Goal: Task Accomplishment & Management: Complete application form

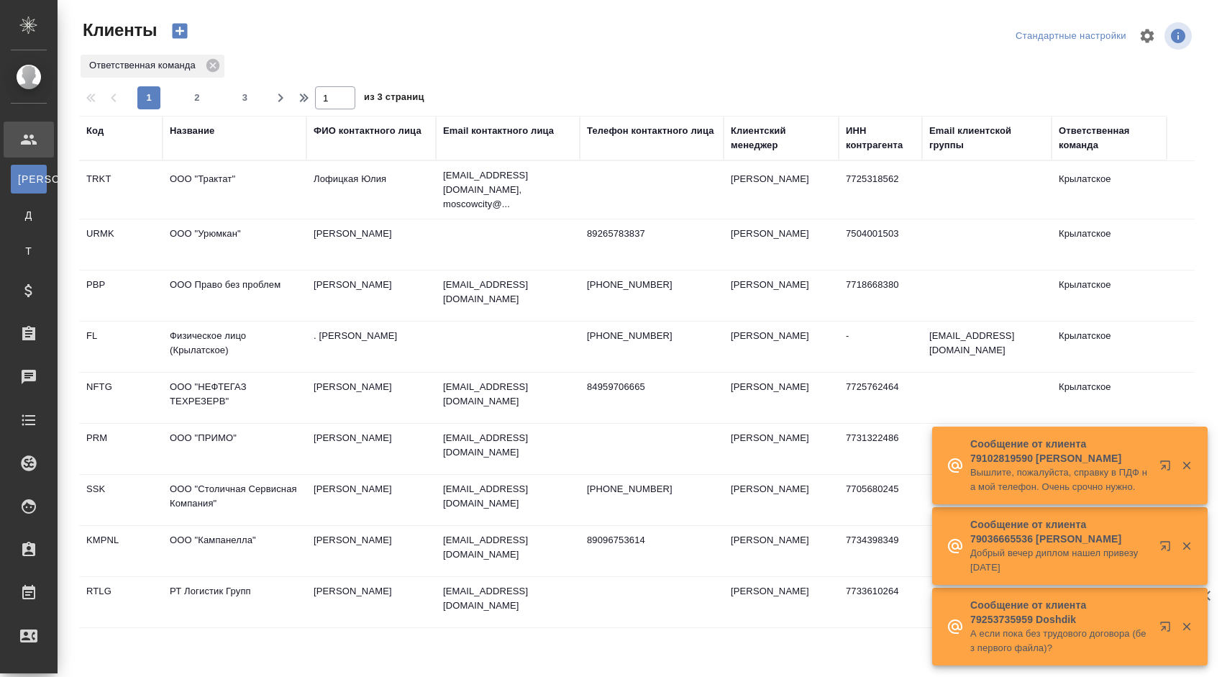
select select "RU"
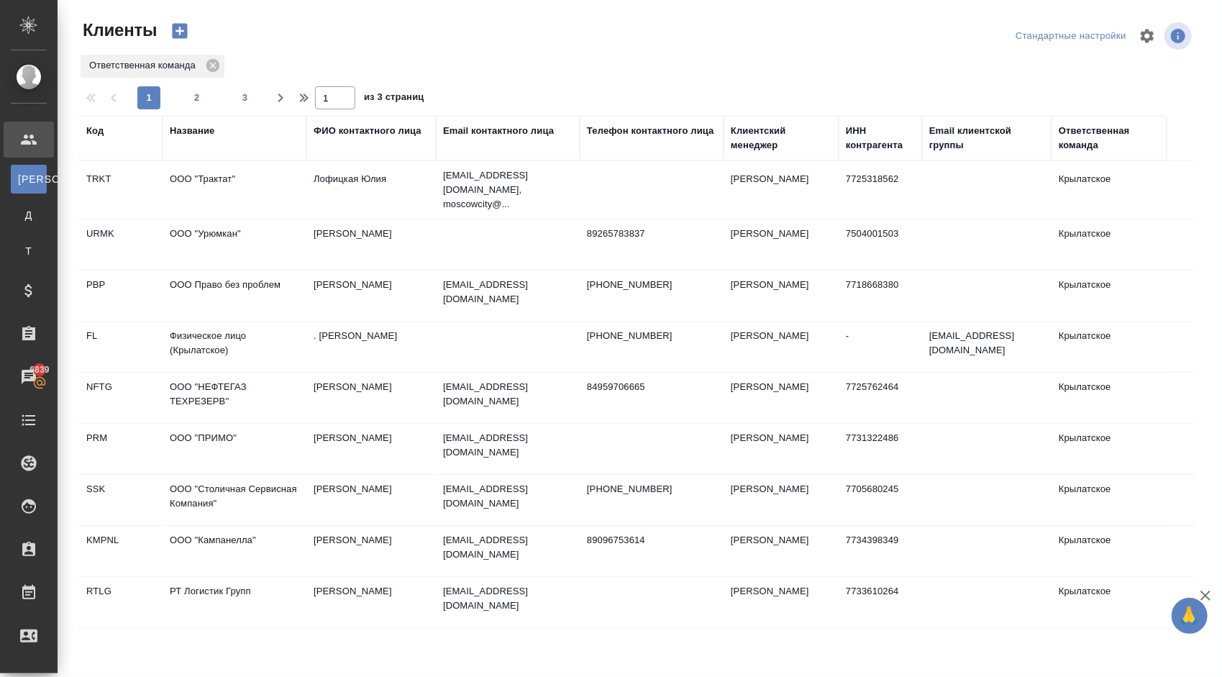
click at [211, 134] on div "Название" at bounding box center [192, 131] width 45 height 14
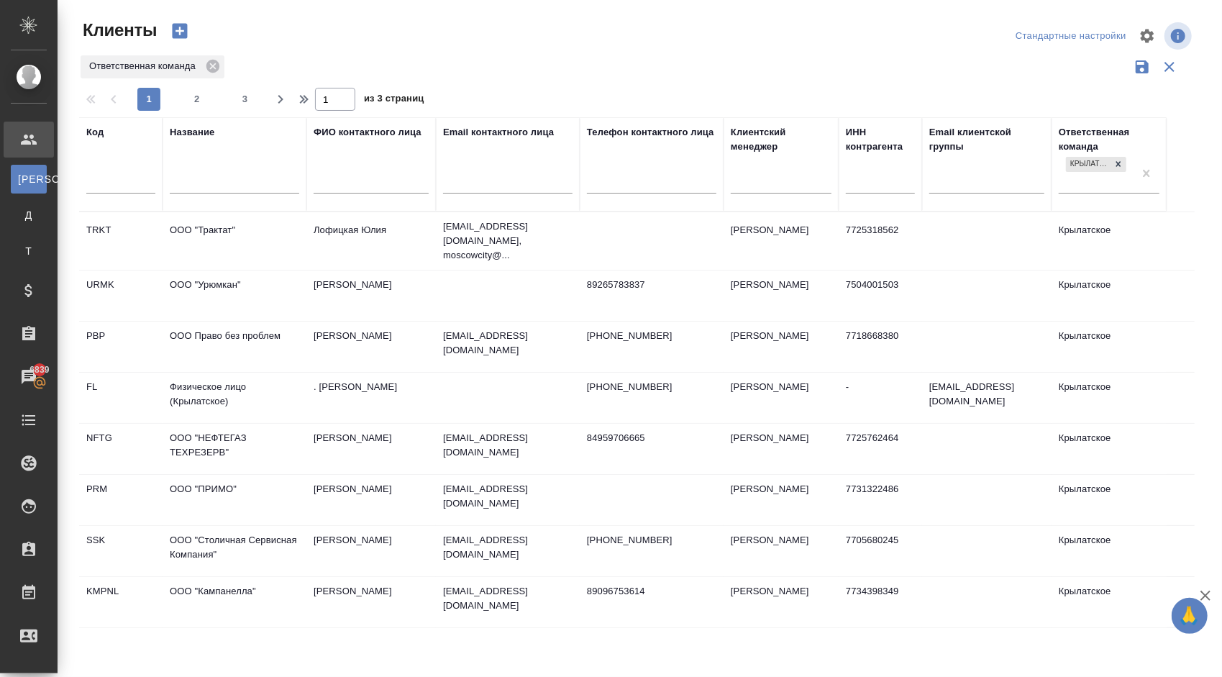
click at [227, 180] on input "text" at bounding box center [234, 184] width 129 height 18
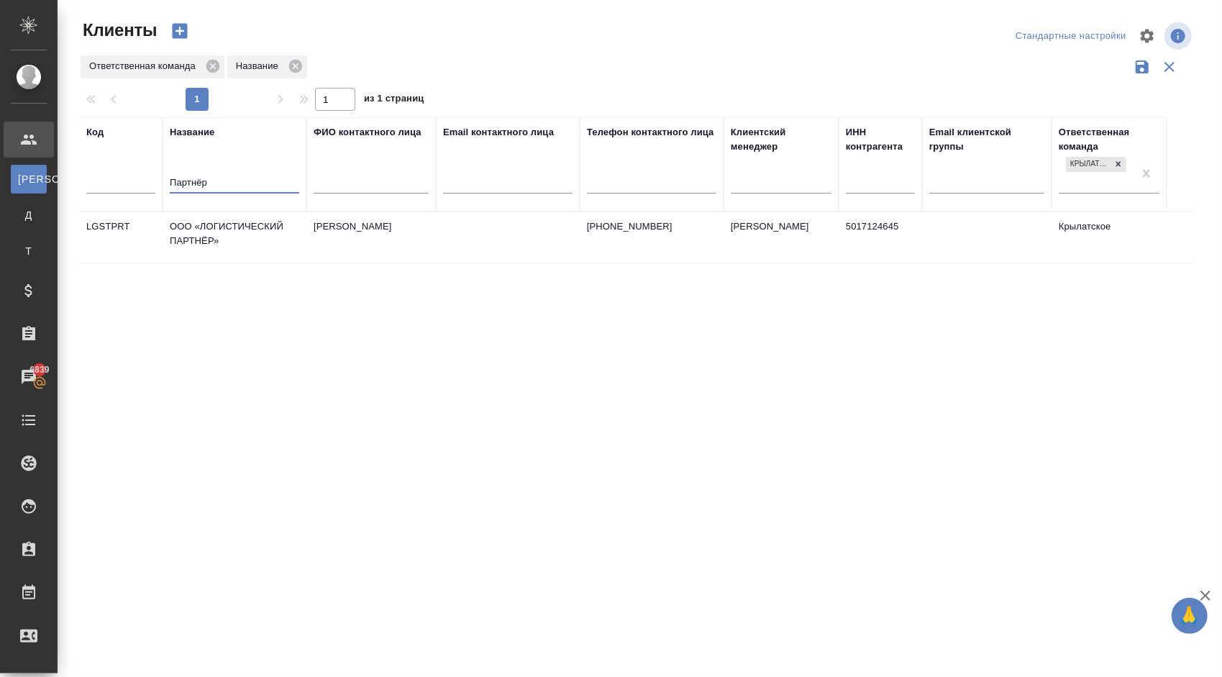
type input "Партнёр"
click at [244, 232] on td "ООО «ЛОГИСТИЧЕСКИЙ ПАРТНЁР»" at bounding box center [235, 237] width 144 height 50
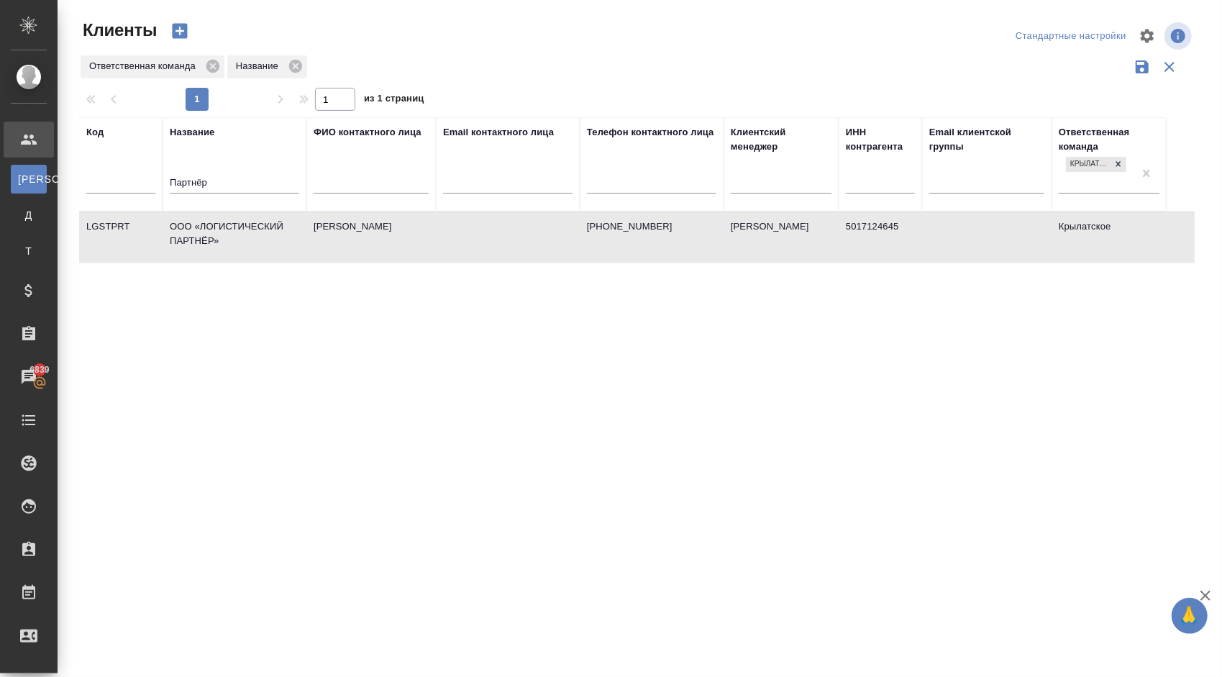
click at [244, 232] on td "ООО «ЛОГИСТИЧЕСКИЙ ПАРТНЁР»" at bounding box center [235, 237] width 144 height 50
click at [329, 219] on td "[PERSON_NAME]" at bounding box center [370, 237] width 129 height 50
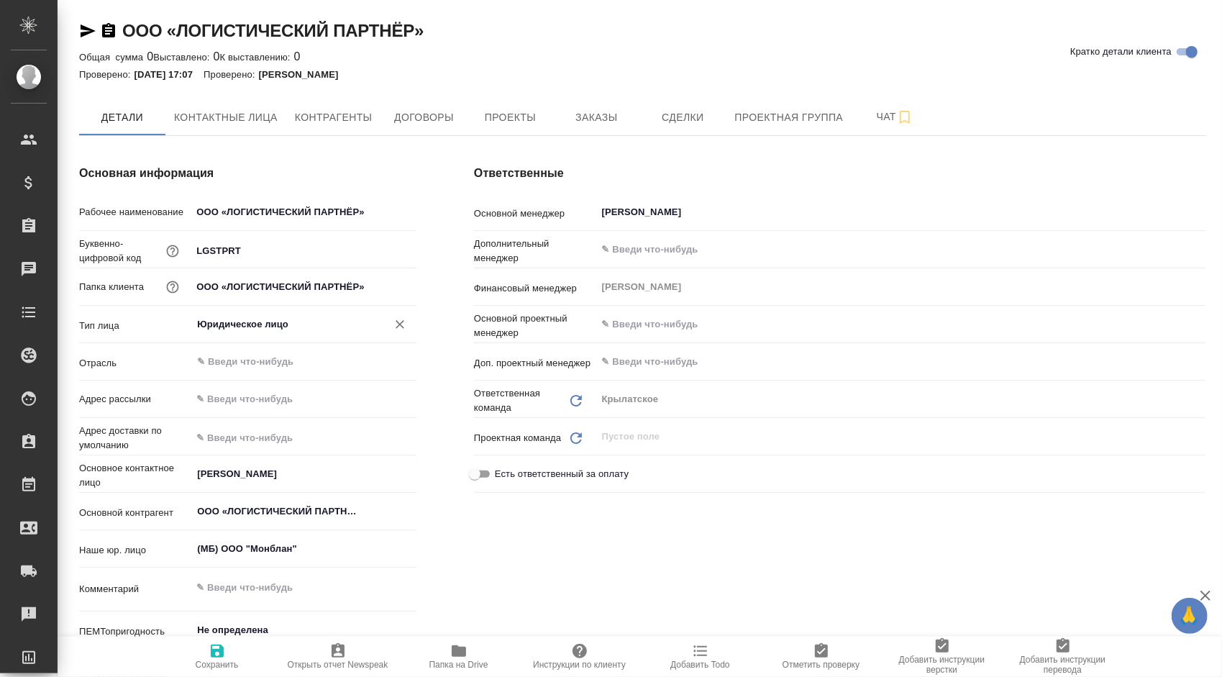
type textarea "x"
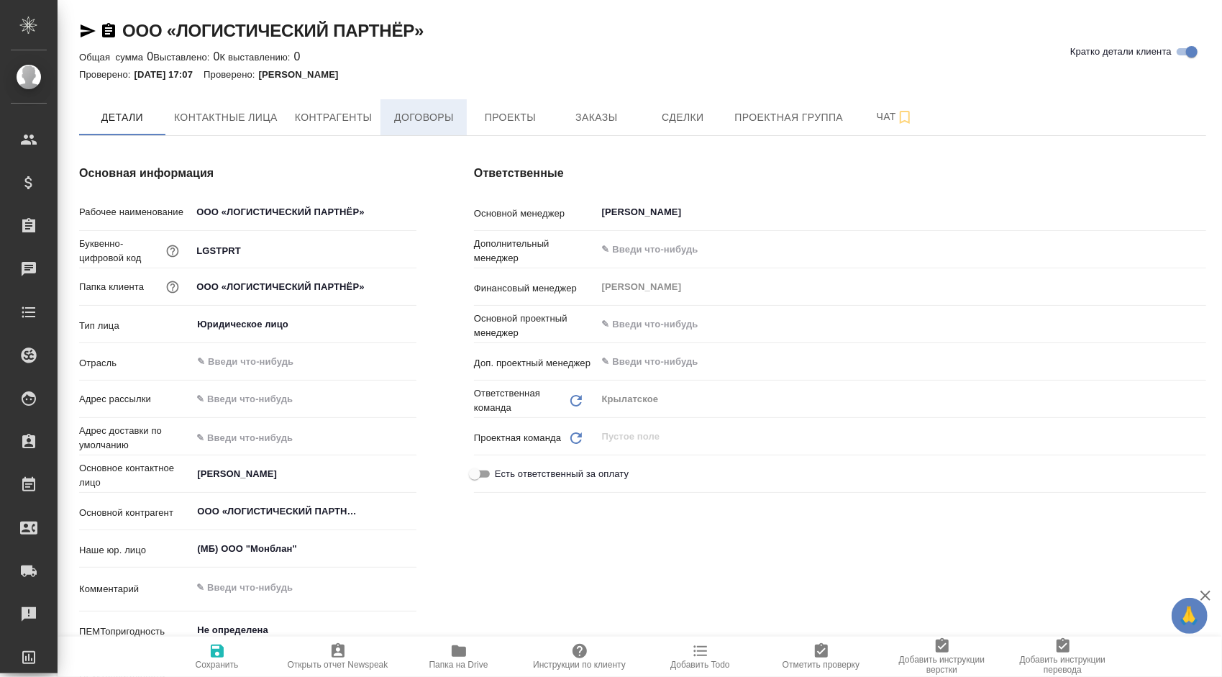
type textarea "x"
click at [591, 127] on button "Заказы" at bounding box center [596, 117] width 86 height 36
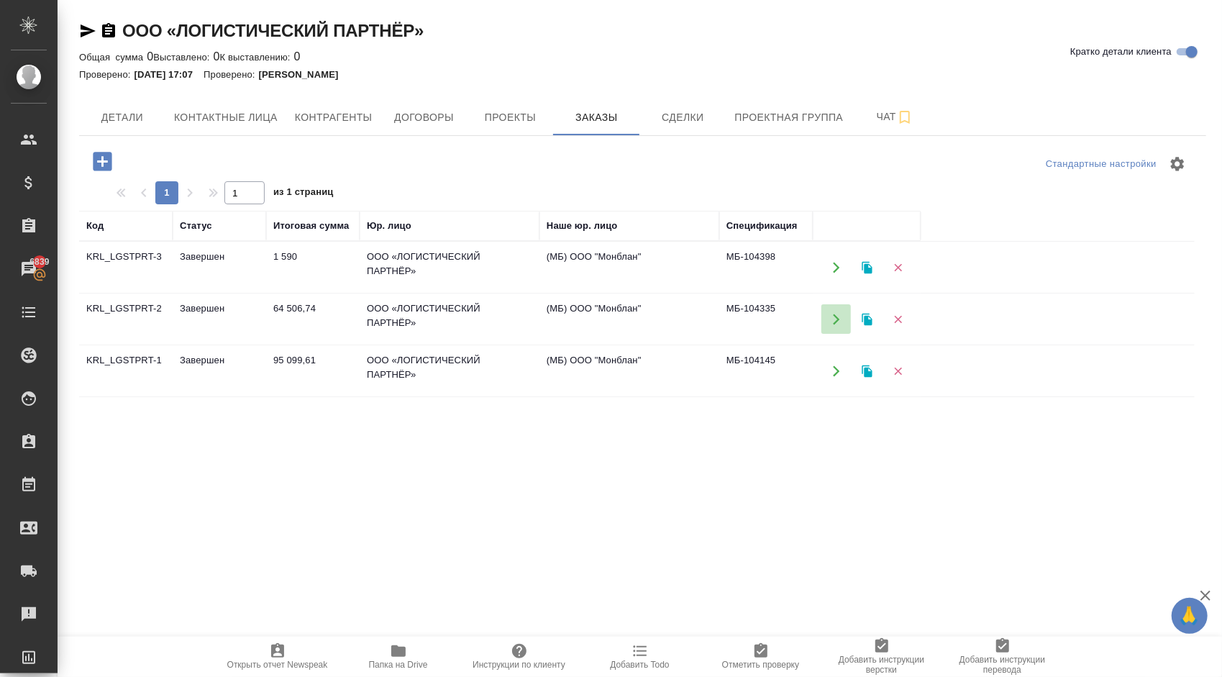
click at [837, 318] on icon "button" at bounding box center [836, 319] width 6 height 11
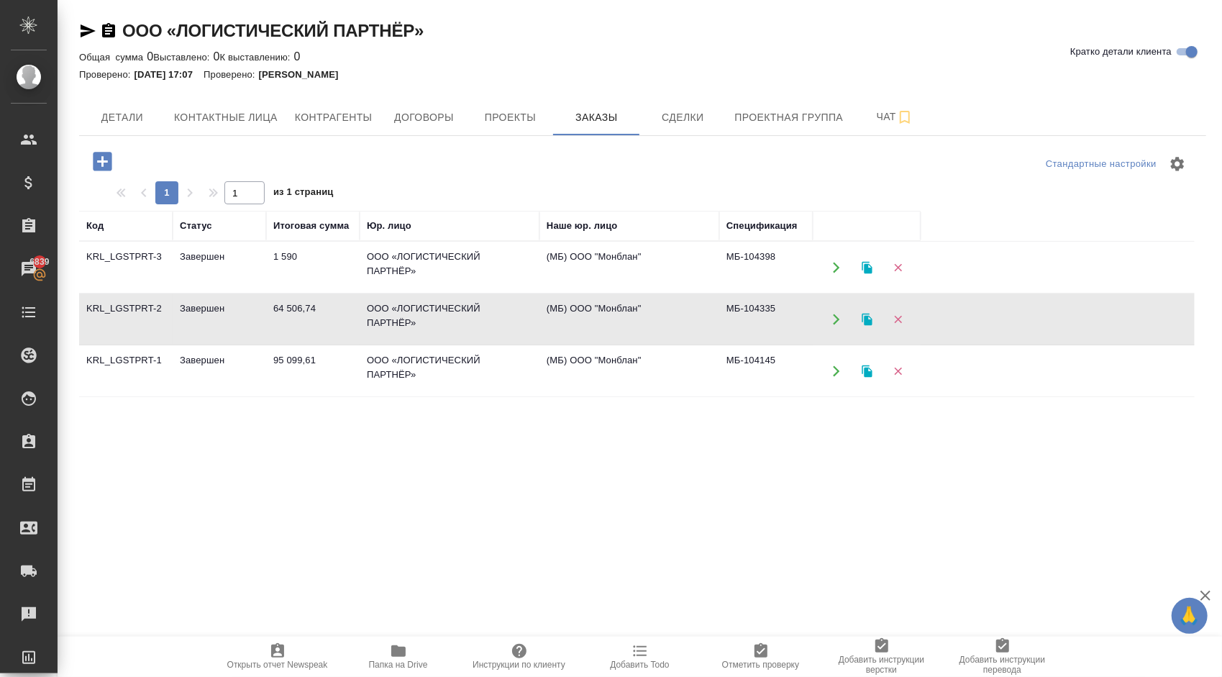
click at [332, 355] on td "95 099,61" at bounding box center [312, 371] width 93 height 50
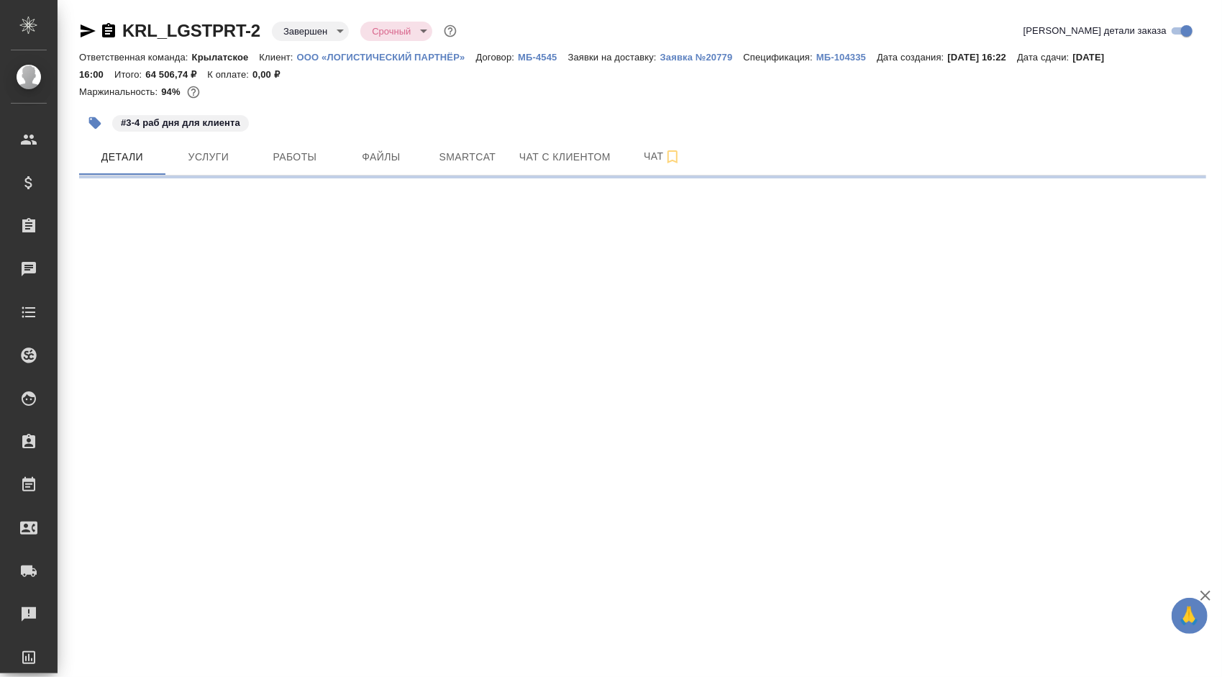
select select "RU"
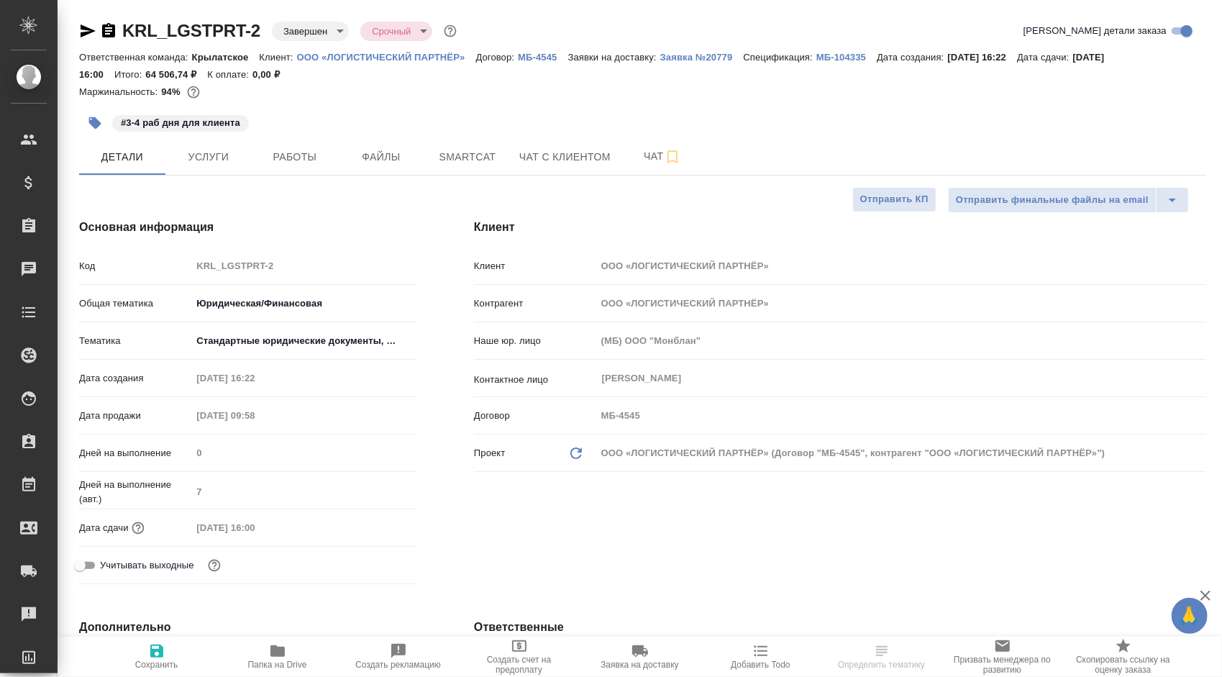
type textarea "x"
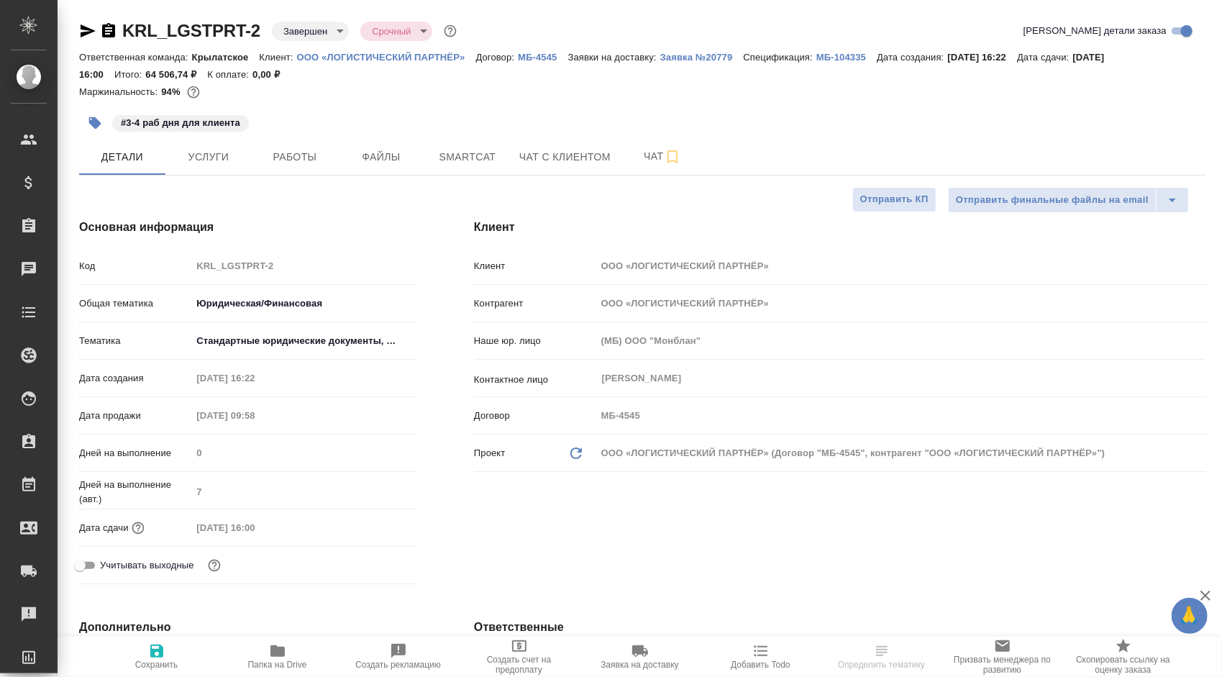
type textarea "x"
click at [411, 152] on span "Файлы" at bounding box center [381, 157] width 69 height 18
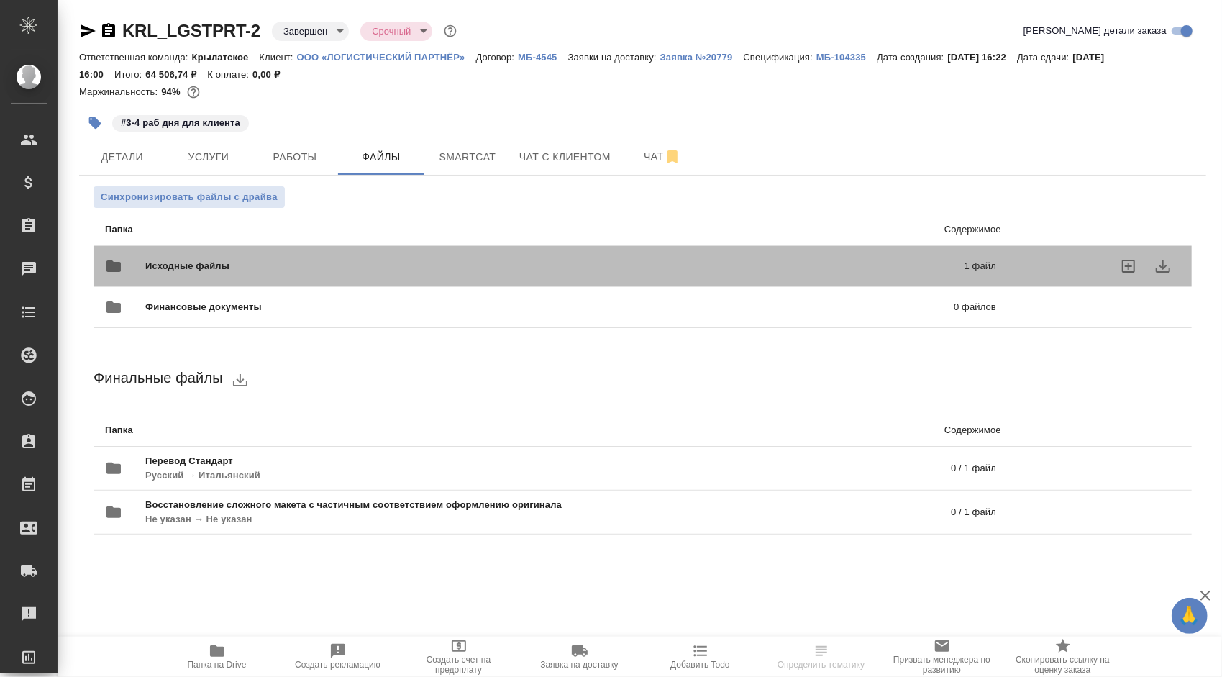
click at [296, 254] on div "Исходные файлы 1 файл" at bounding box center [550, 266] width 891 height 35
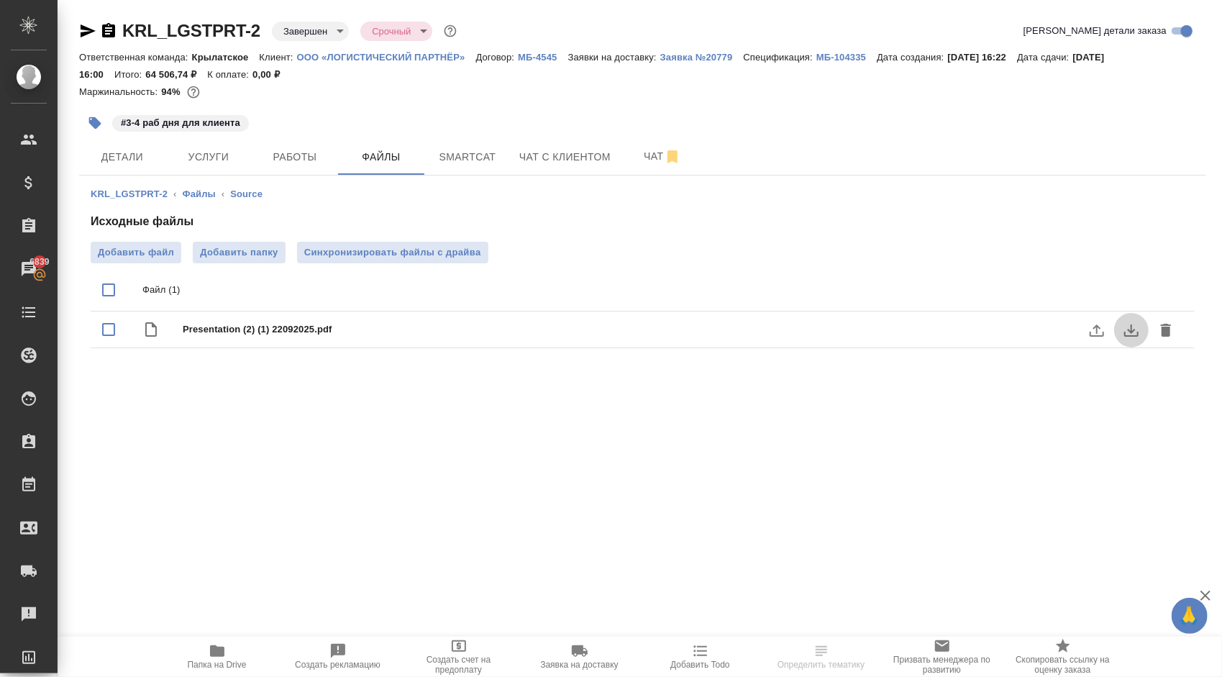
drag, startPoint x: 1128, startPoint y: 311, endPoint x: 1133, endPoint y: 331, distance: 20.2
click at [1133, 331] on icon "download" at bounding box center [1130, 329] width 17 height 17
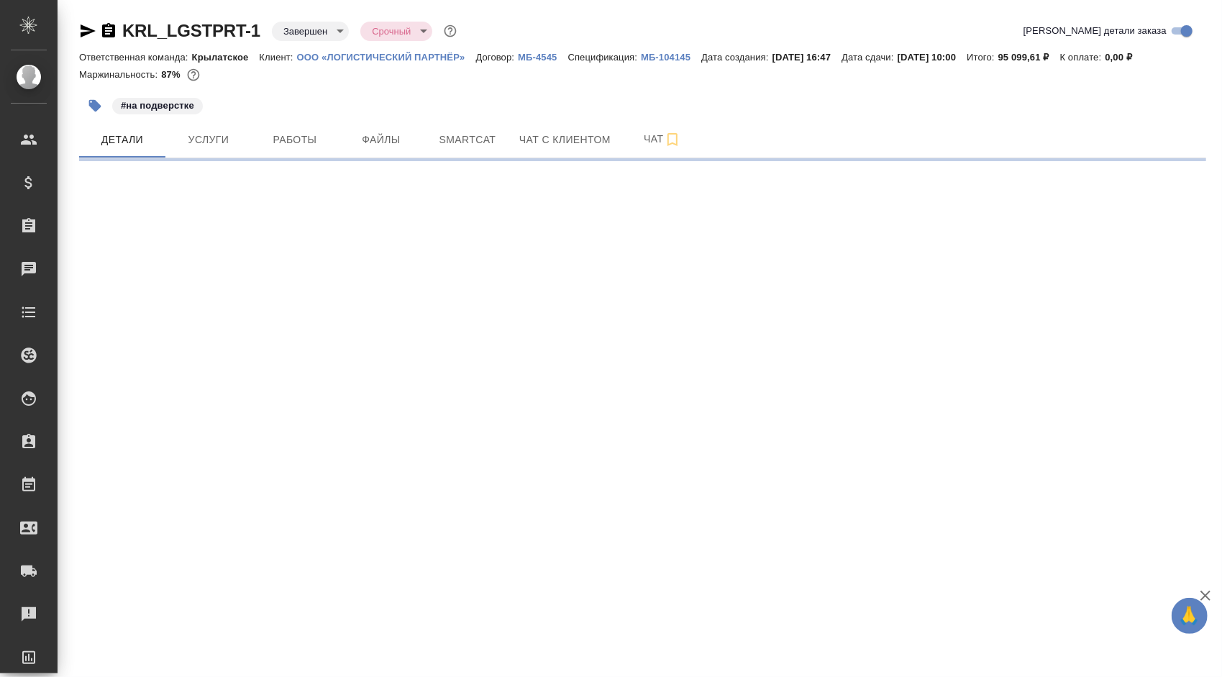
select select "RU"
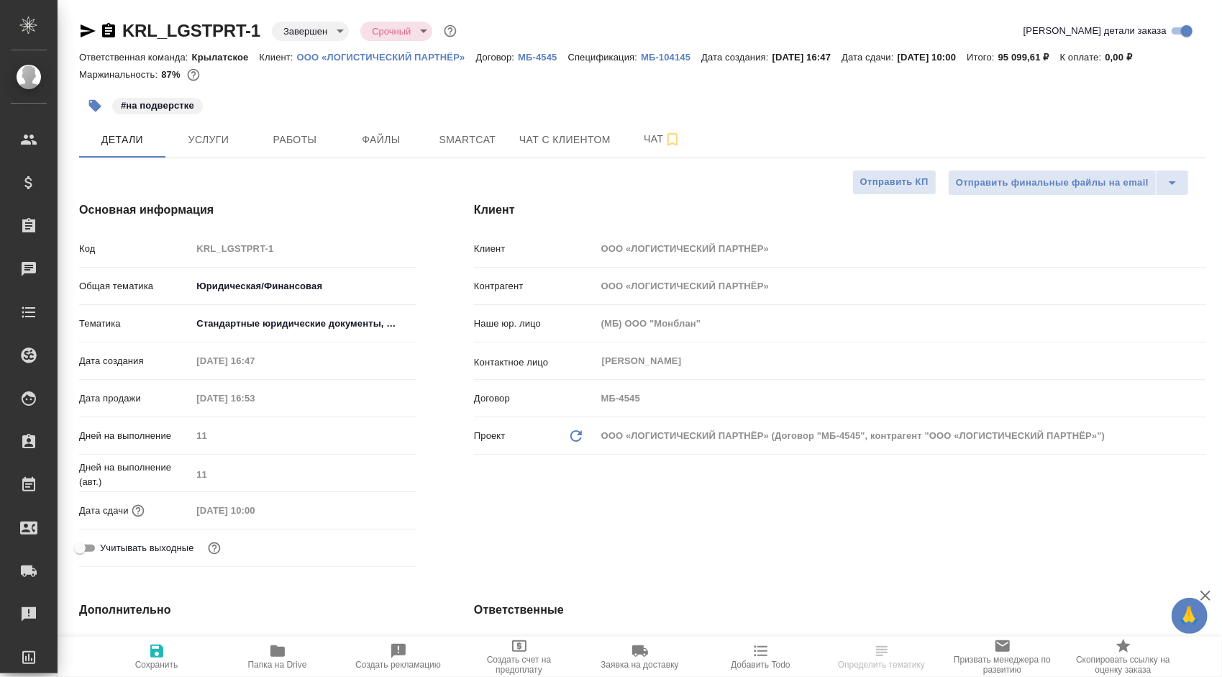
type textarea "x"
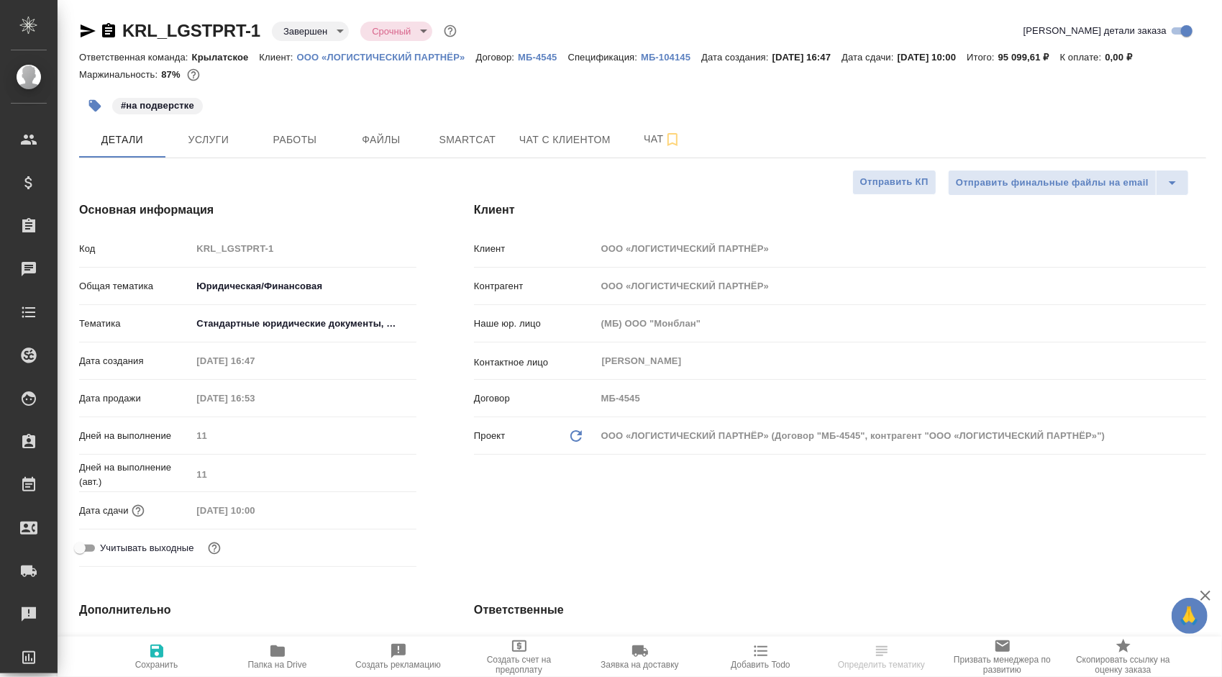
type textarea "x"
click at [375, 137] on span "Файлы" at bounding box center [381, 140] width 69 height 18
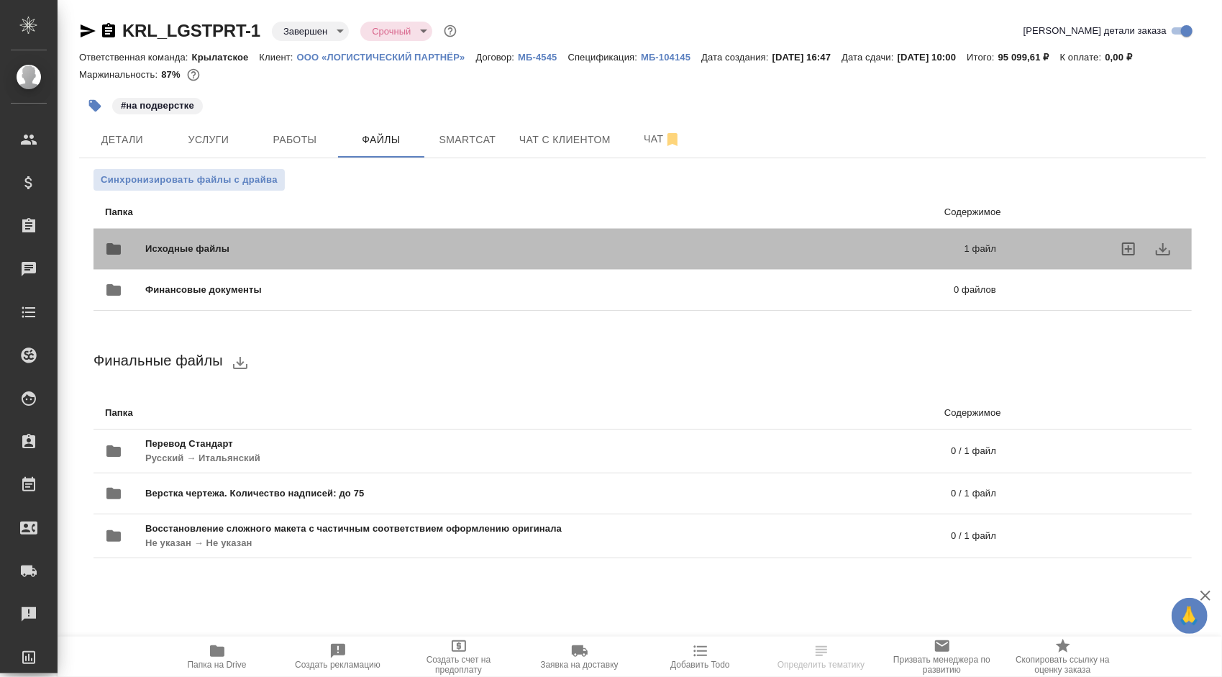
click at [273, 252] on span "Исходные файлы" at bounding box center [371, 249] width 452 height 14
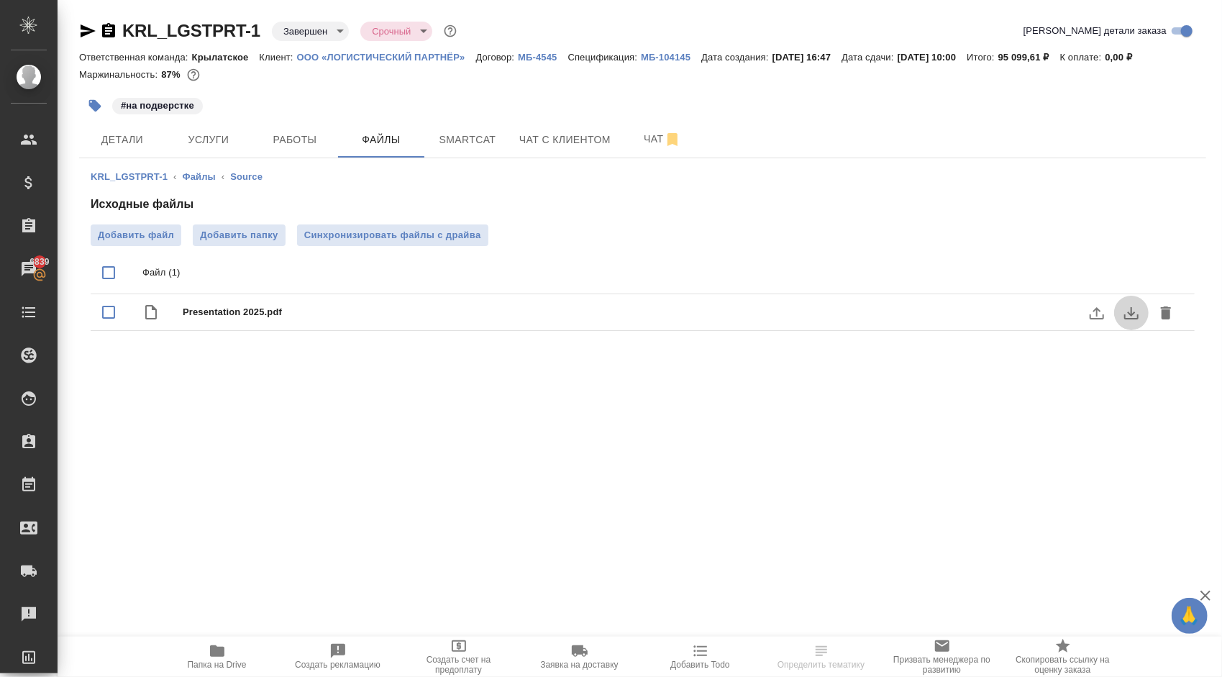
click at [1138, 310] on icon "download" at bounding box center [1130, 312] width 17 height 17
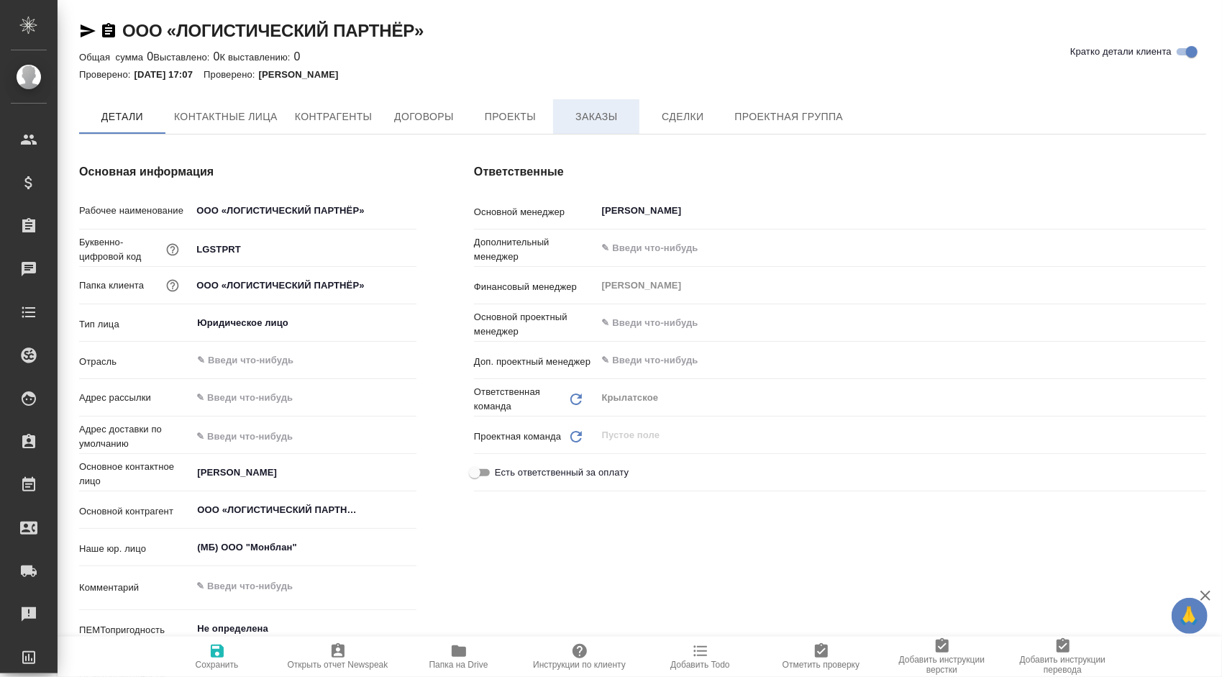
click at [565, 119] on span "Заказы" at bounding box center [596, 117] width 69 height 18
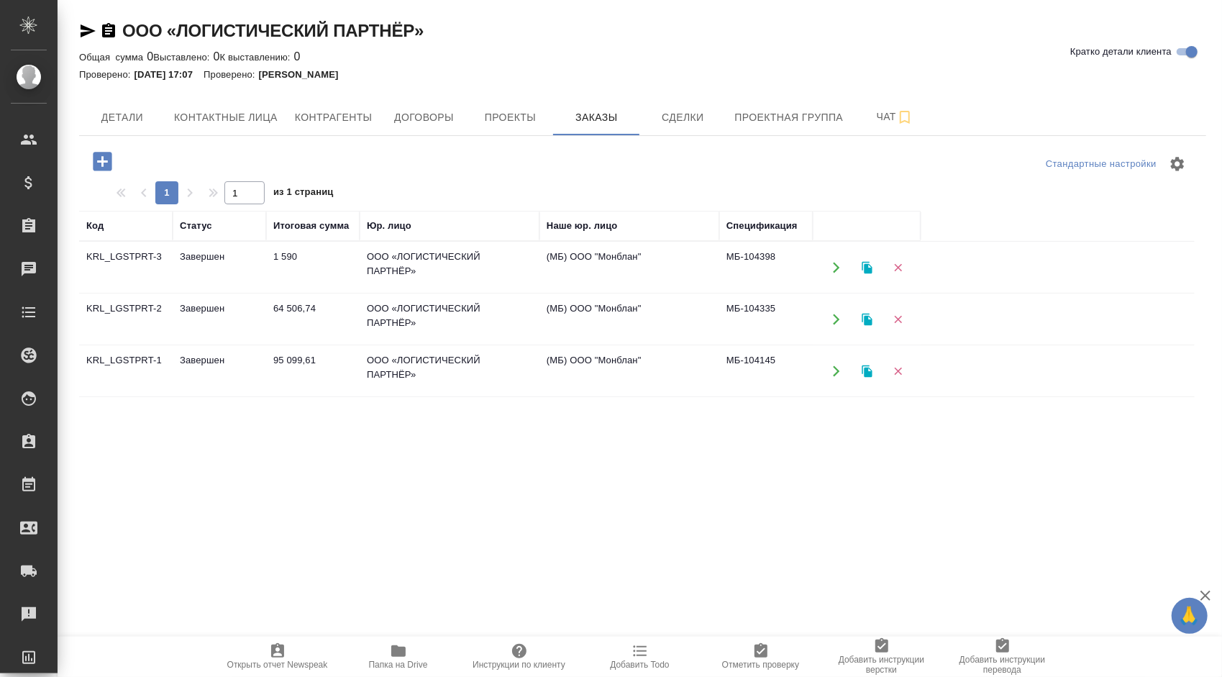
click at [108, 160] on icon "button" at bounding box center [102, 161] width 19 height 19
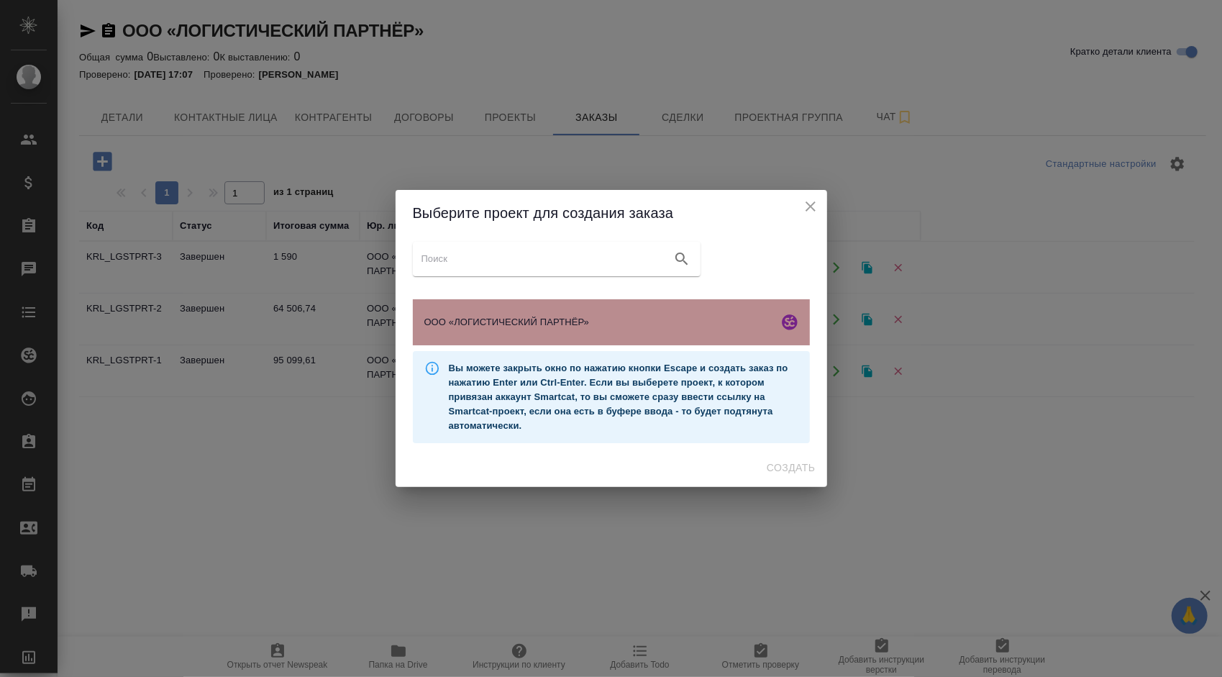
click at [544, 303] on div "ООО «ЛОГИСТИЧЕСКИЙ ПАРТНЁР»" at bounding box center [611, 322] width 397 height 46
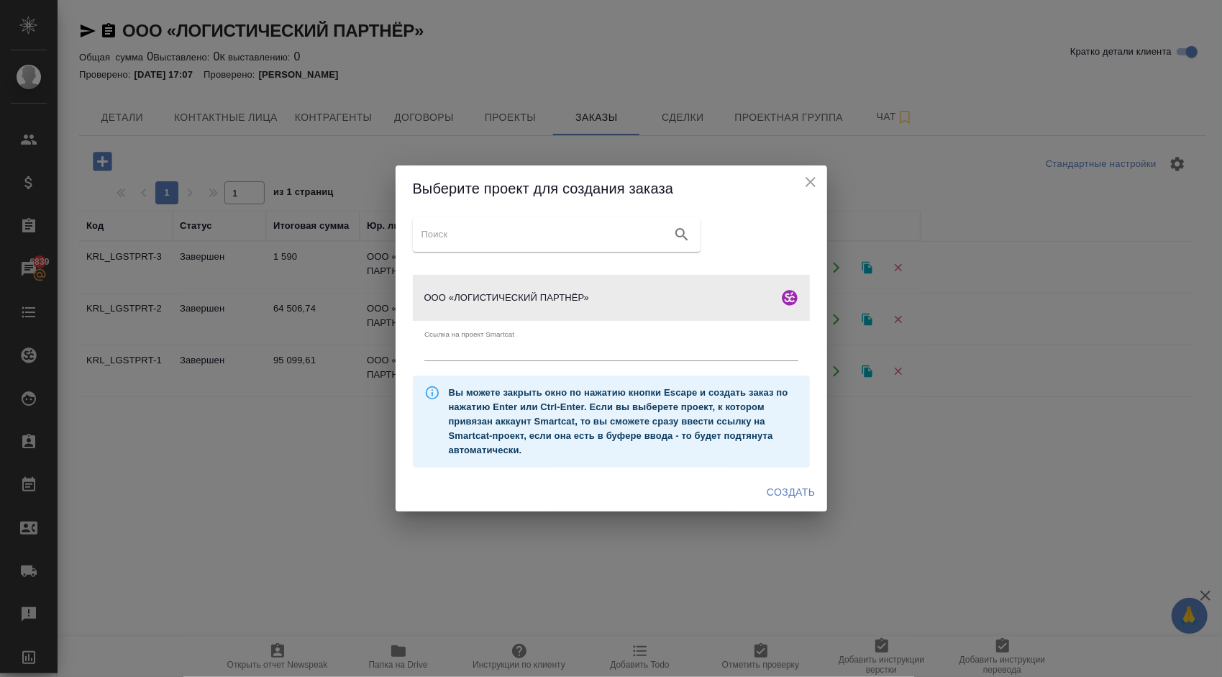
click at [607, 351] on input "text" at bounding box center [611, 351] width 374 height 20
click at [778, 492] on span "Создать" at bounding box center [791, 492] width 48 height 18
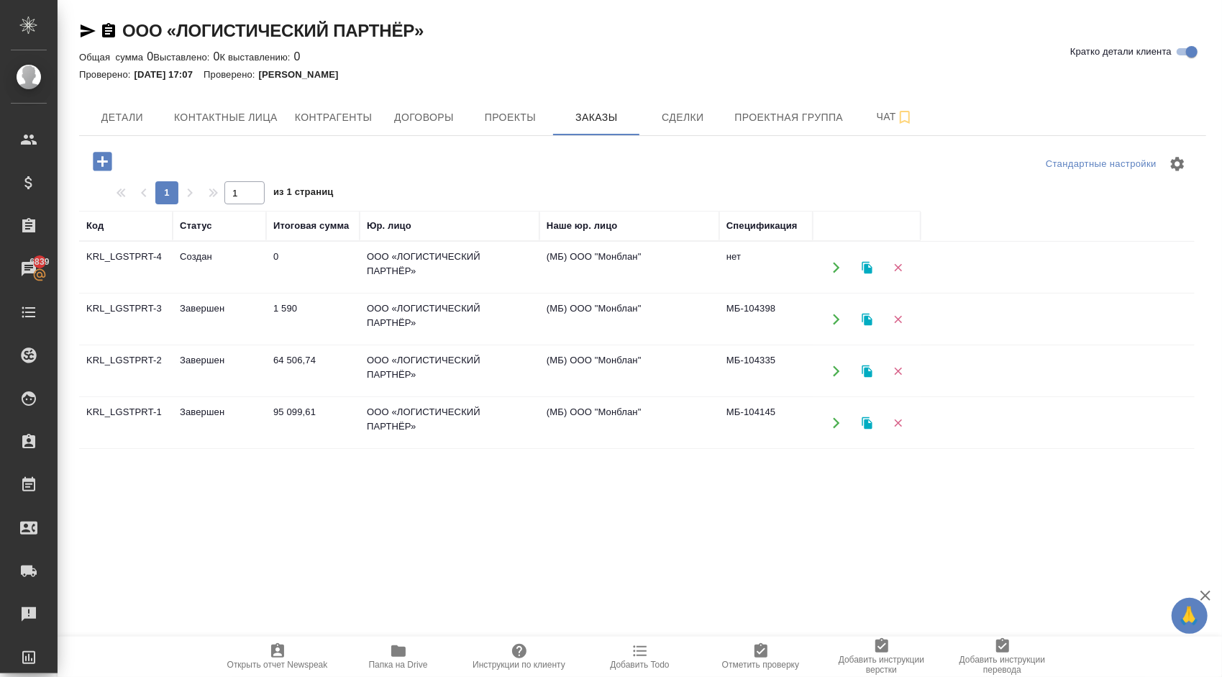
click at [332, 354] on td "64 506,74" at bounding box center [312, 371] width 93 height 50
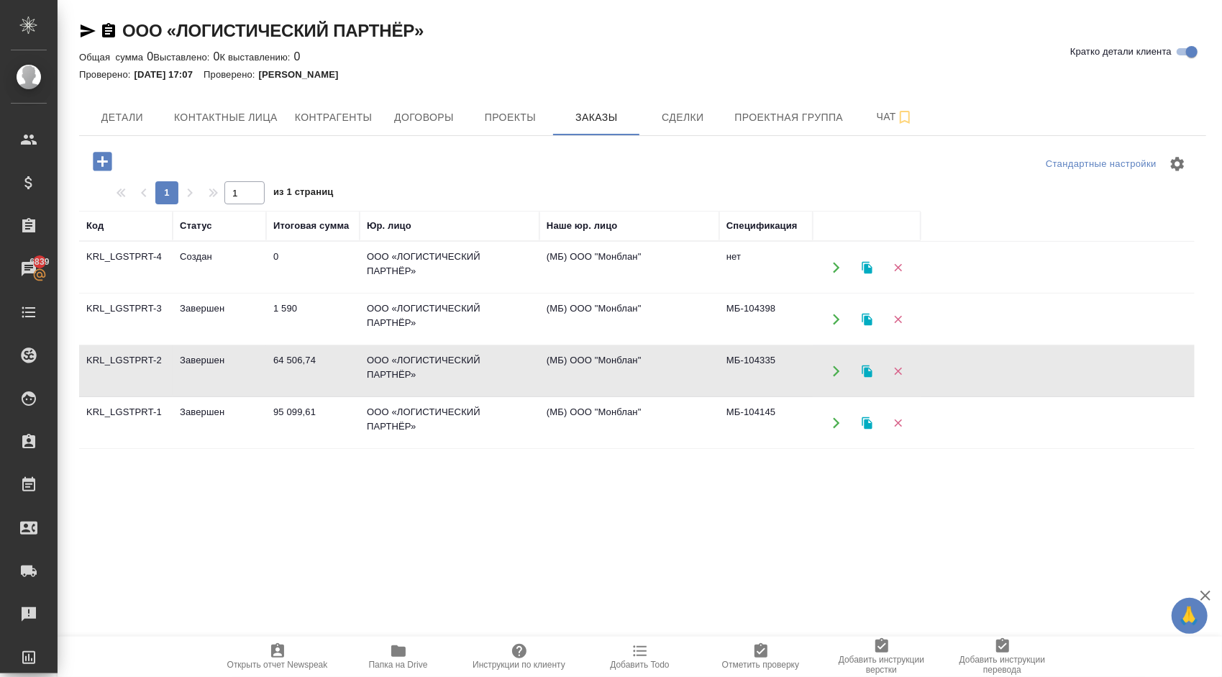
click at [332, 354] on td "64 506,74" at bounding box center [312, 371] width 93 height 50
click at [436, 407] on td "ООО «ЛОГИСТИЧЕСКИЙ ПАРТНЁР»" at bounding box center [450, 423] width 180 height 50
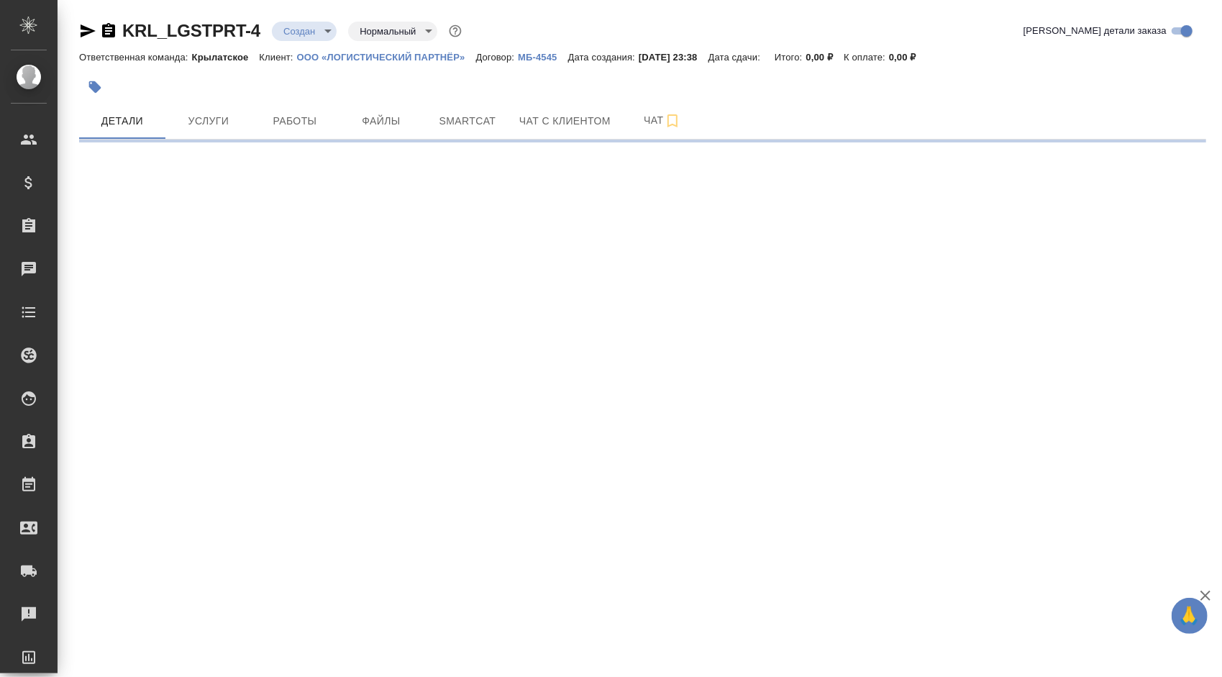
select select "RU"
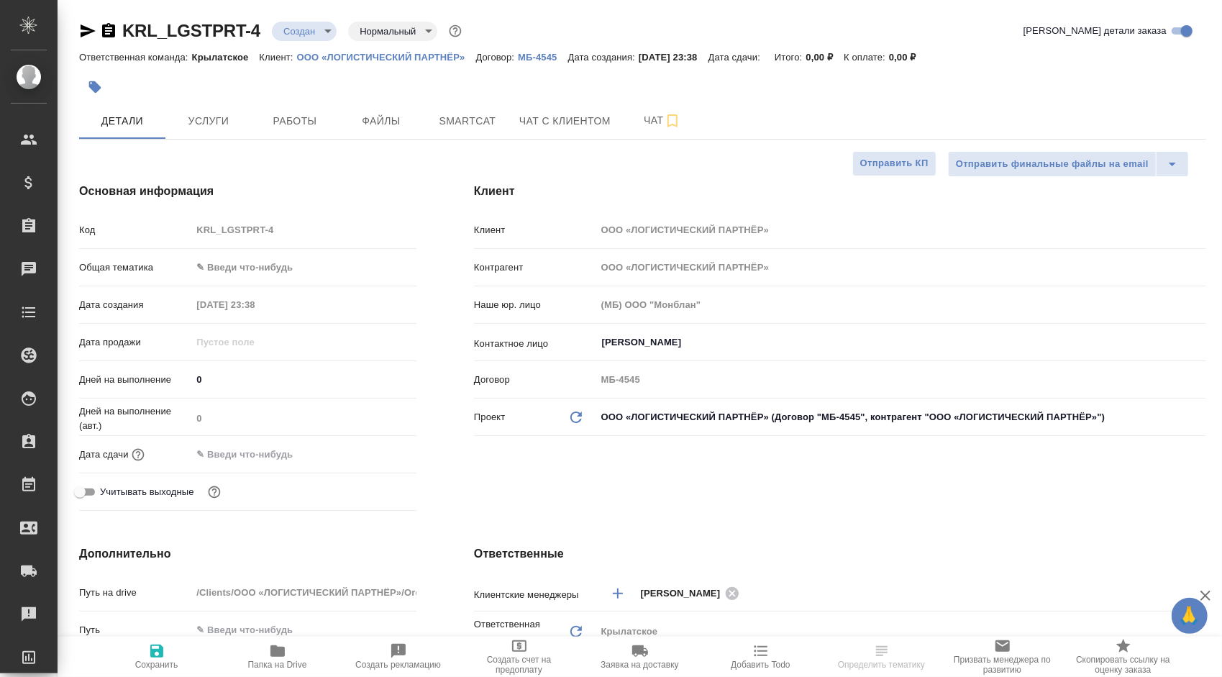
type textarea "x"
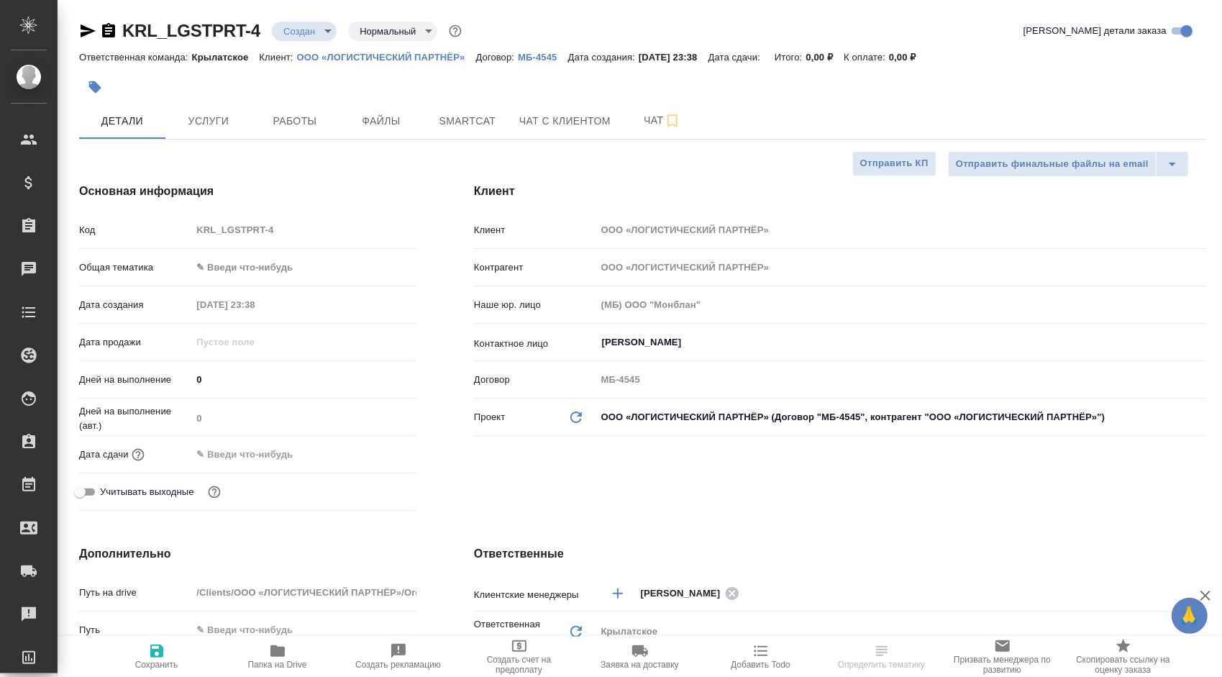
type textarea "x"
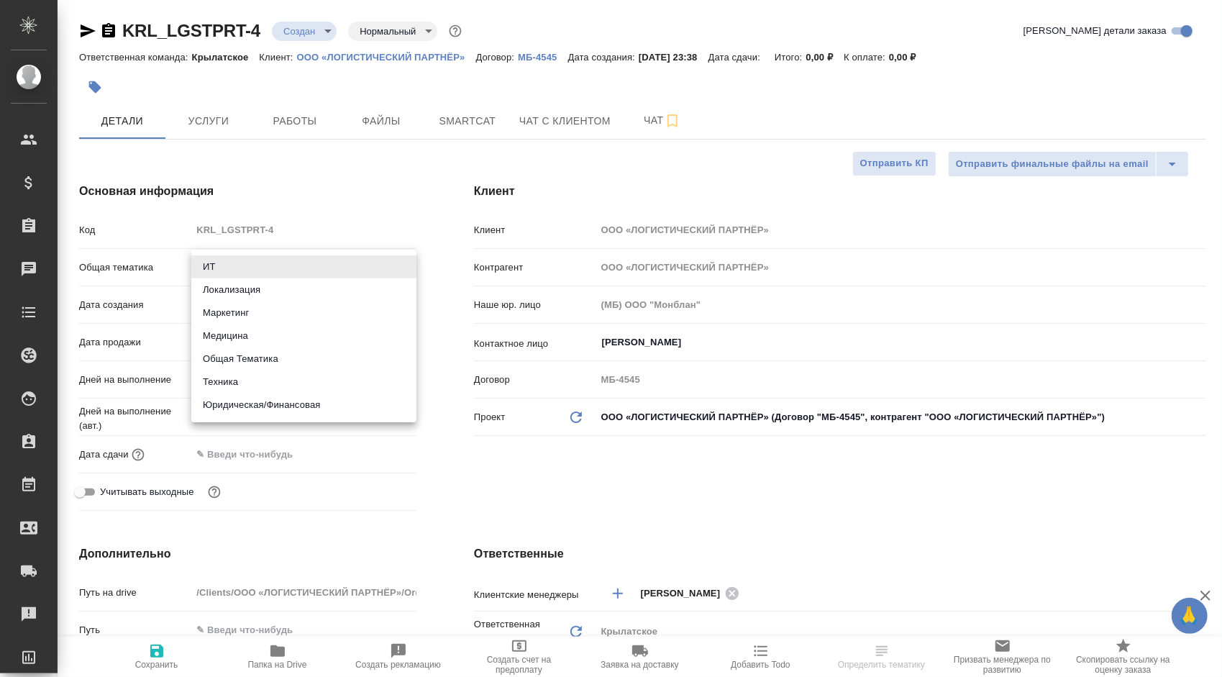
click at [237, 257] on body "🙏 .cls-1 fill:#fff; AWATERA Kasymov Timur Клиенты Спецификации Заказы Чаты Todo…" at bounding box center [611, 338] width 1222 height 677
type textarea "x"
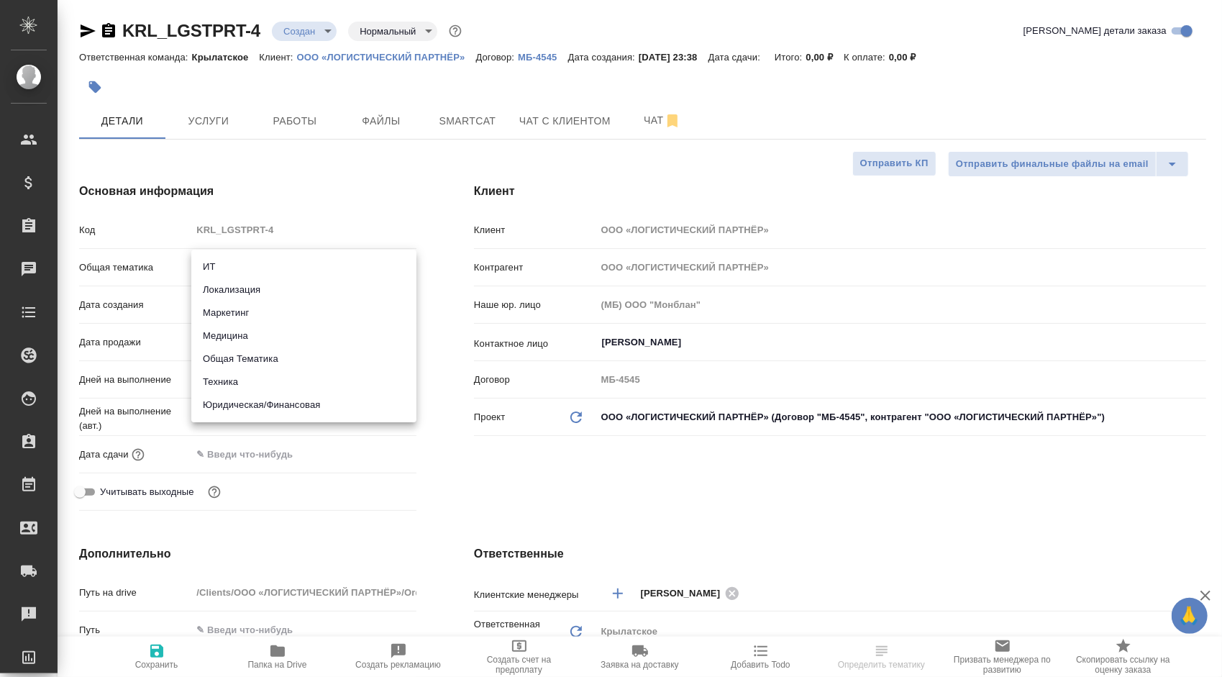
type textarea "x"
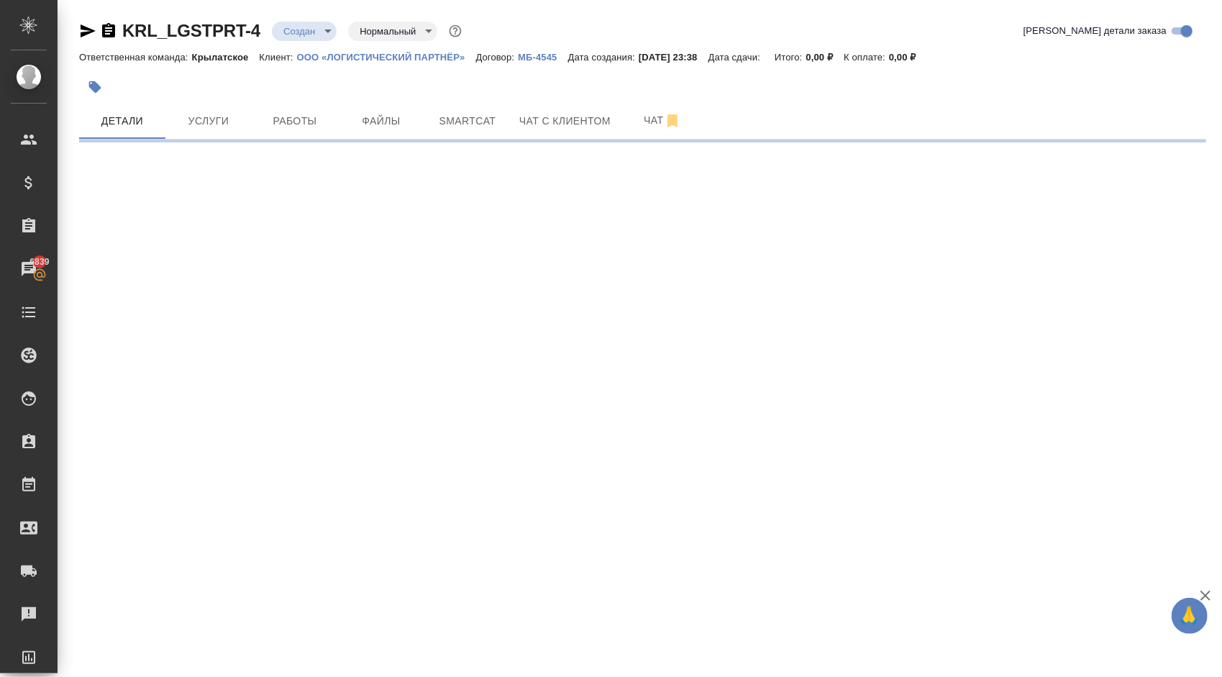
select select "RU"
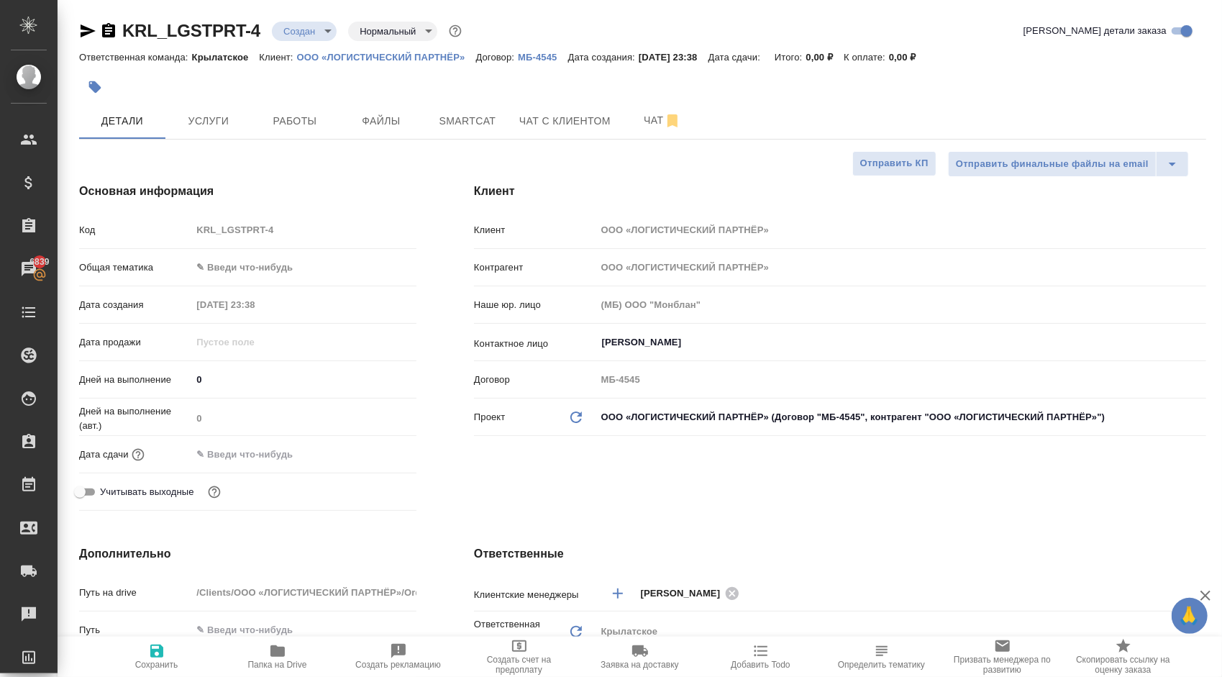
type textarea "x"
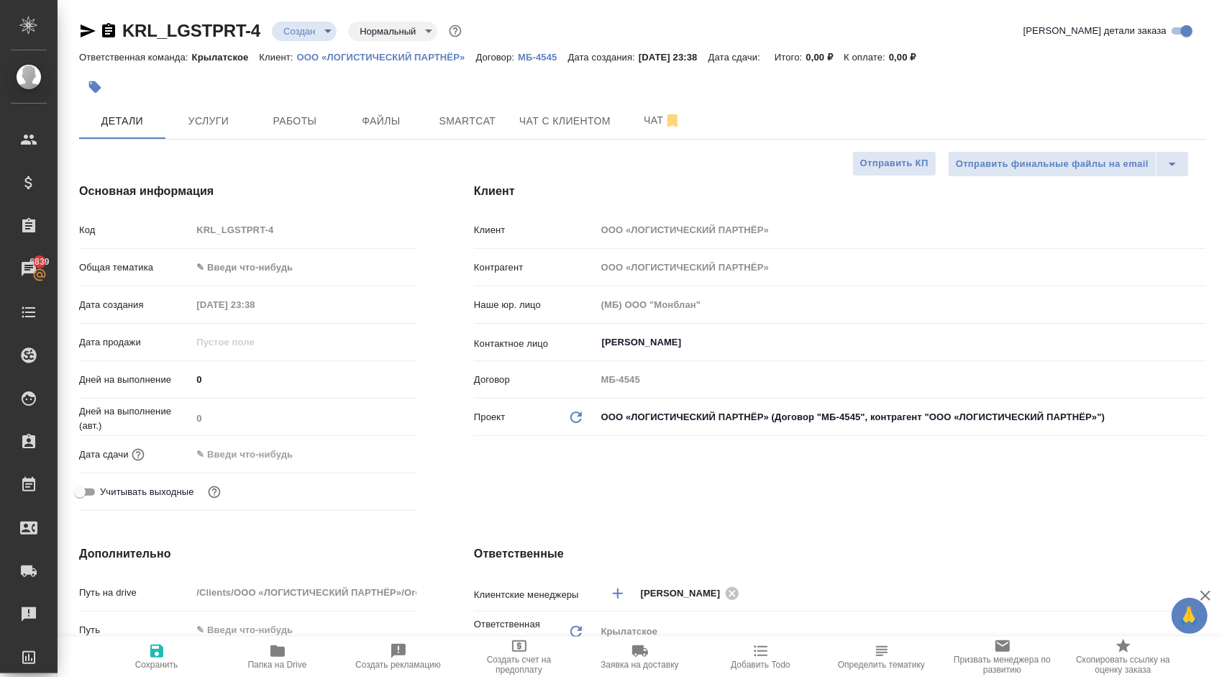
type textarea "x"
click at [230, 270] on body "🙏 .cls-1 fill:#fff; AWATERA Kasymov Timur Клиенты Спецификации Заказы 6839 Чаты…" at bounding box center [611, 338] width 1222 height 677
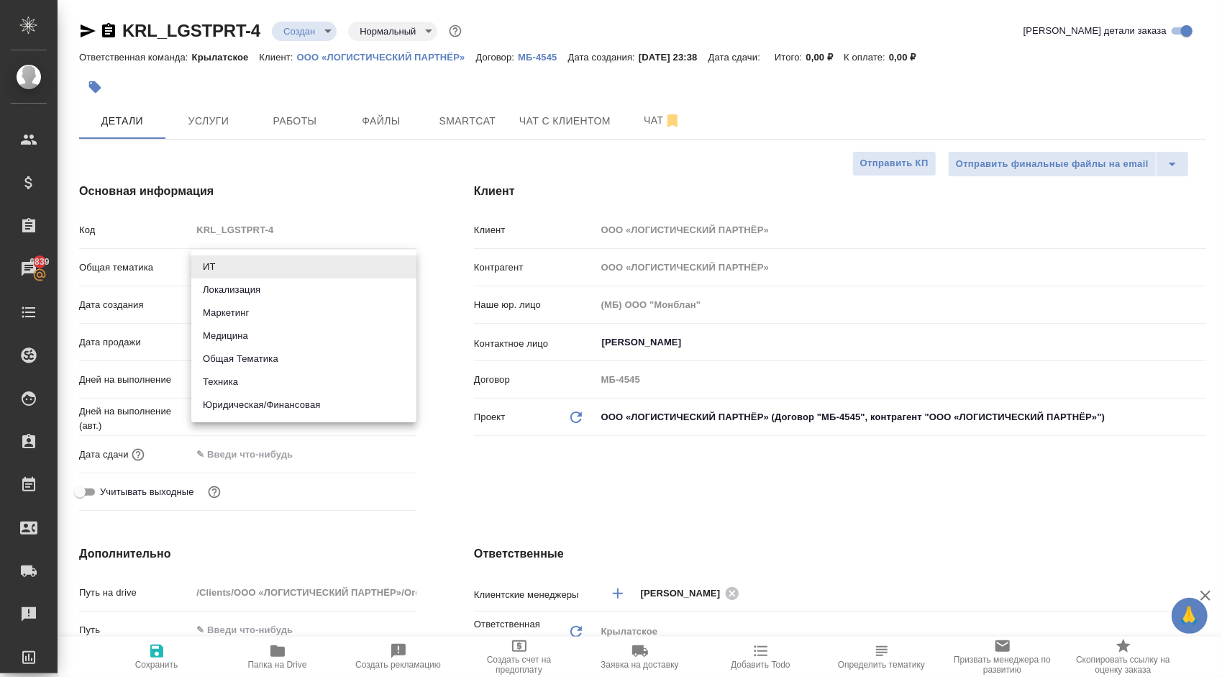
click at [270, 404] on li "Юридическая/Финансовая" at bounding box center [303, 404] width 225 height 23
type input "yr-fn"
type textarea "x"
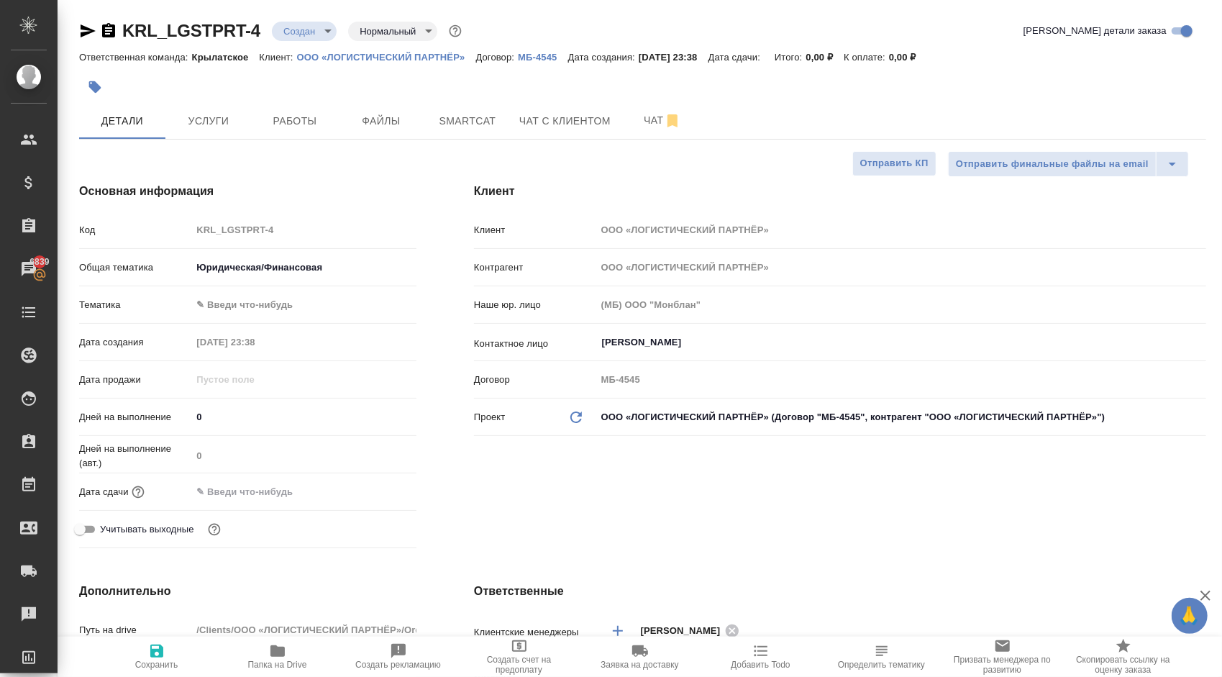
click at [242, 296] on body "🙏 .cls-1 fill:#fff; AWATERA Kasymov Timur Клиенты Спецификации Заказы 6839 Чаты…" at bounding box center [611, 338] width 1222 height 677
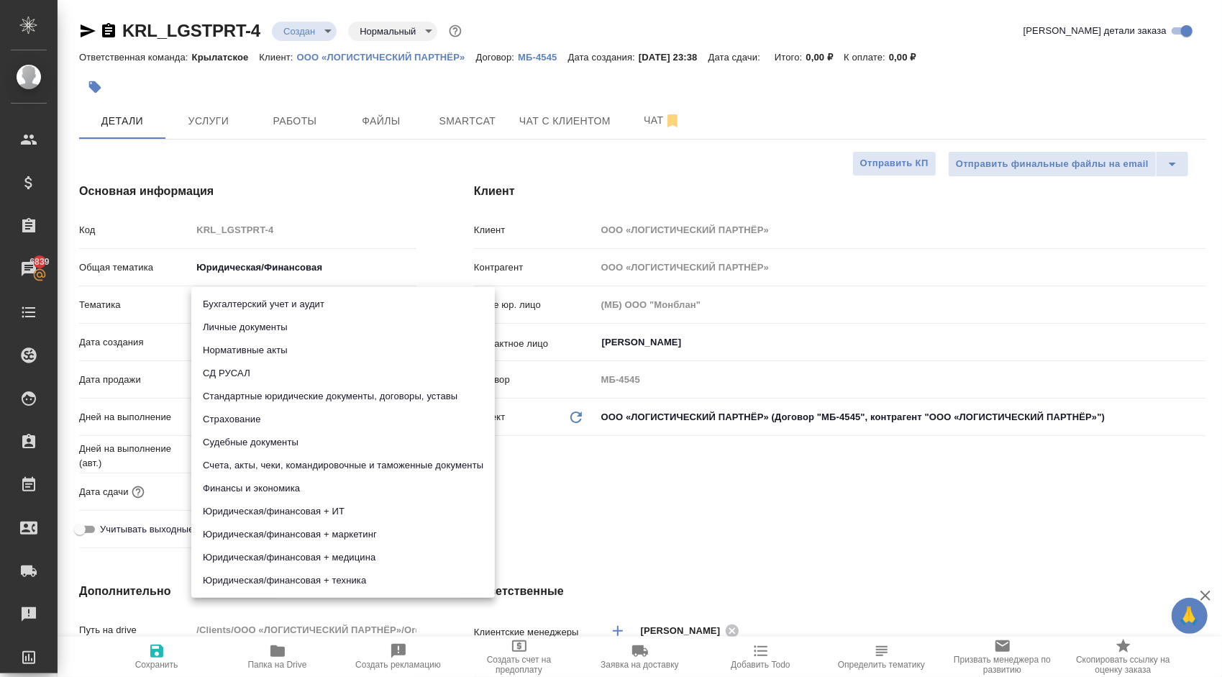
click at [302, 394] on li "Стандартные юридические документы, договоры, уставы" at bounding box center [342, 396] width 303 height 23
type textarea "x"
type input "5f647205b73bc97568ca66bf"
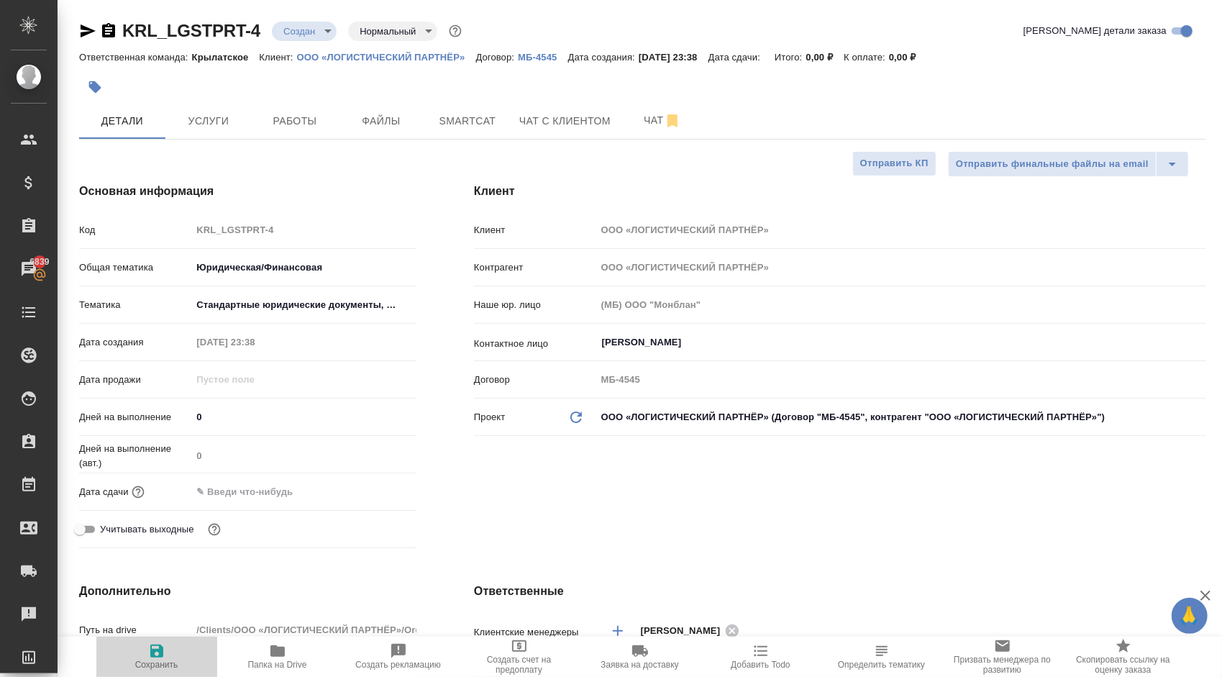
click at [106, 663] on span "Сохранить" at bounding box center [157, 655] width 104 height 27
type textarea "x"
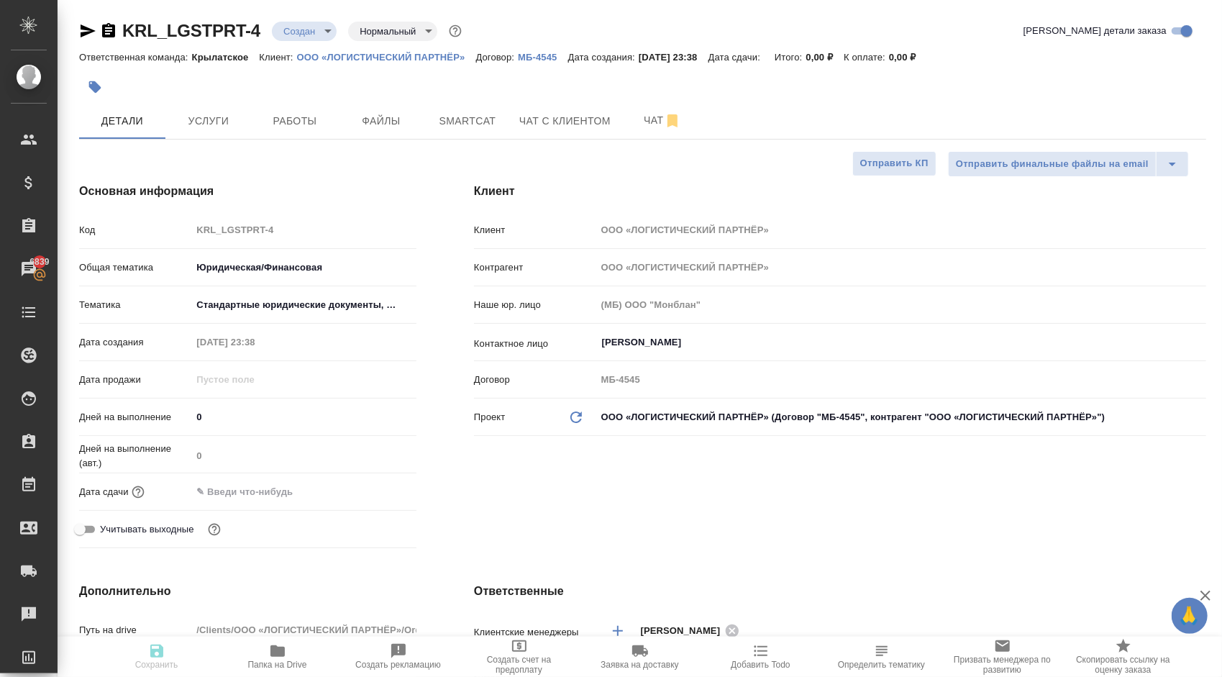
type textarea "x"
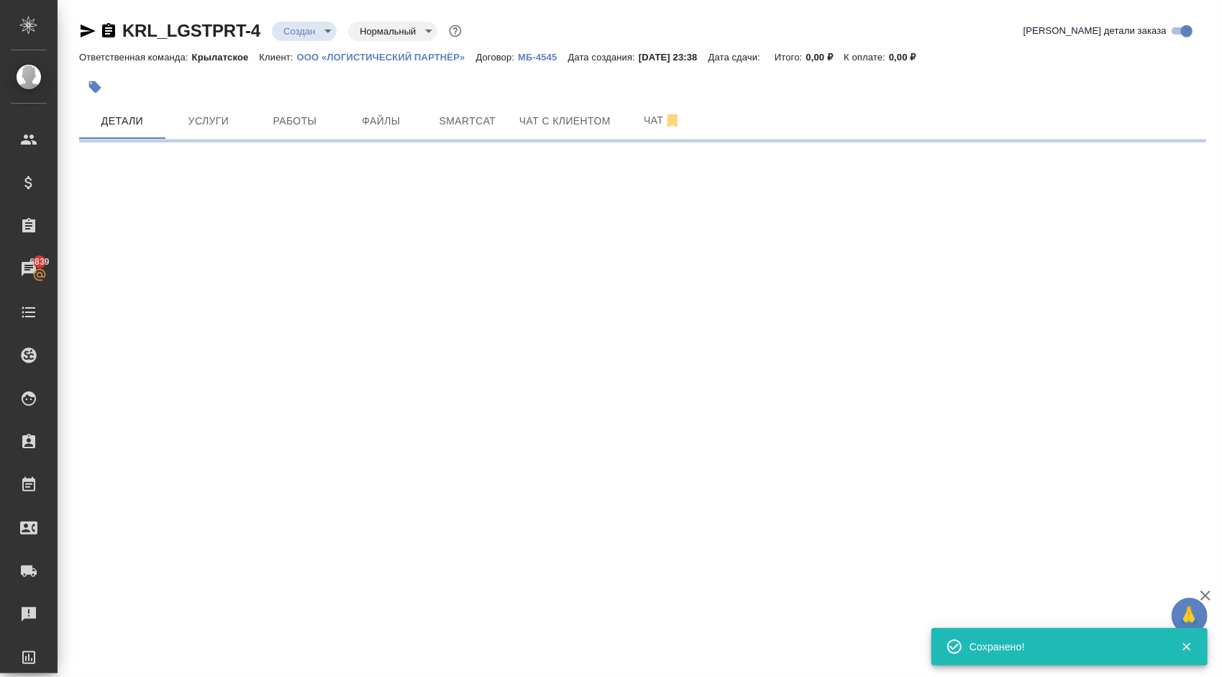
select select "RU"
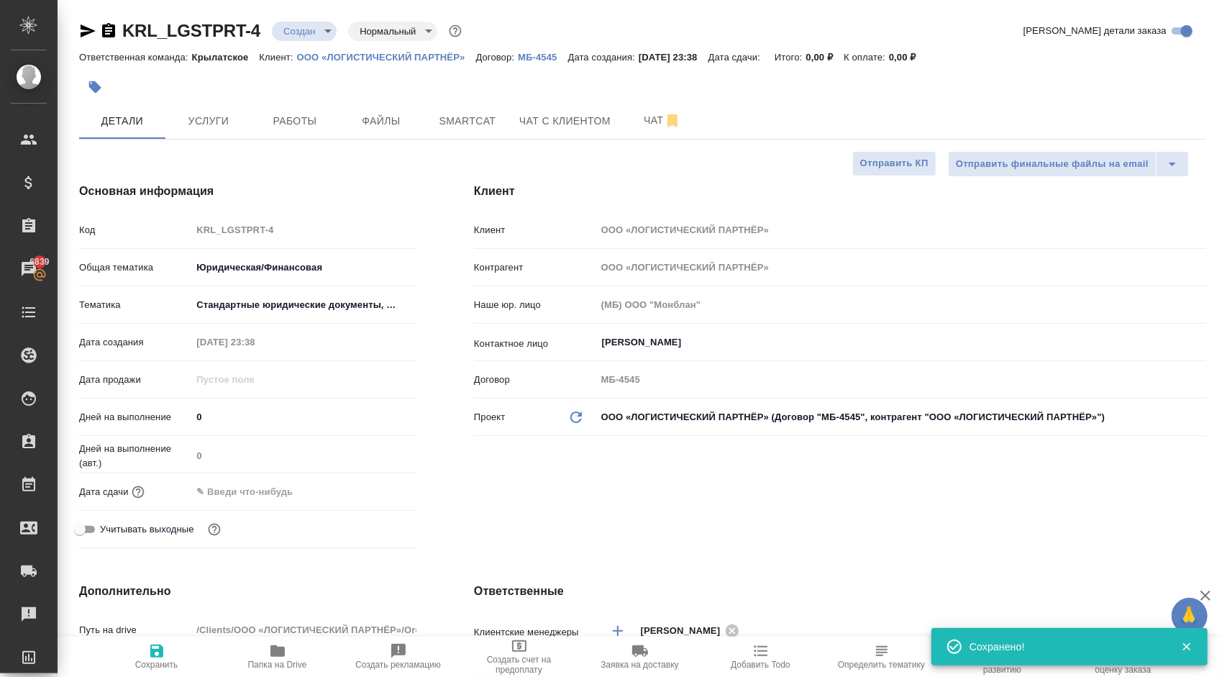
type textarea "x"
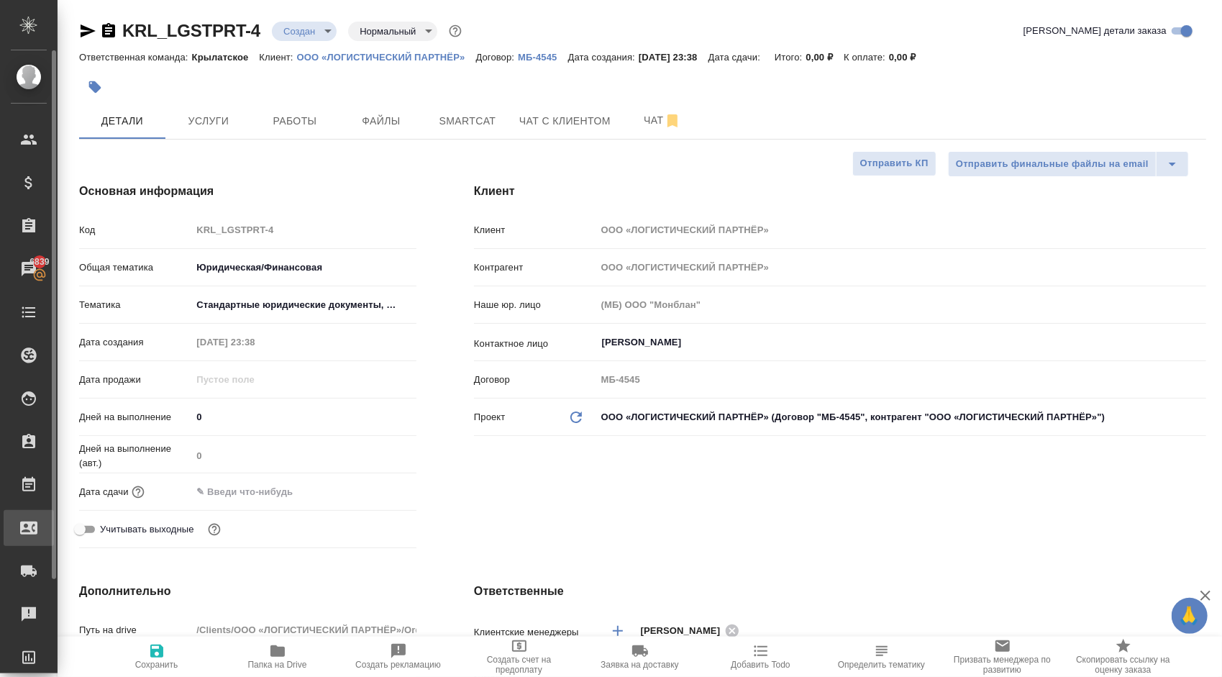
type textarea "x"
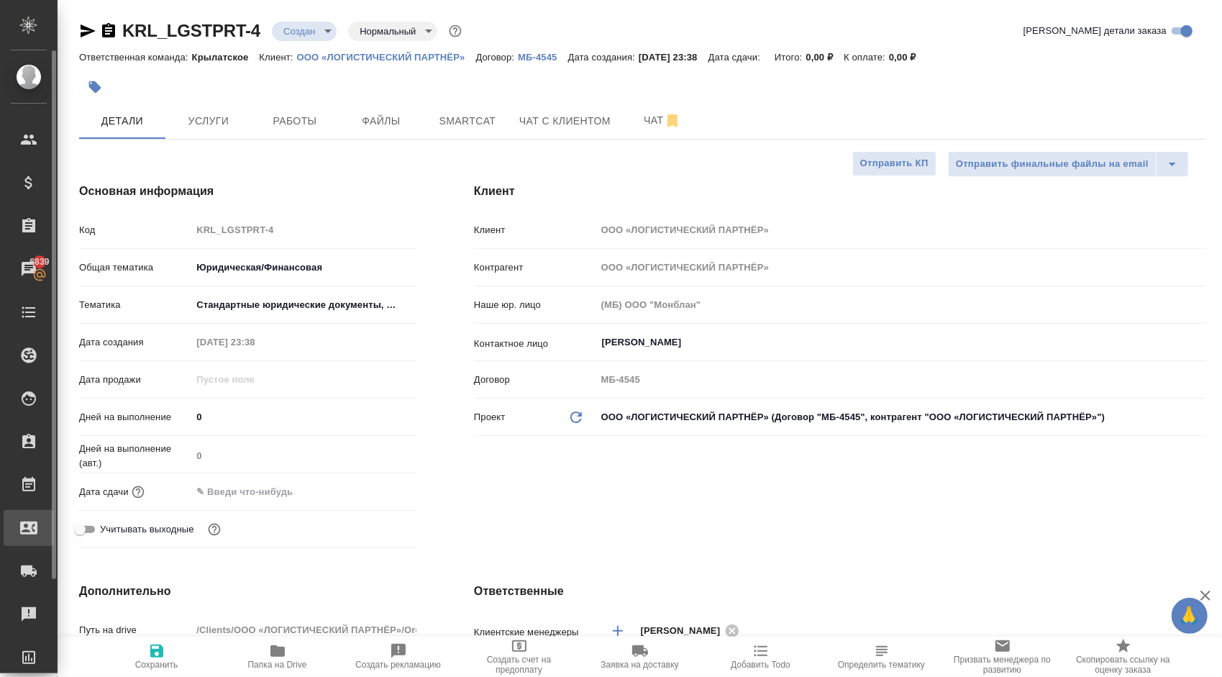
type textarea "x"
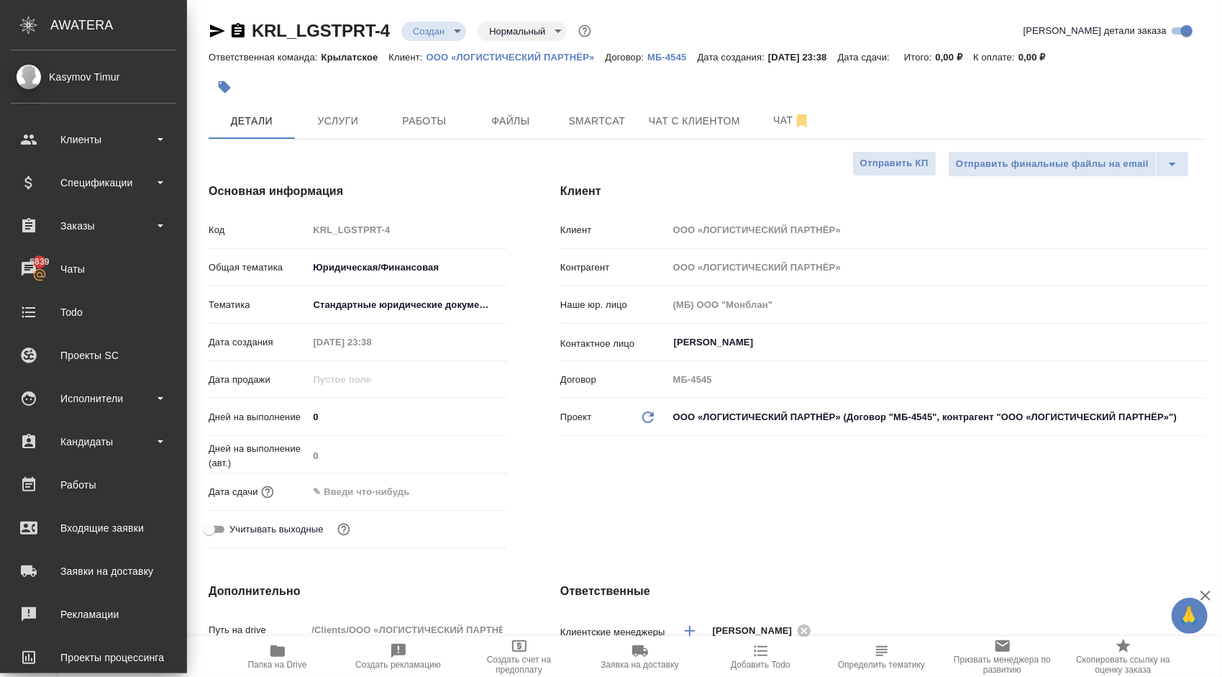
type textarea "x"
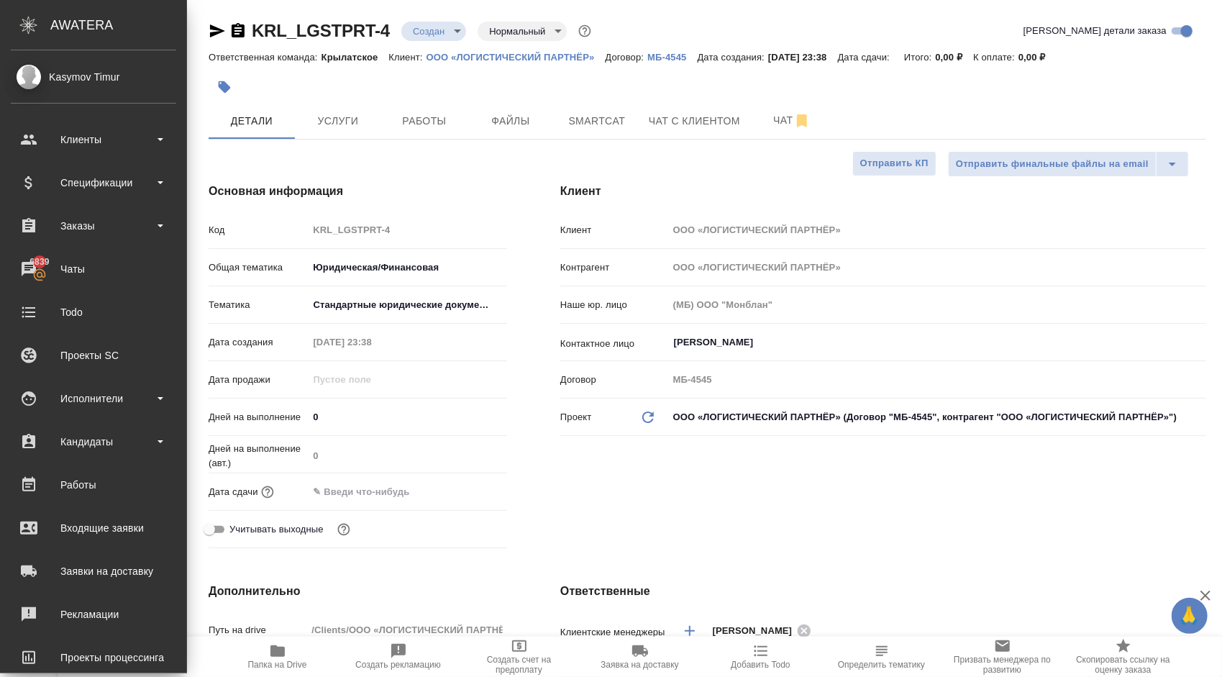
type textarea "x"
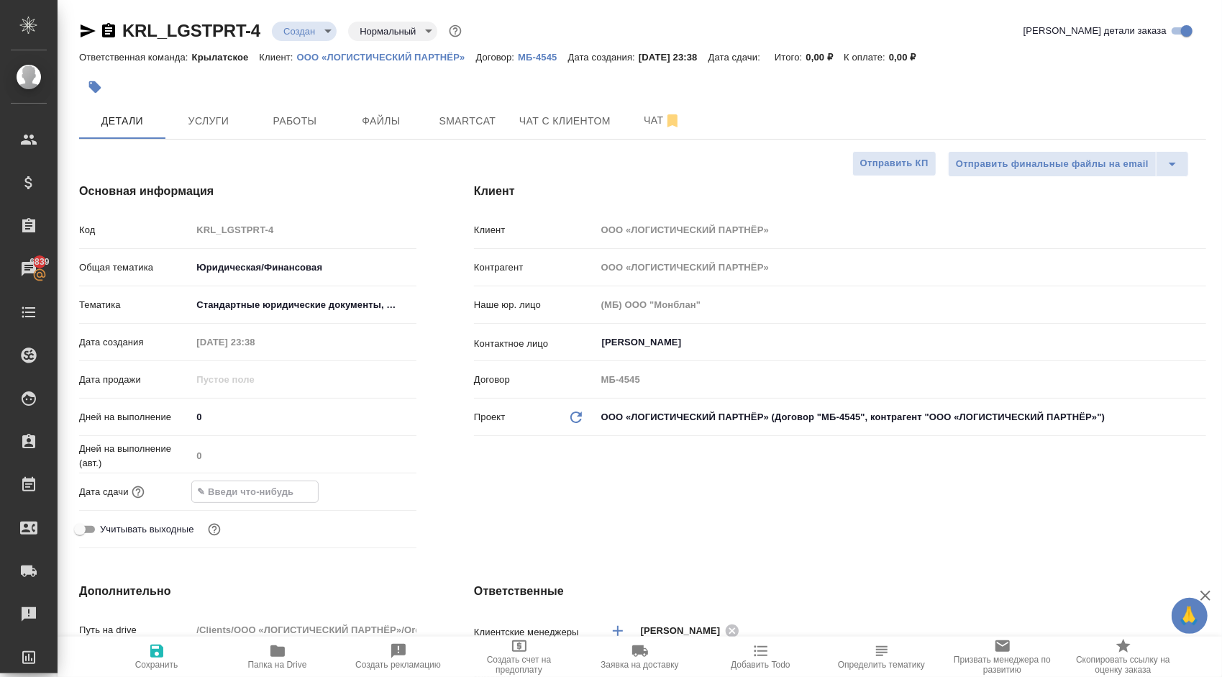
click at [246, 495] on input "text" at bounding box center [255, 491] width 126 height 21
click at [374, 483] on icon "button" at bounding box center [374, 490] width 13 height 14
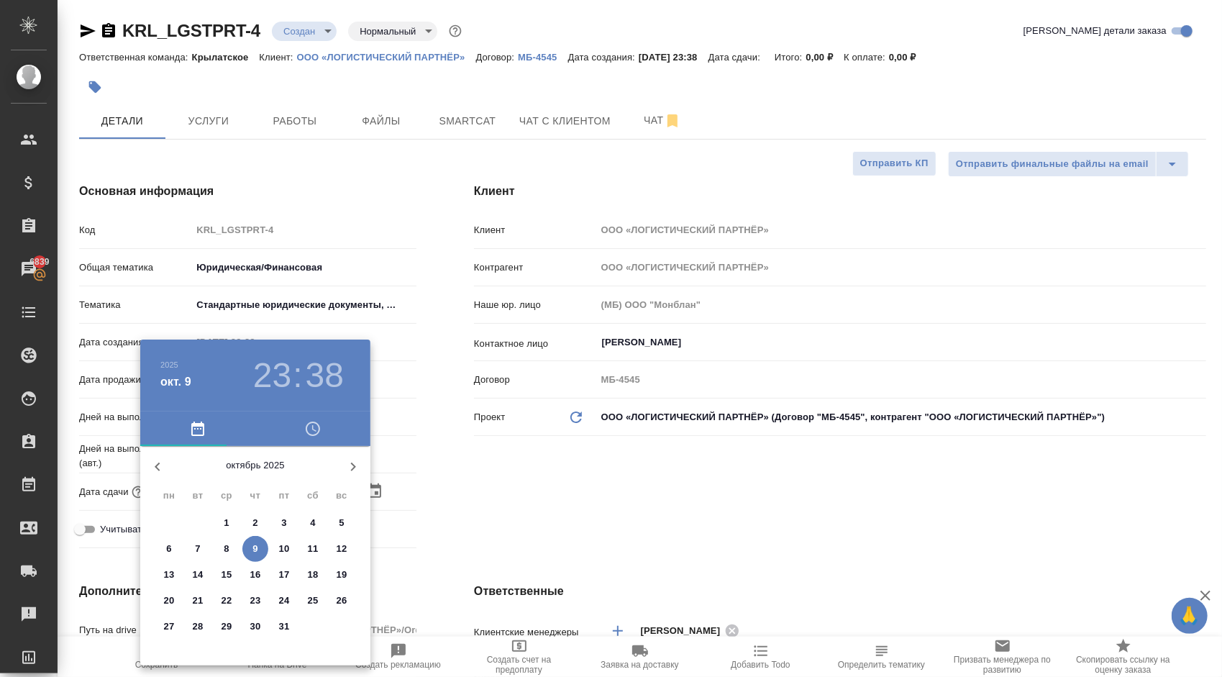
click at [201, 572] on p "14" at bounding box center [198, 574] width 11 height 14
type input "14.10.2025 23:38"
type textarea "x"
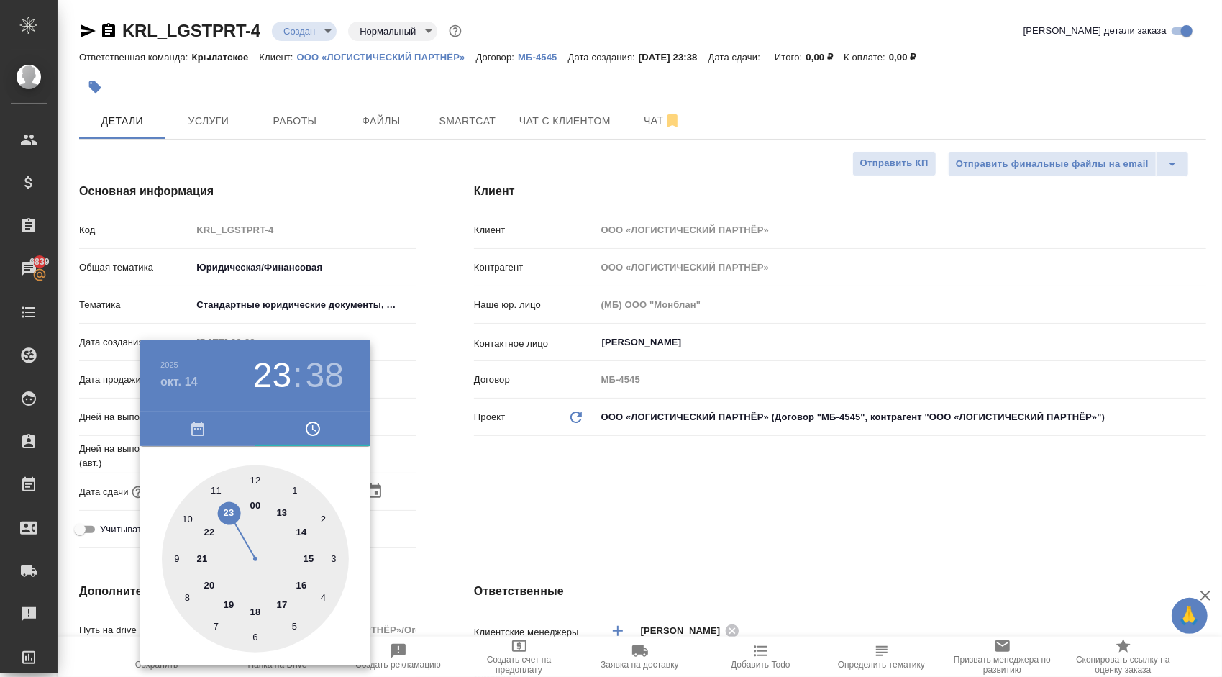
click at [186, 516] on div at bounding box center [255, 558] width 187 height 187
type input "14.10.2025 10:38"
type textarea "x"
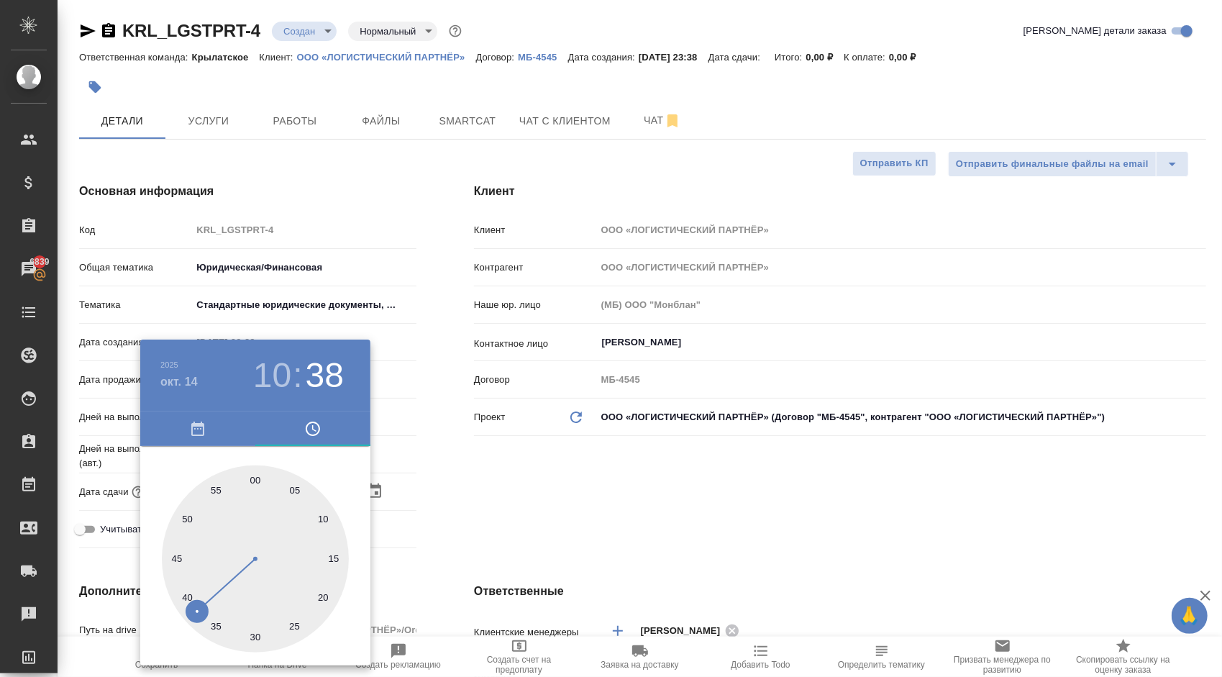
click at [256, 475] on div at bounding box center [255, 558] width 187 height 187
type input "14.10.2025 10:00"
type textarea "x"
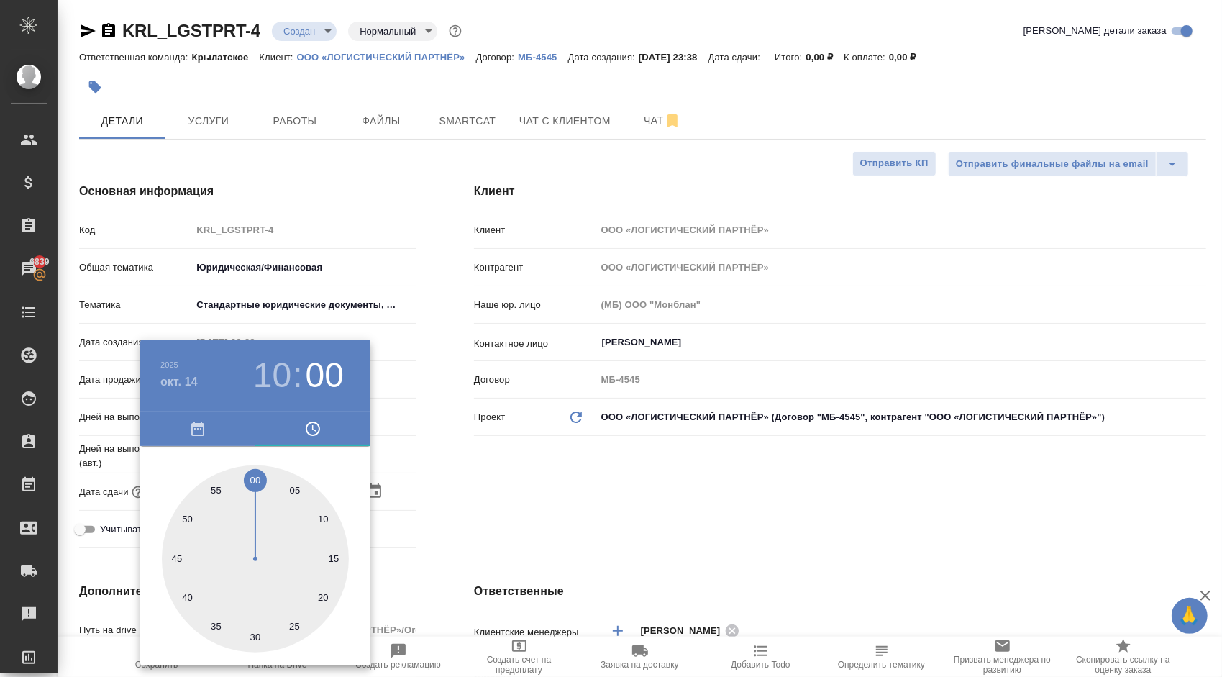
click at [383, 480] on div at bounding box center [611, 338] width 1222 height 677
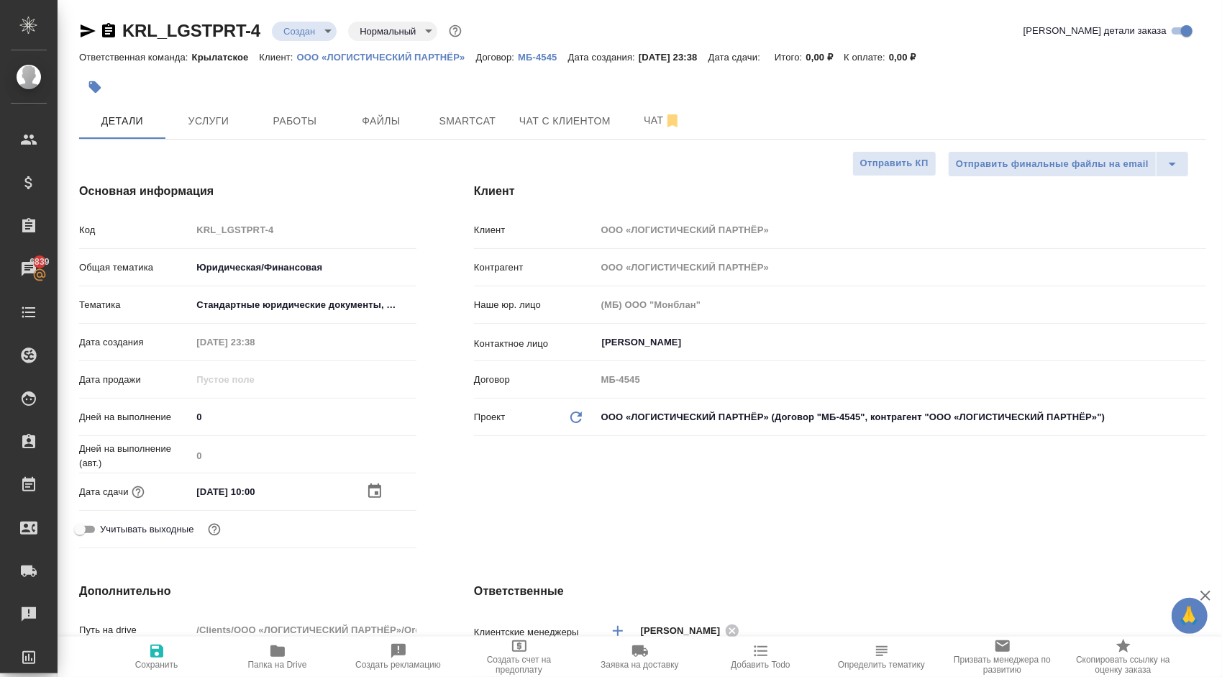
click at [148, 639] on button "Сохранить" at bounding box center [156, 656] width 121 height 40
type textarea "x"
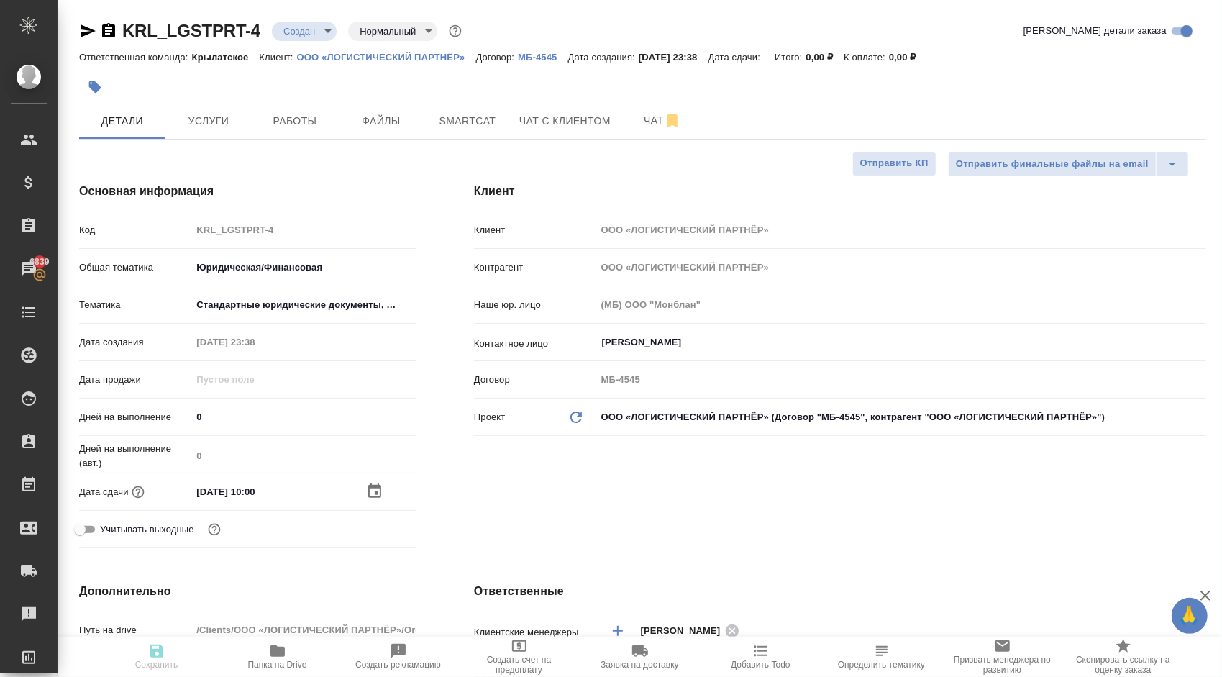
type textarea "x"
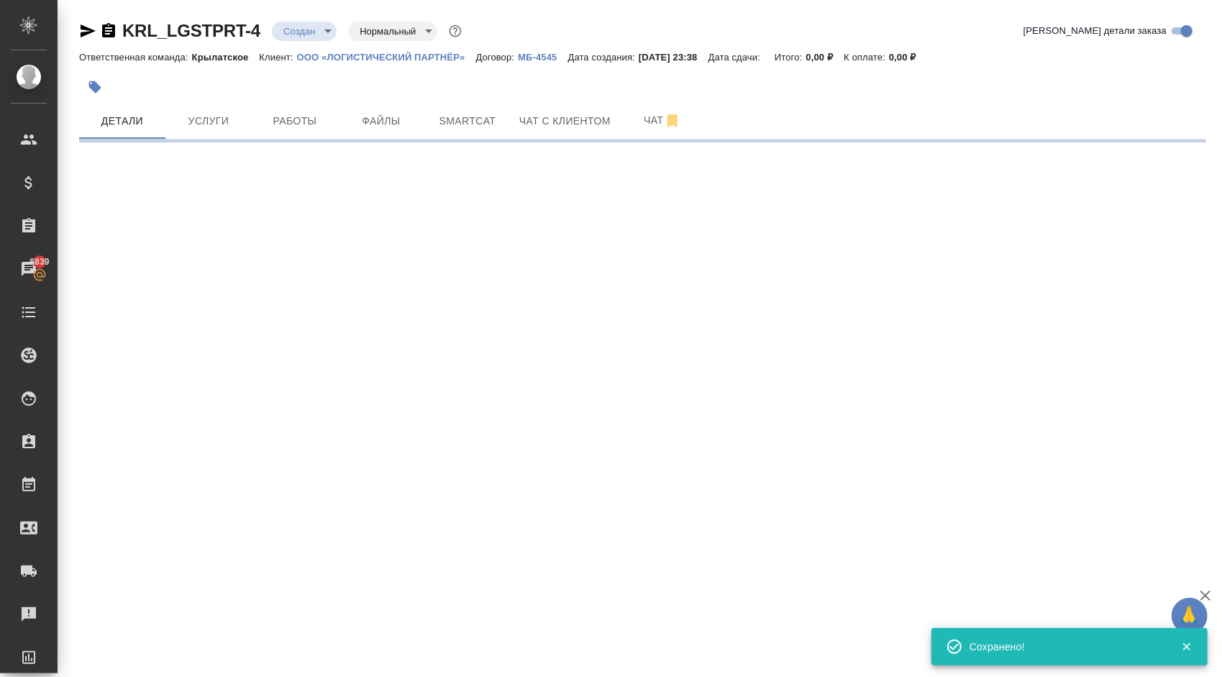
select select "RU"
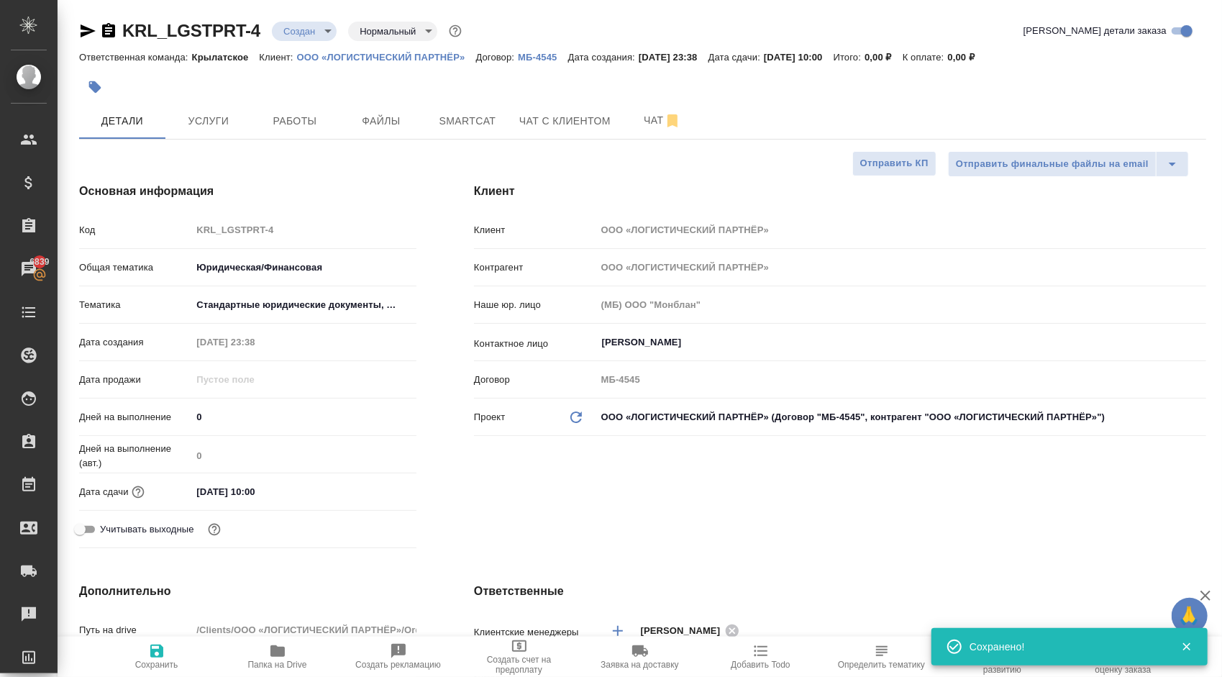
type textarea "x"
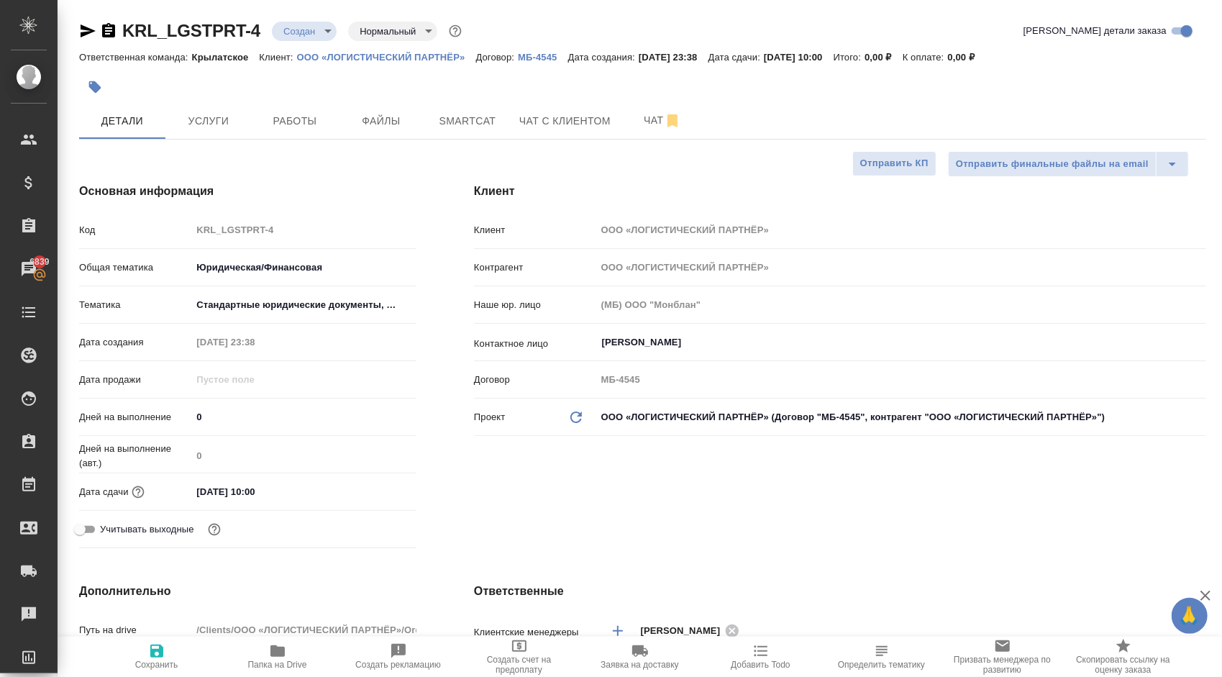
click at [91, 83] on icon "button" at bounding box center [95, 87] width 12 height 12
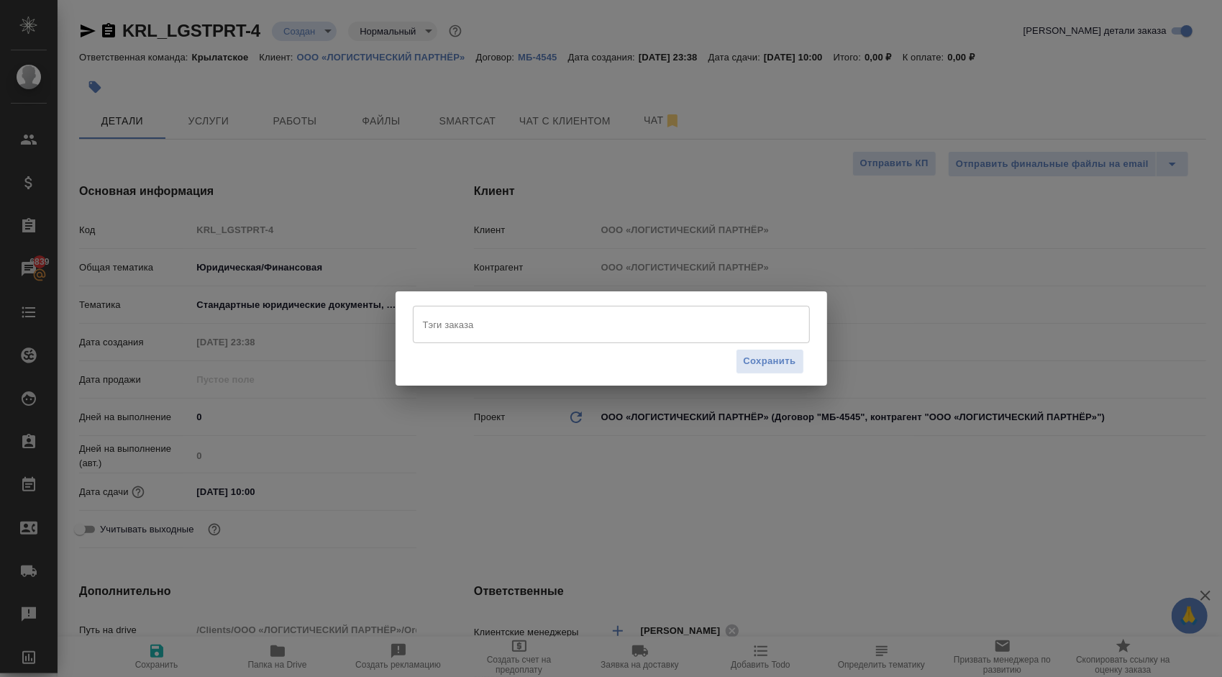
click at [679, 323] on input "Тэги заказа" at bounding box center [597, 324] width 357 height 24
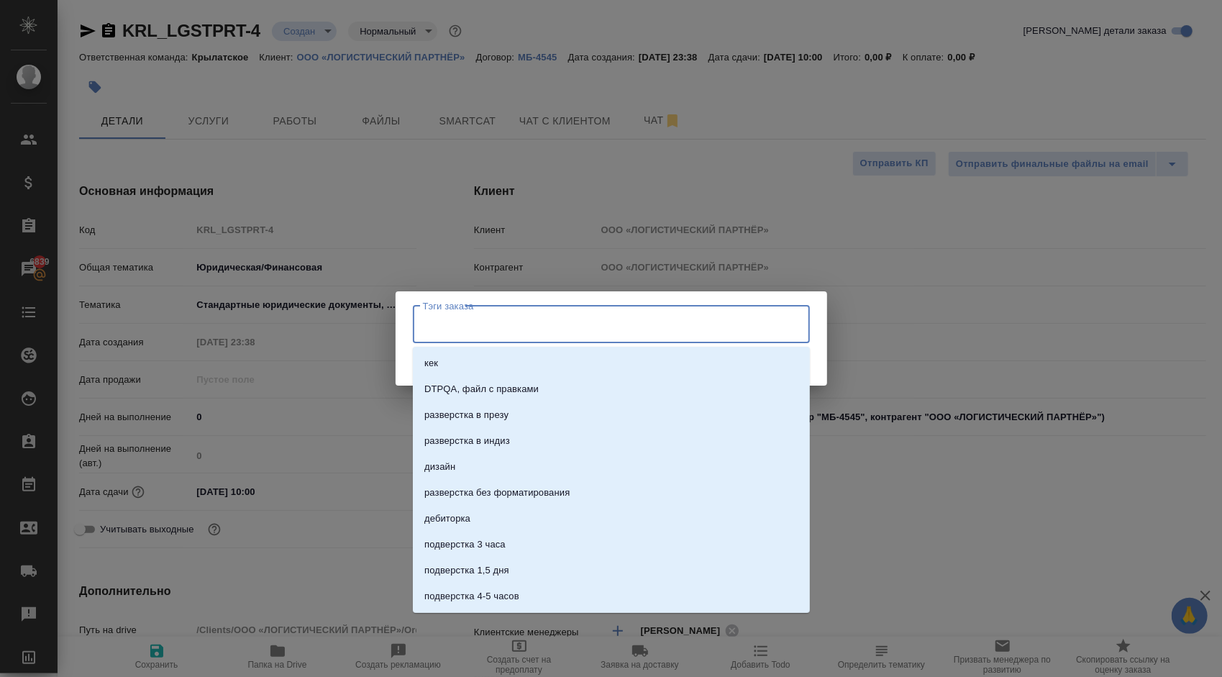
click at [1007, 295] on div "Тэги заказа Тэги заказа Сохранить" at bounding box center [611, 338] width 1222 height 677
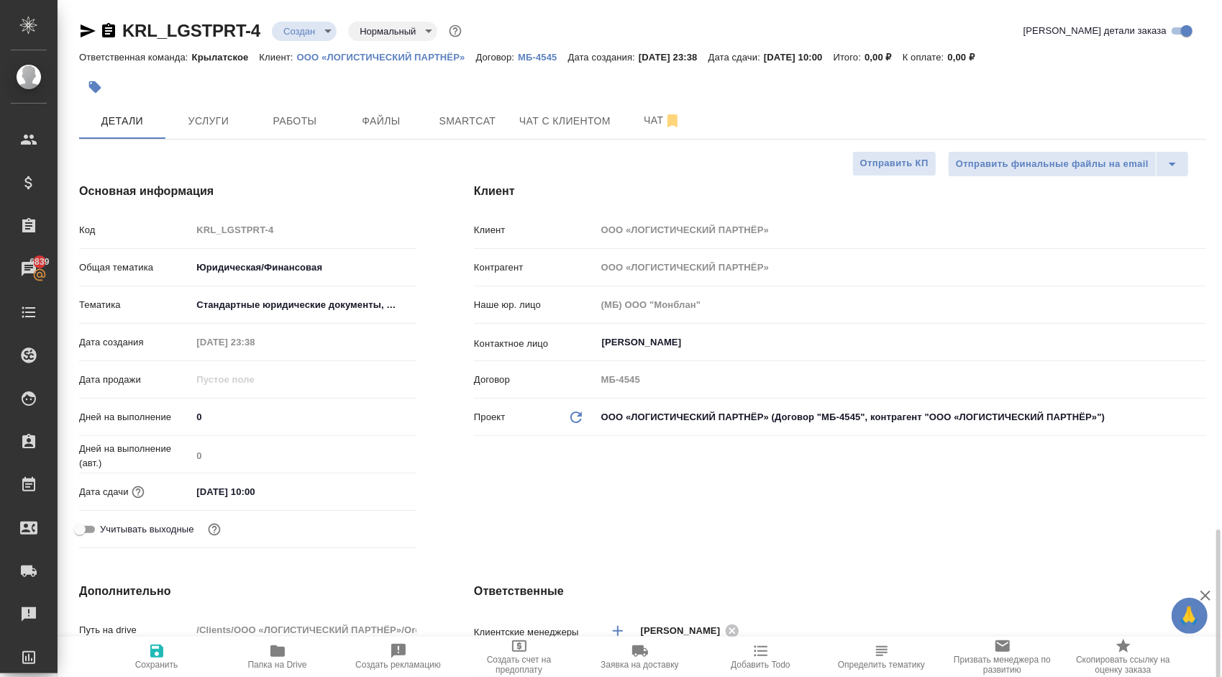
scroll to position [431, 0]
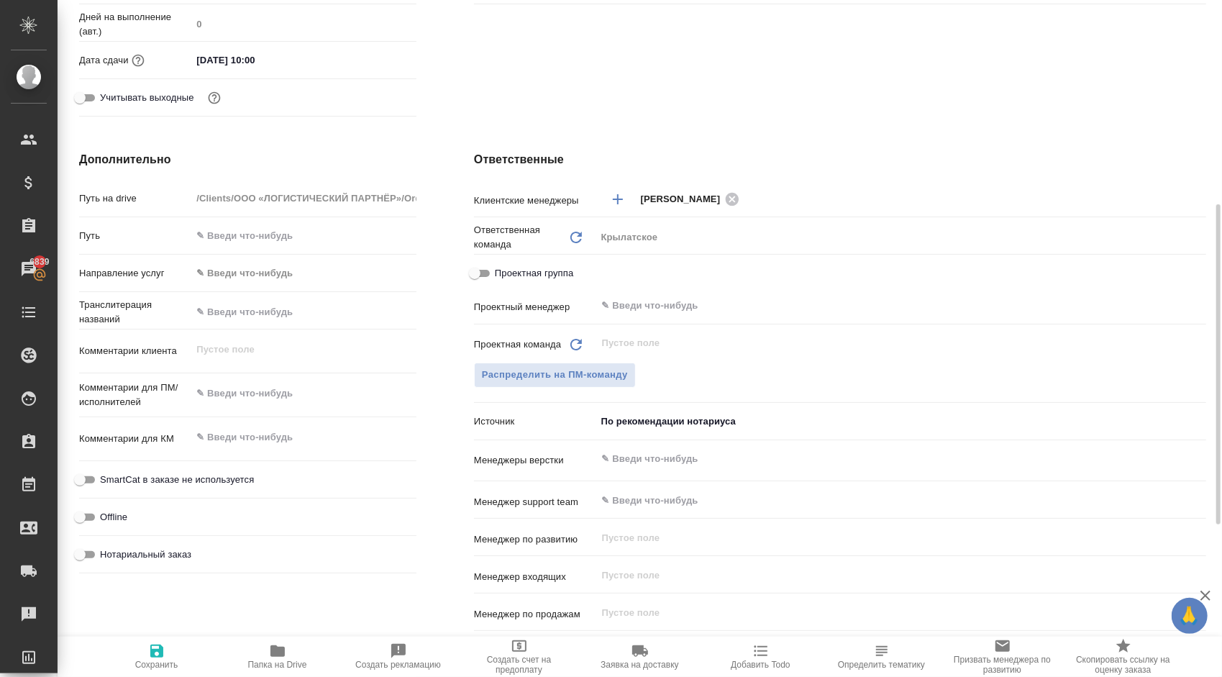
type textarea "x"
drag, startPoint x: 243, startPoint y: 443, endPoint x: 234, endPoint y: 443, distance: 8.6
click at [243, 442] on textarea at bounding box center [304, 438] width 224 height 24
type textarea "x"
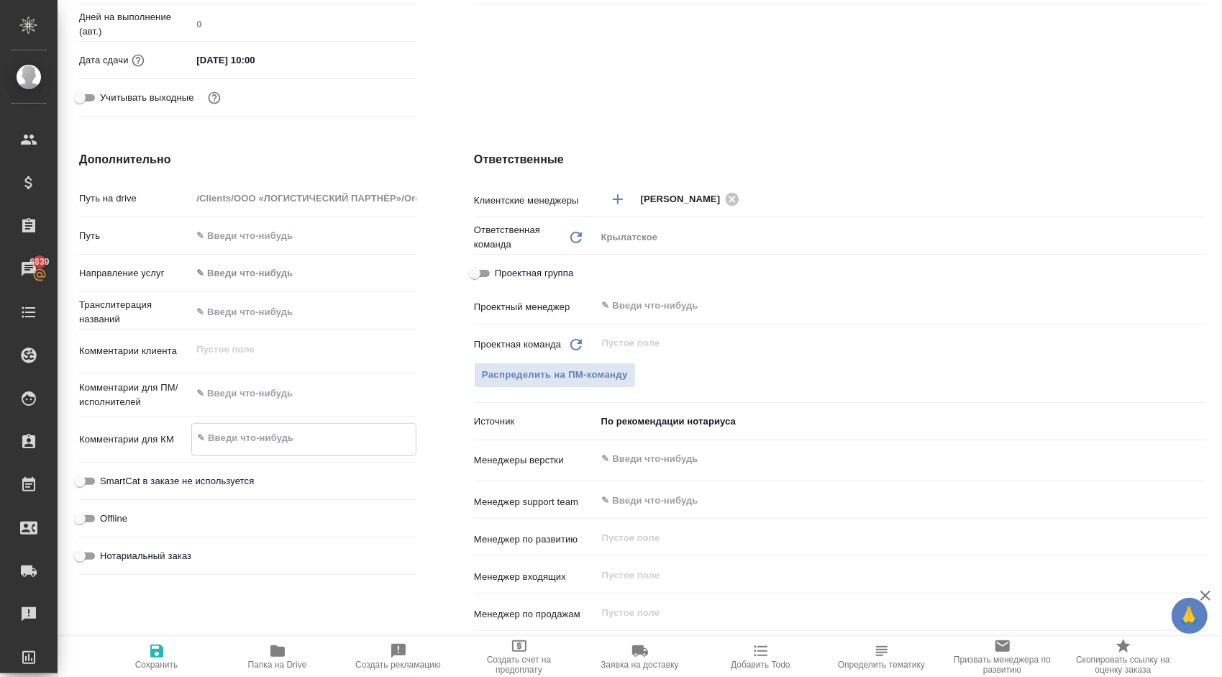
type textarea "К"
type textarea "x"
type textarea "КМ"
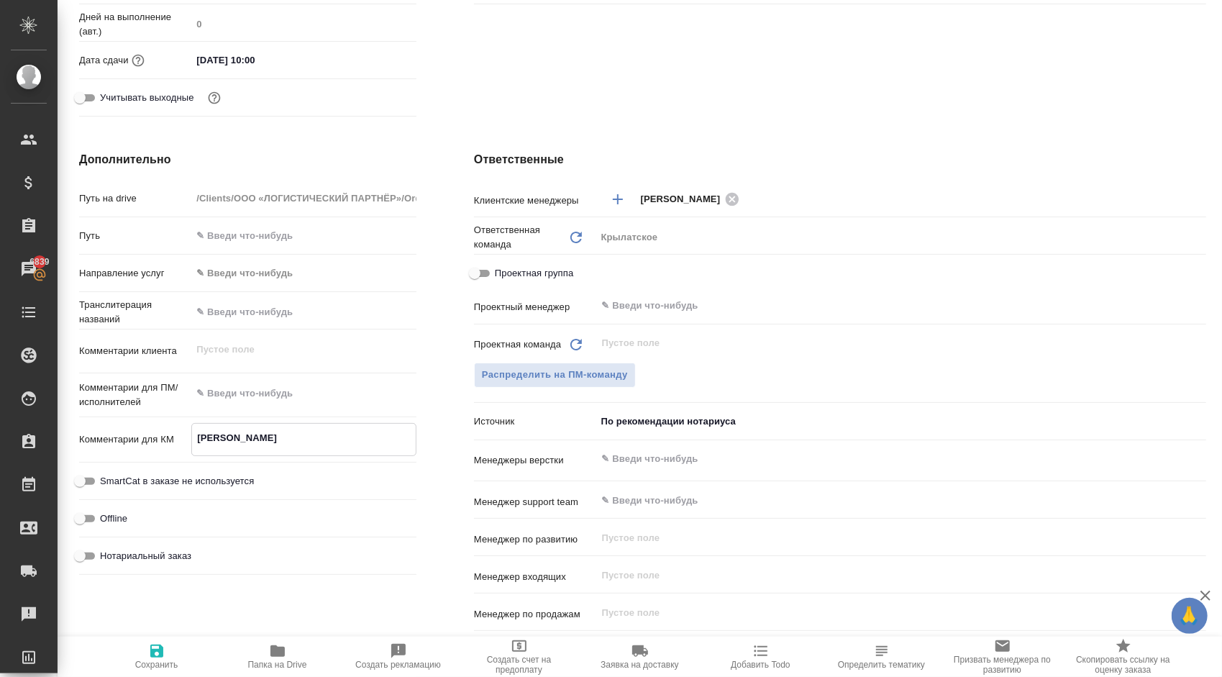
type textarea "x"
type textarea "КМ:"
type textarea "x"
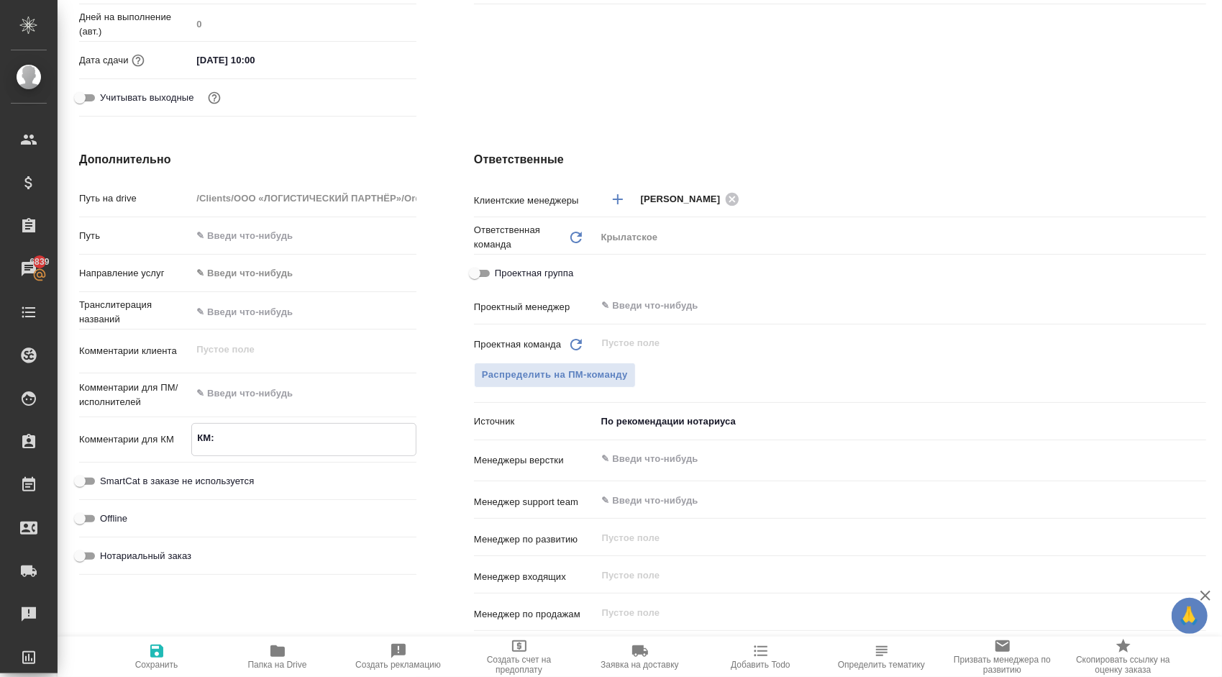
type textarea "x"
type textarea "КМ:"
type textarea "x"
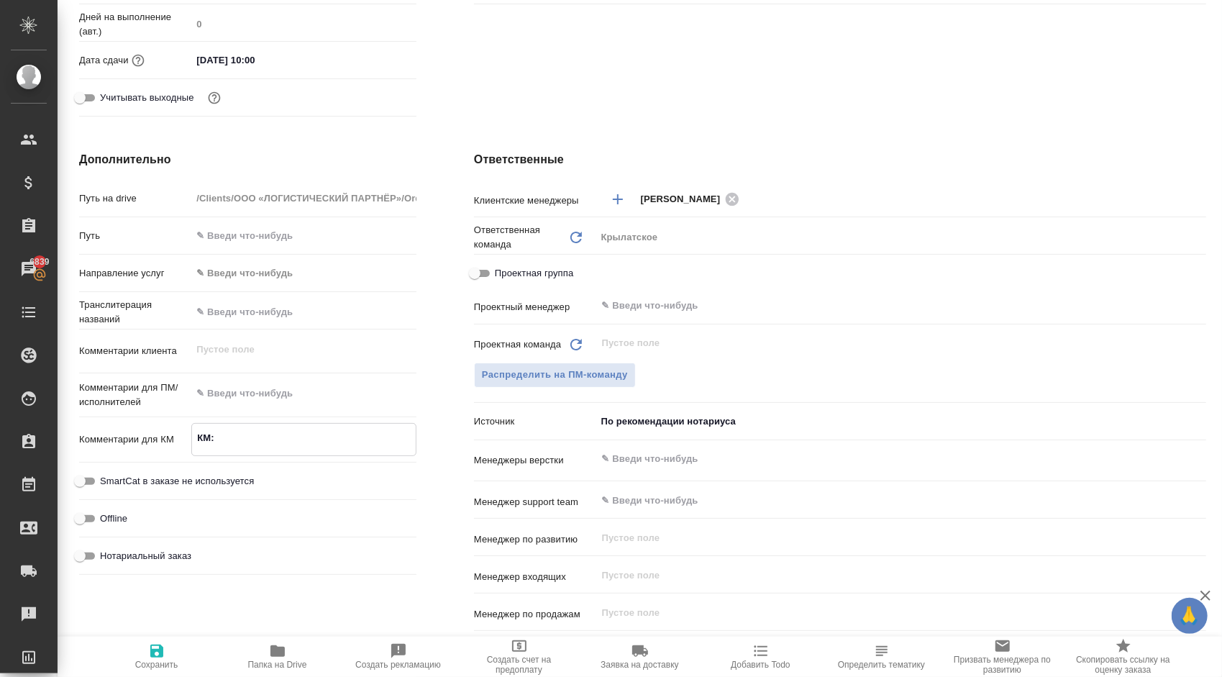
type textarea "x"
type textarea "КМ:"
type textarea "x"
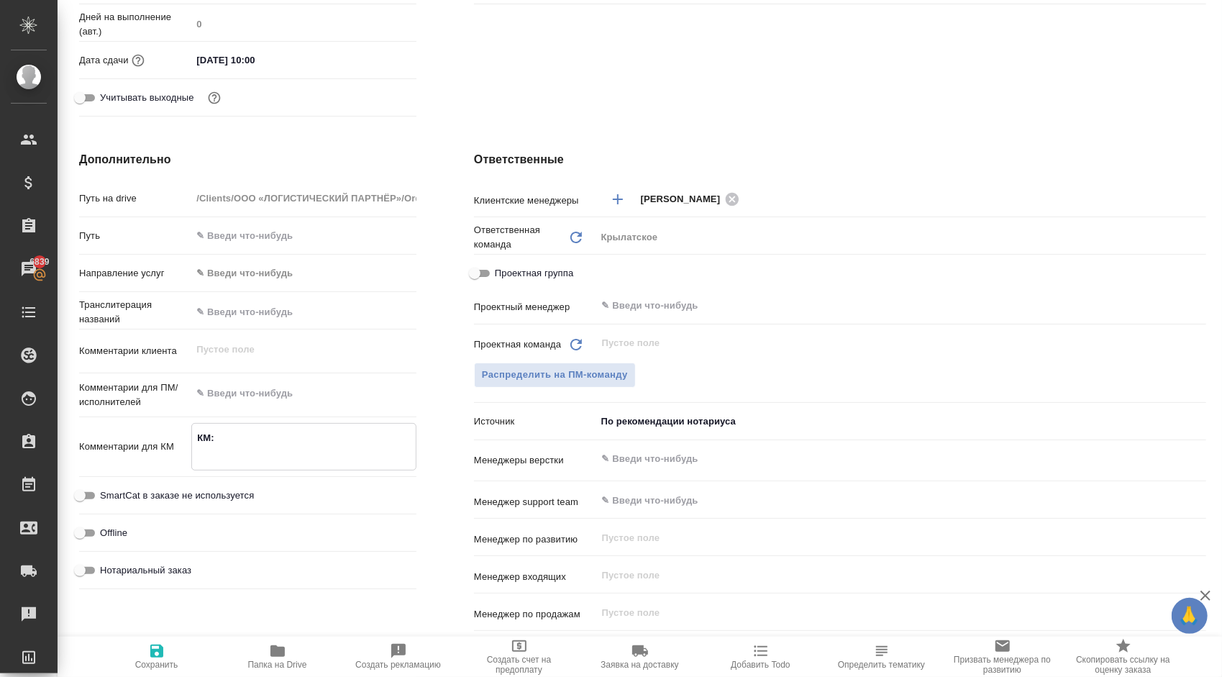
type textarea "x"
type textarea "КМ: С"
type textarea "x"
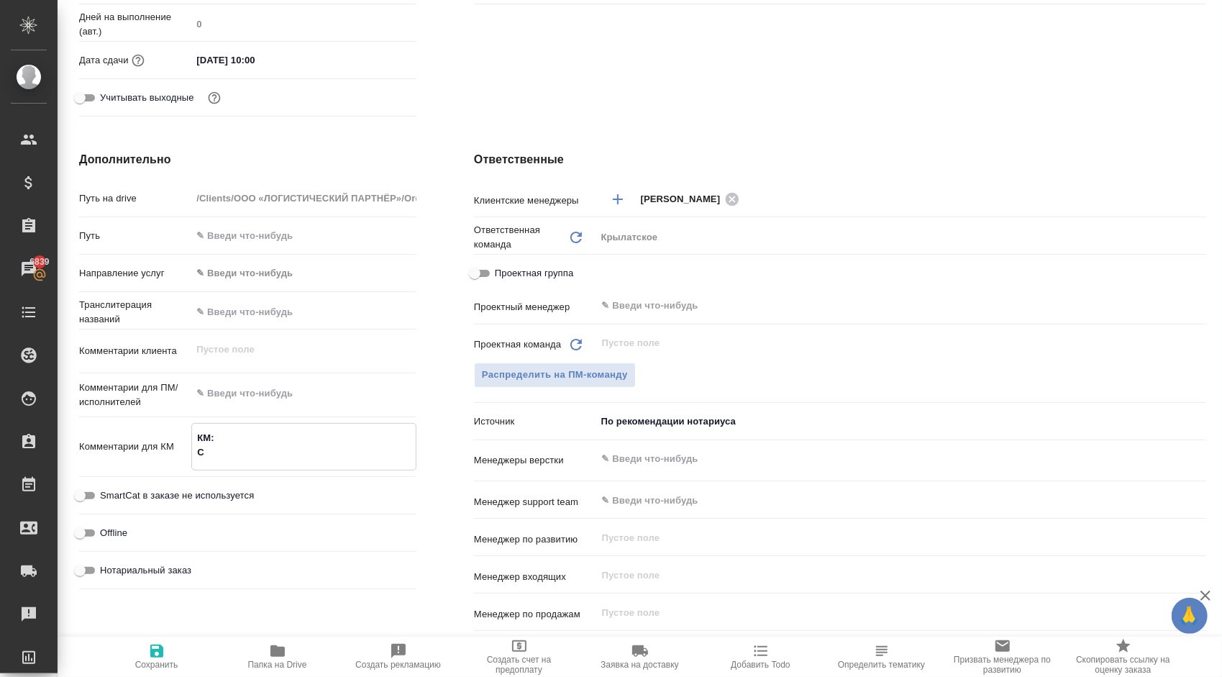
type textarea "x"
type textarea "КМ: Ср"
type textarea "x"
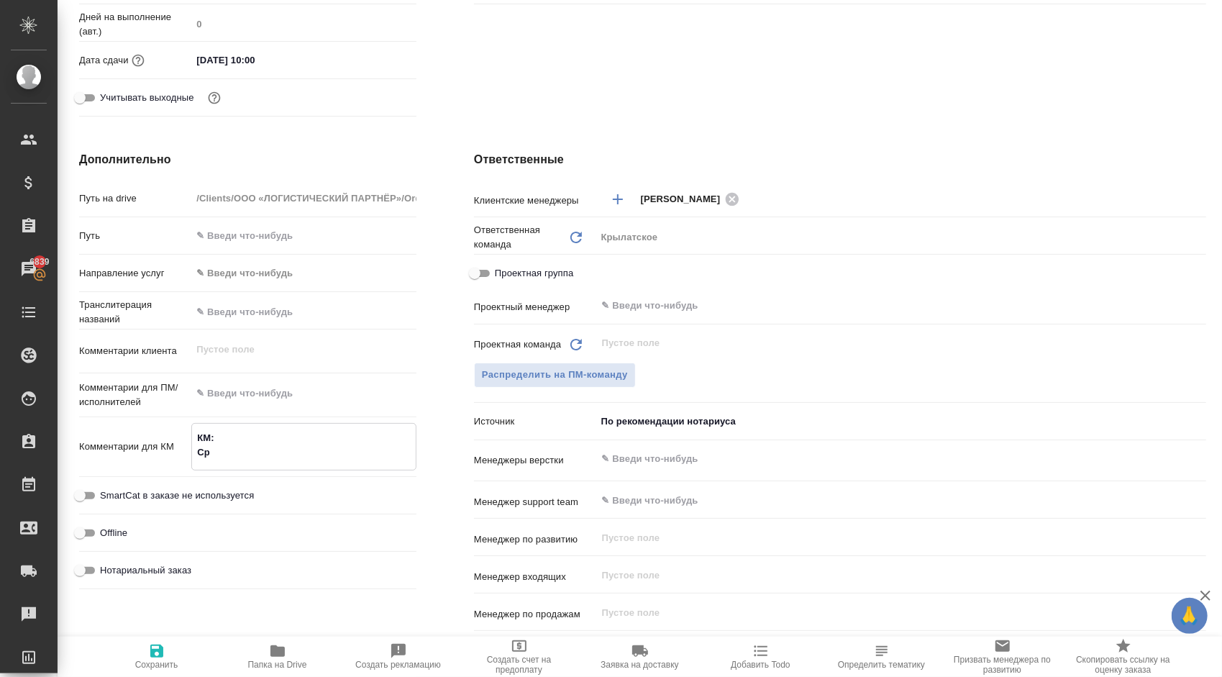
type textarea "КМ: Сро"
type textarea "x"
type textarea "КМ: Срок"
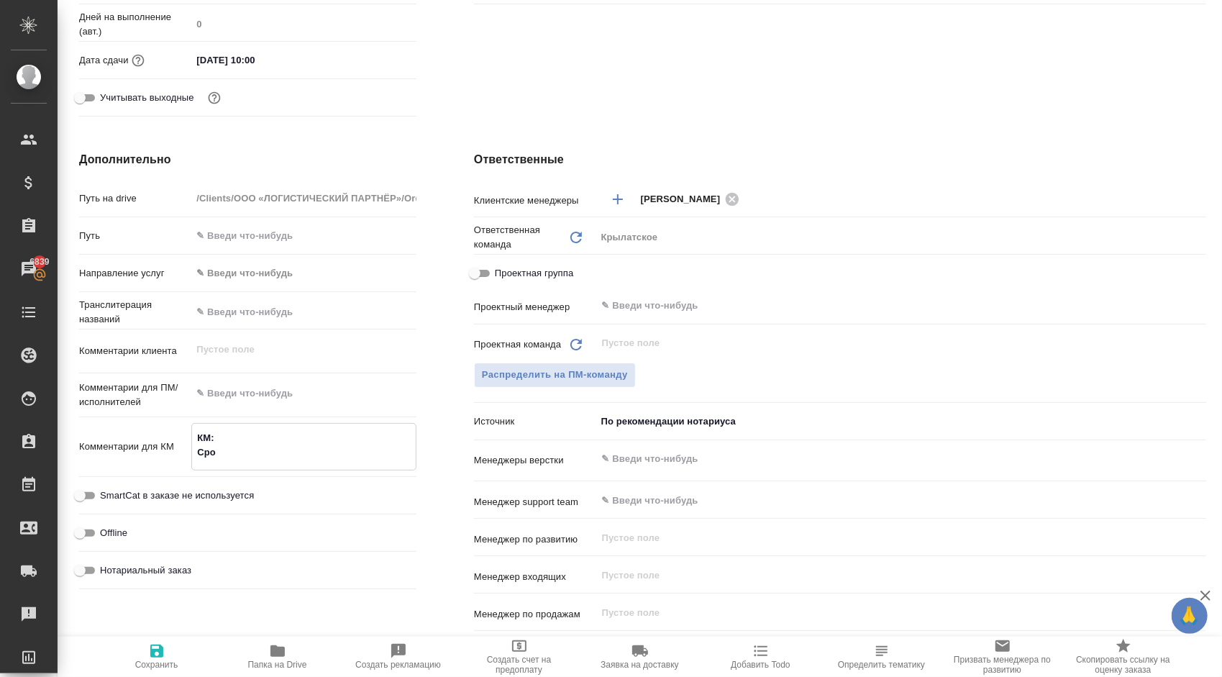
type textarea "x"
type textarea "КМ: Срок"
type textarea "x"
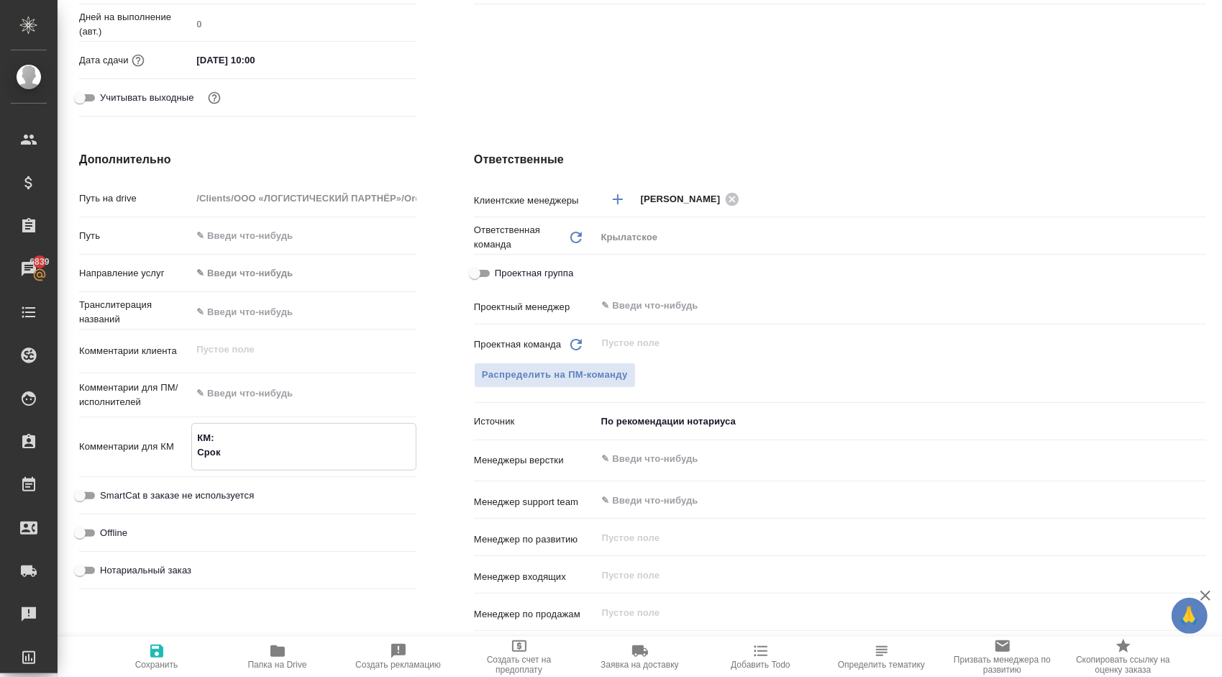
type textarea "x"
type textarea "КМ: Срок к"
type textarea "x"
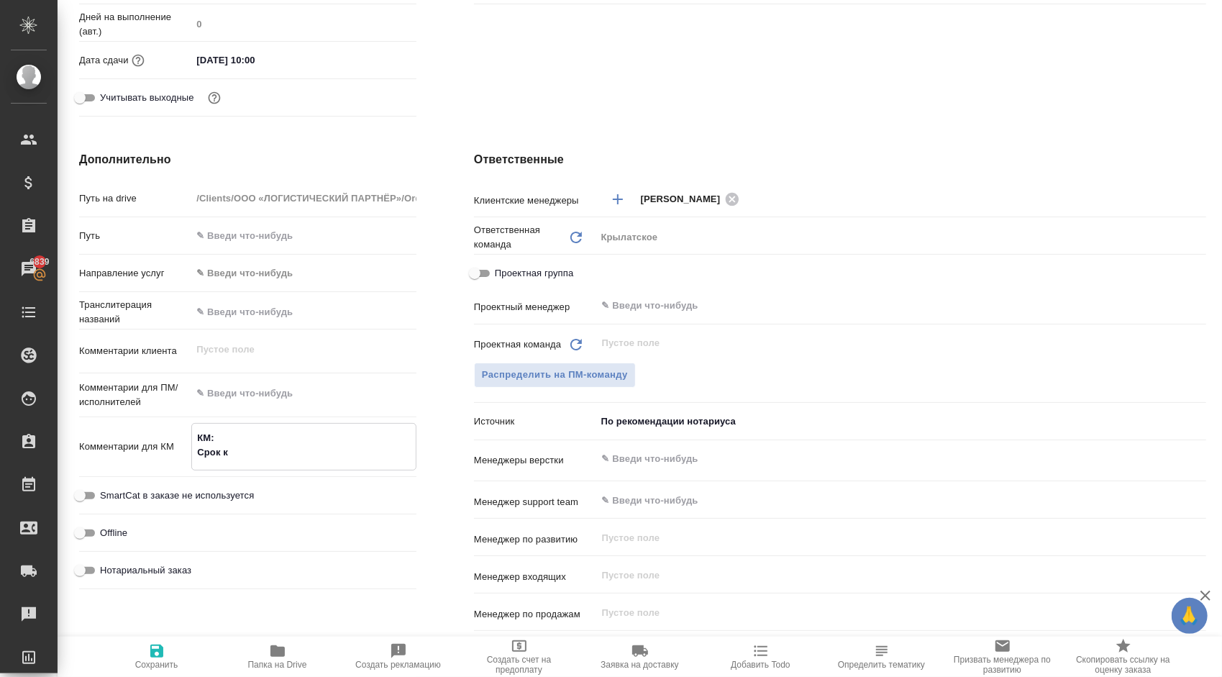
type textarea "x"
type textarea "КМ: Срок кл"
type textarea "x"
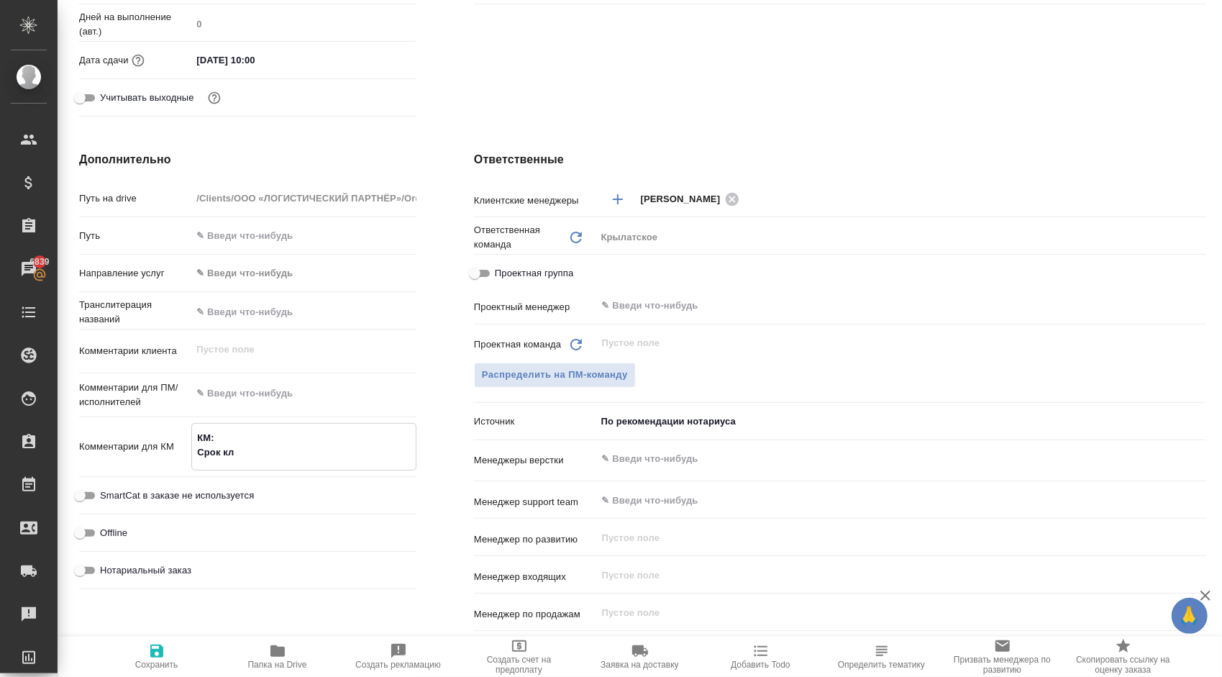
type textarea "КМ: Срок кли"
type textarea "x"
type textarea "КМ: Срок клие"
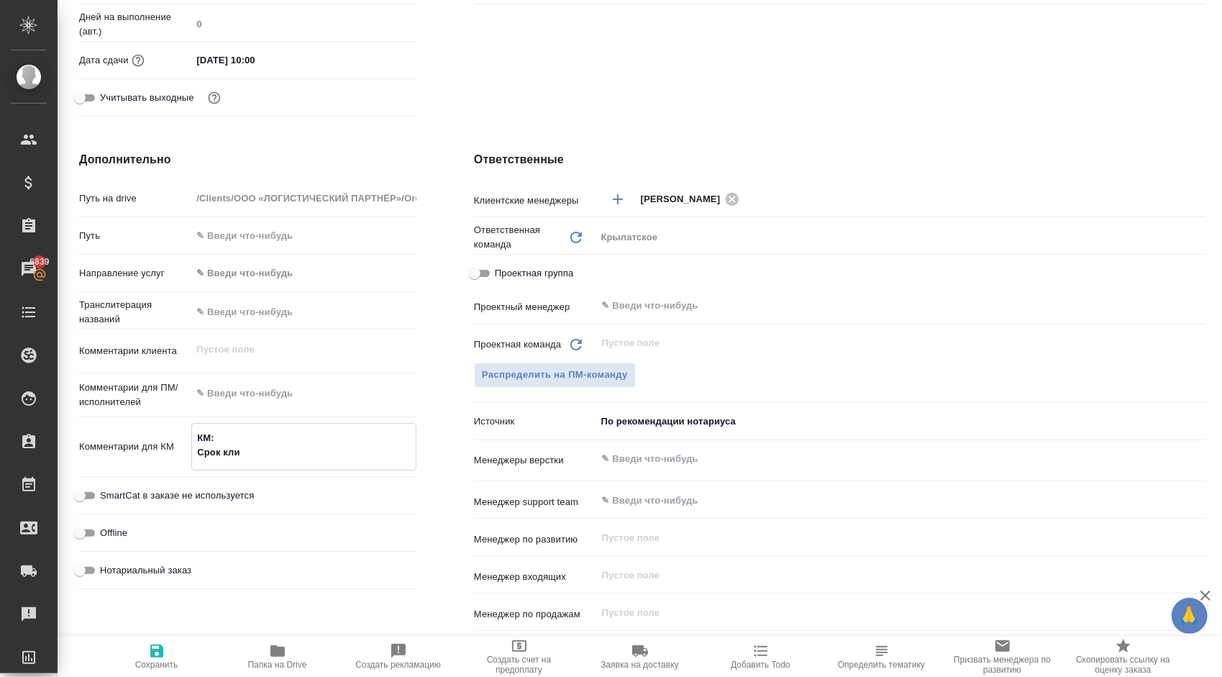
type textarea "x"
type textarea "КМ: Срок клиен"
type textarea "x"
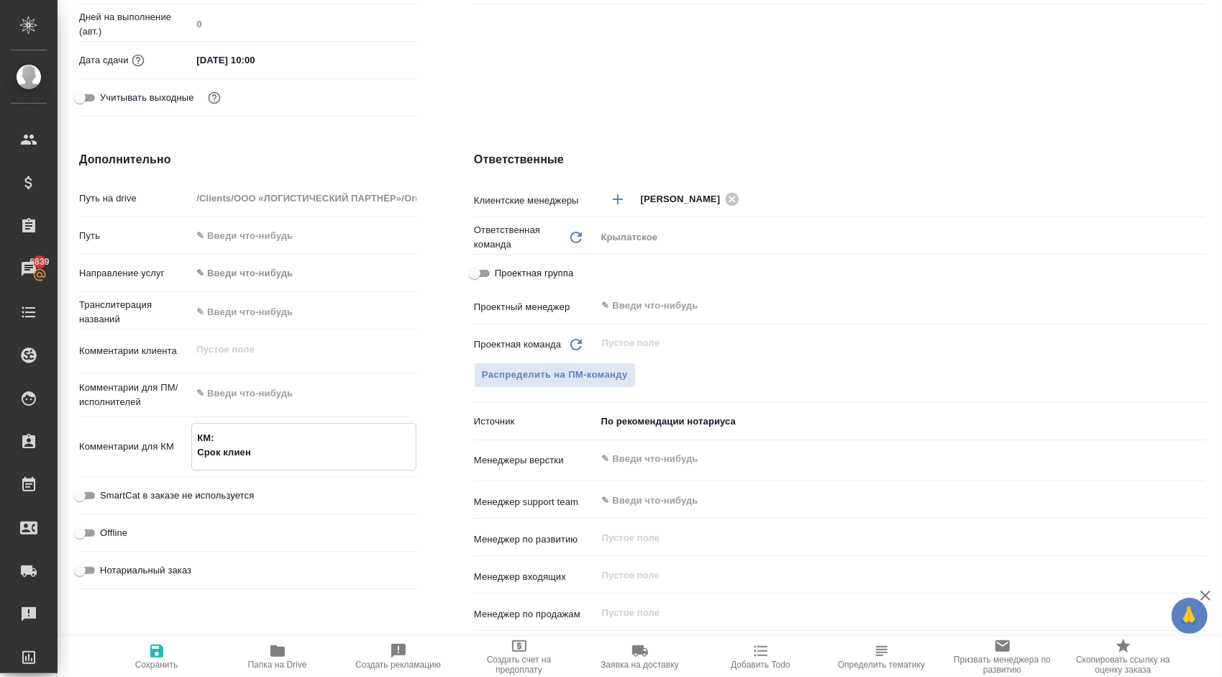
type textarea "x"
type textarea "КМ: Срок клиент"
type textarea "x"
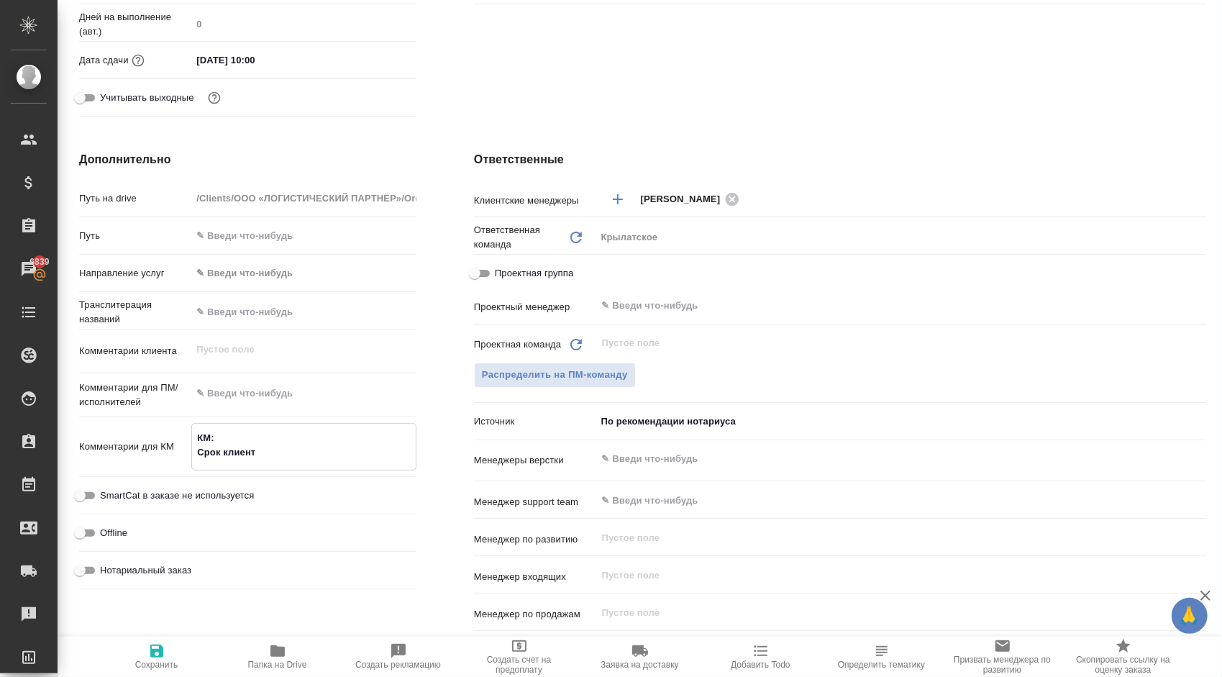
type textarea "x"
type textarea "КМ: Срок клиента"
type textarea "x"
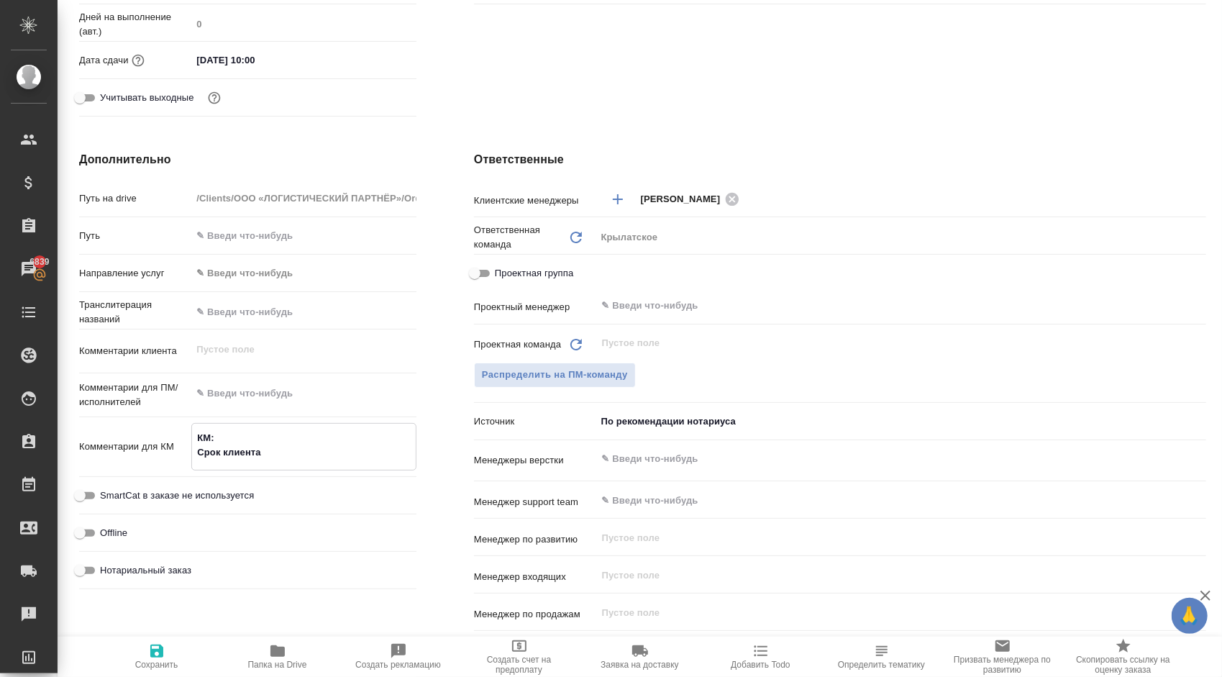
type textarea "КМ: Срок клиента"
type textarea "x"
type textarea "КМ: Срок клиента д"
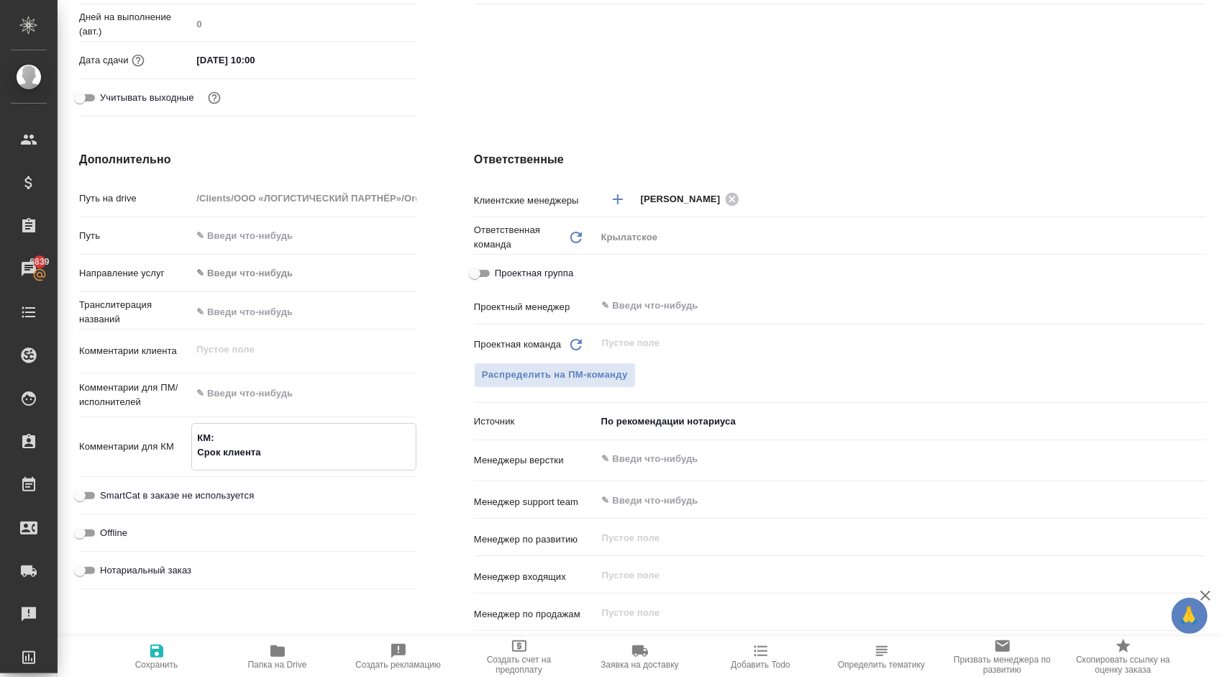
type textarea "x"
type textarea "КМ: Срок клиента до"
type textarea "x"
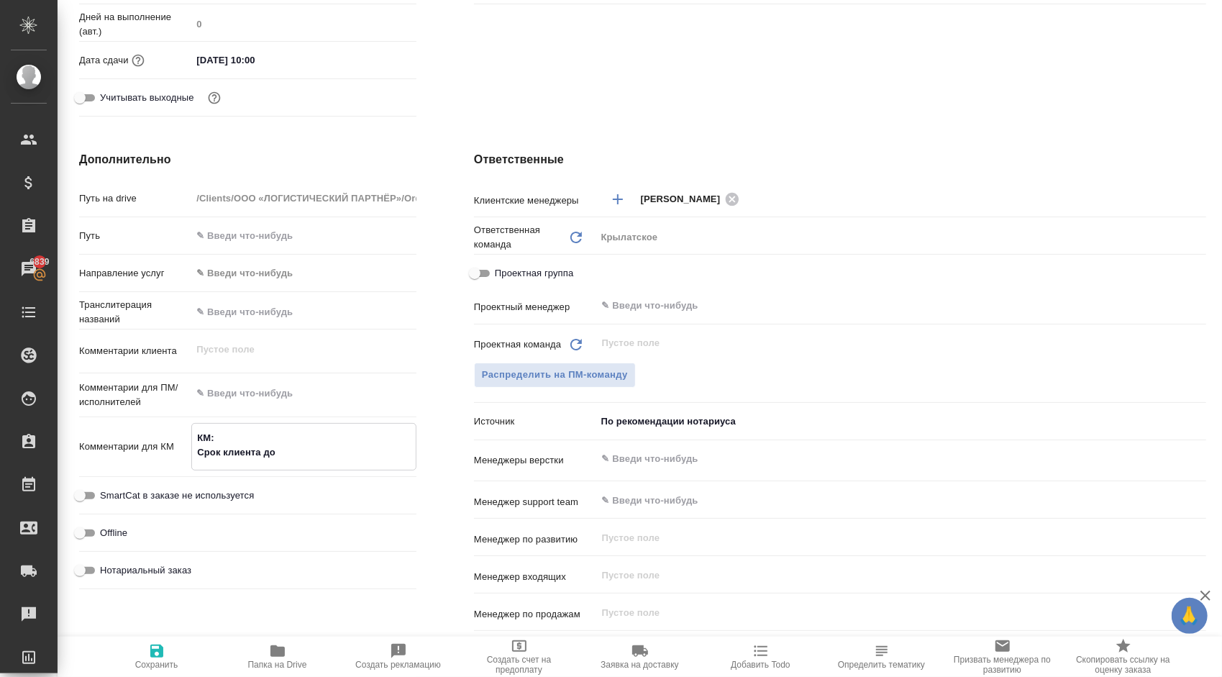
type textarea "x"
type textarea "КМ: Срок клиента до"
type textarea "x"
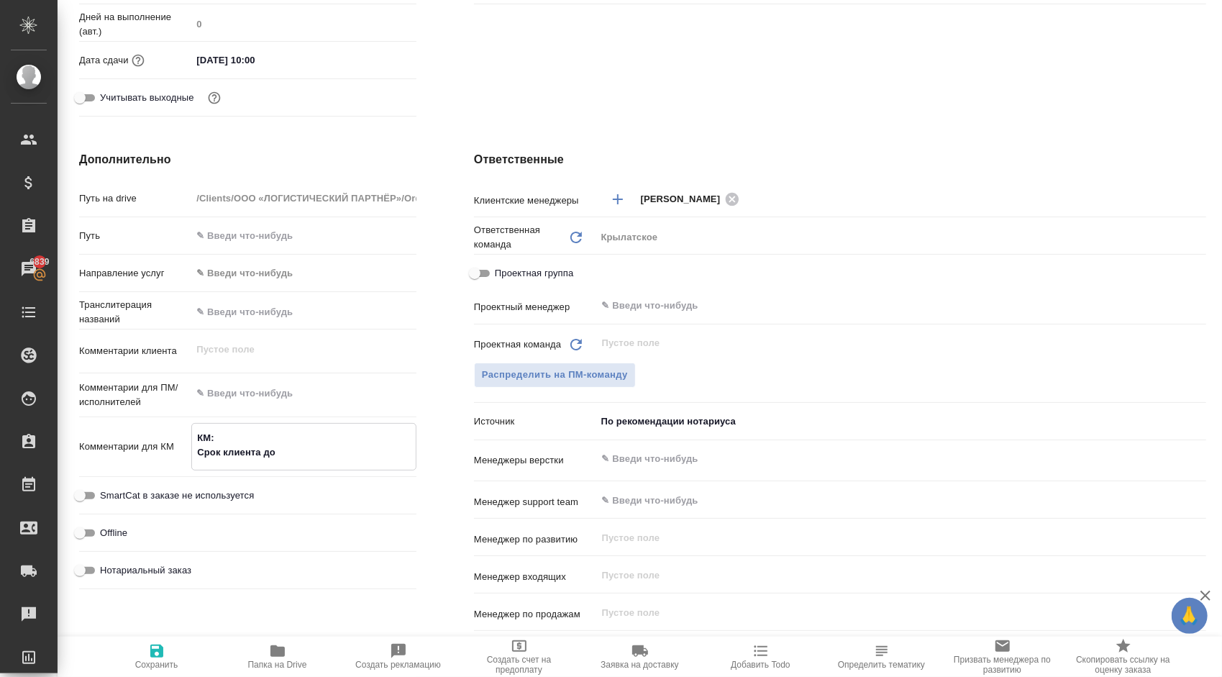
type textarea "x"
type textarea "КМ: Срок клиента до с"
type textarea "x"
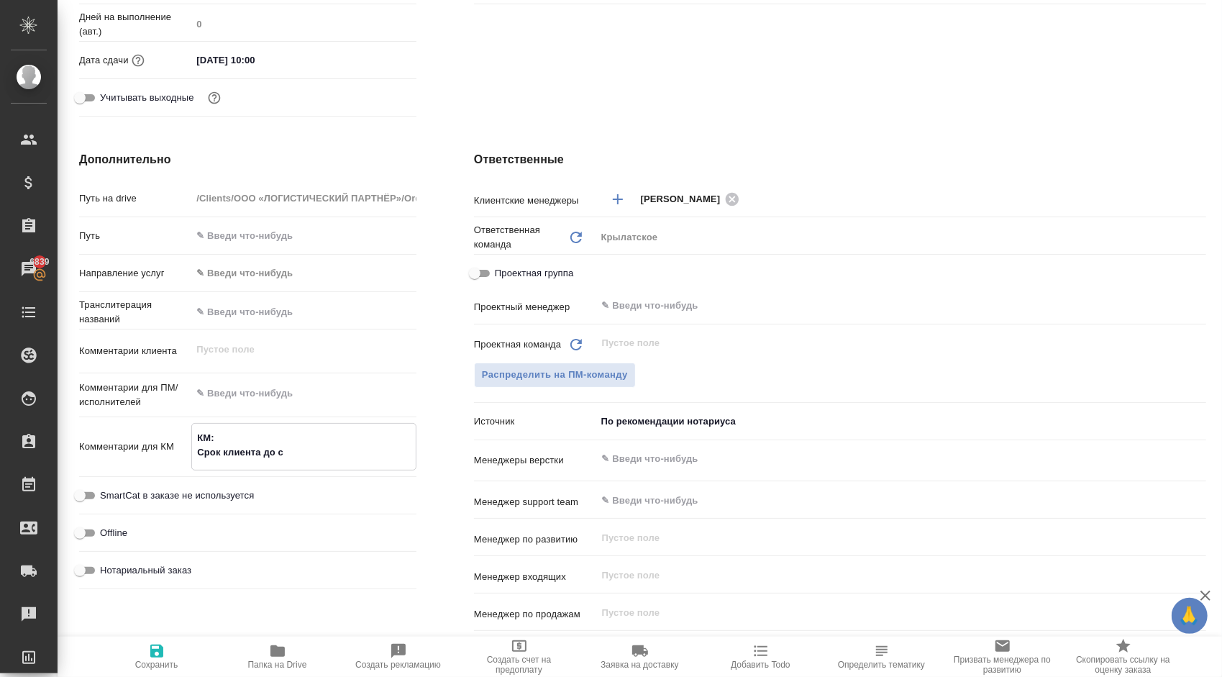
type textarea "КМ: Срок клиента до ср"
type textarea "x"
type textarea "КМ: Срок клиента до сре"
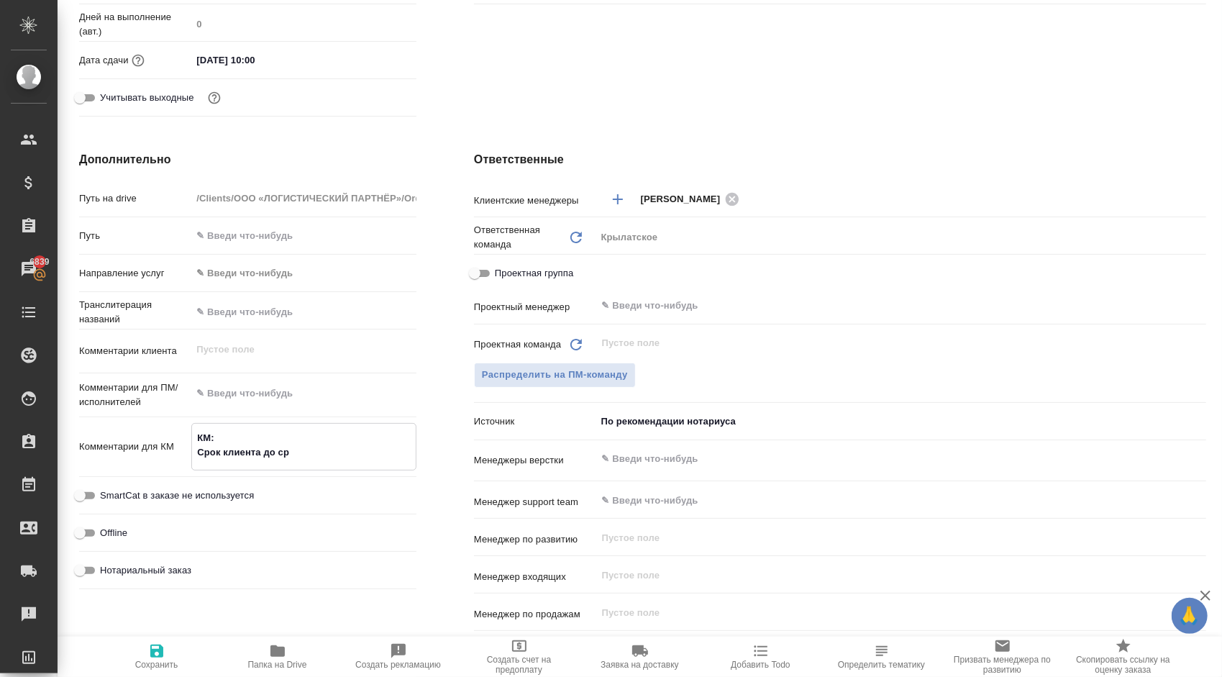
type textarea "x"
type textarea "КМ: Срок клиента до средл"
type textarea "x"
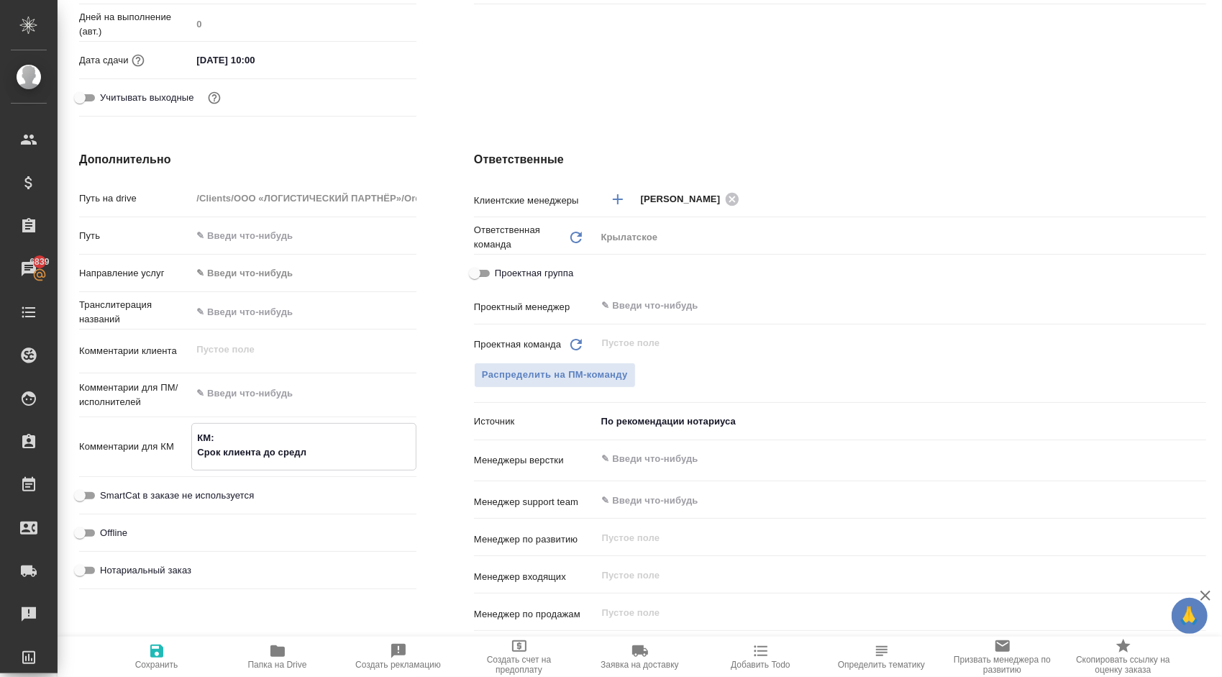
type textarea "x"
type textarea "КМ: Срок клиента до сред"
type textarea "x"
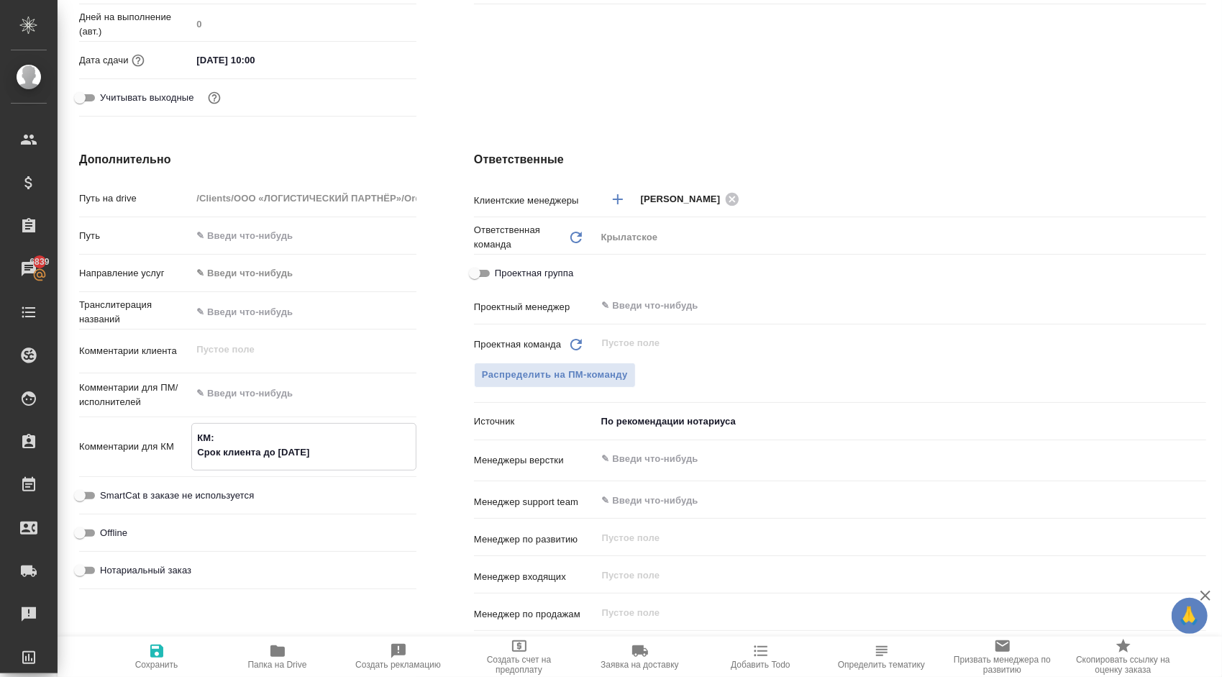
type textarea "x"
type textarea "КМ: Срок клиента до сре"
type textarea "x"
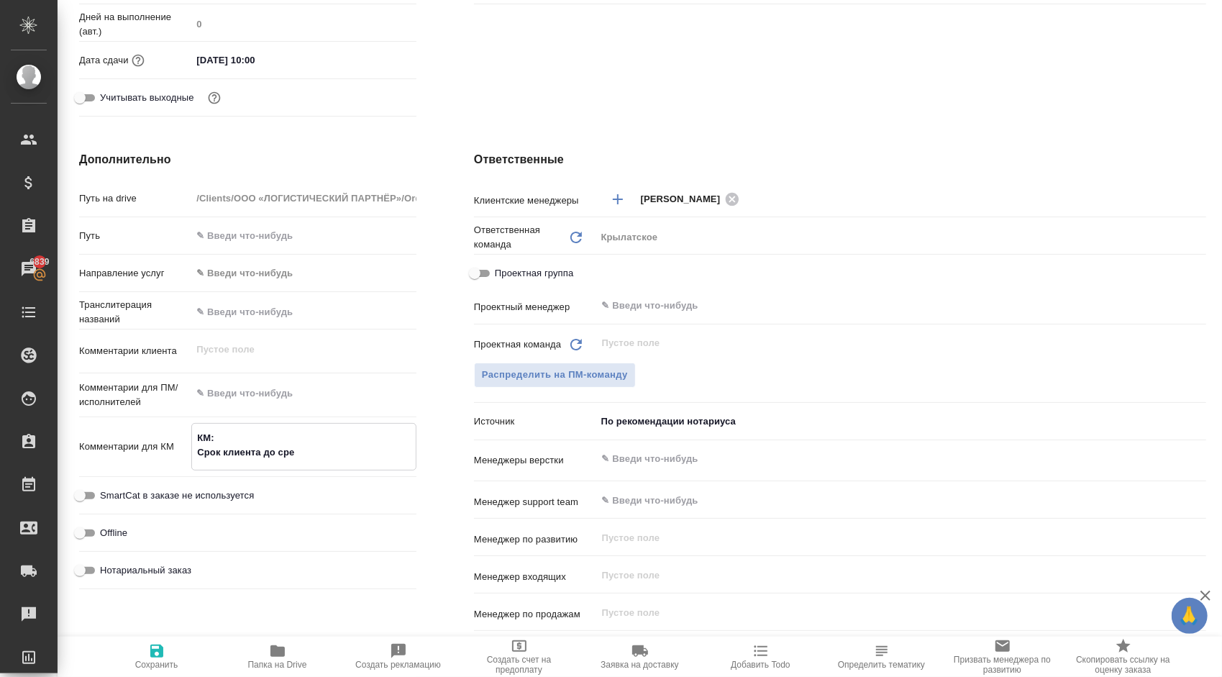
type textarea "КМ: Срок клиента до ср"
type textarea "x"
type textarea "КМ: Срок клиента до с"
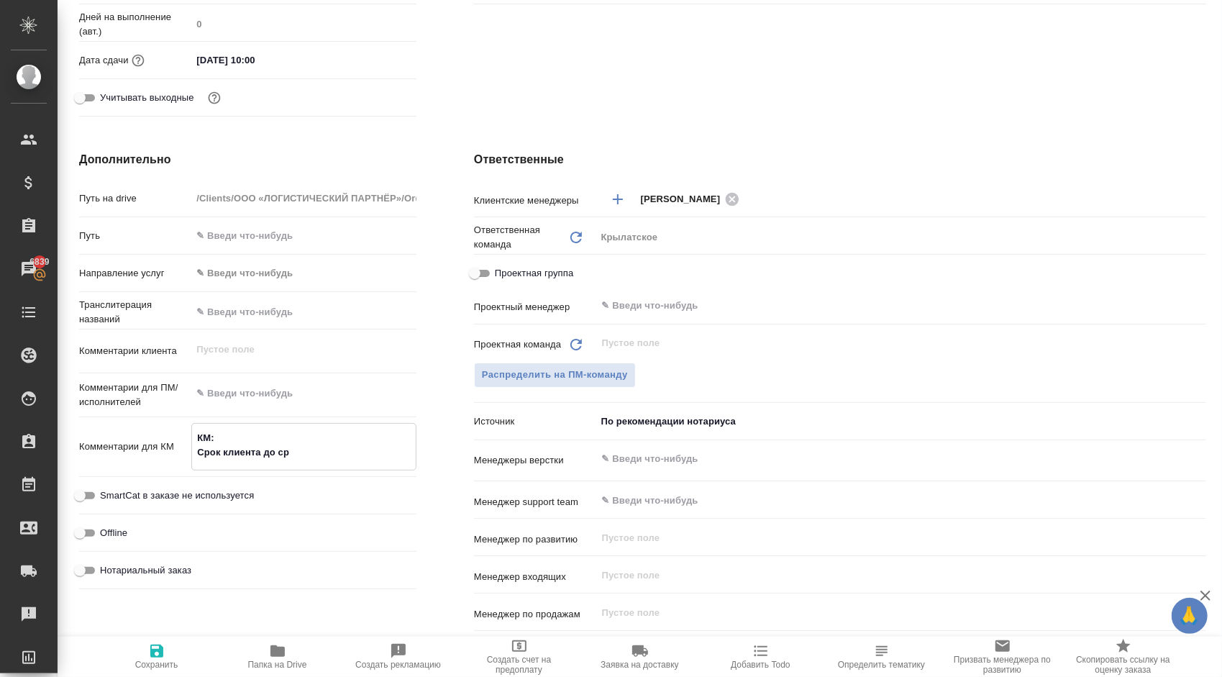
type textarea "x"
type textarea "КМ: Срок клиента до"
type textarea "x"
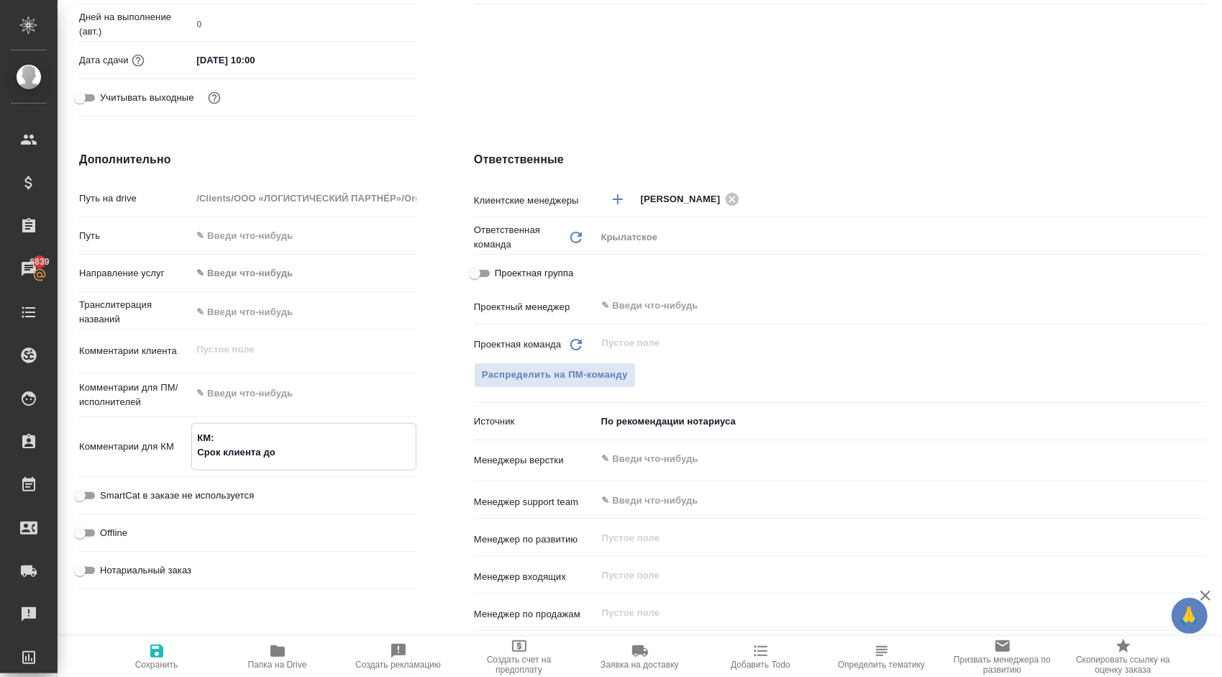
type textarea "x"
type textarea "КМ: Срок клиента до в"
type textarea "x"
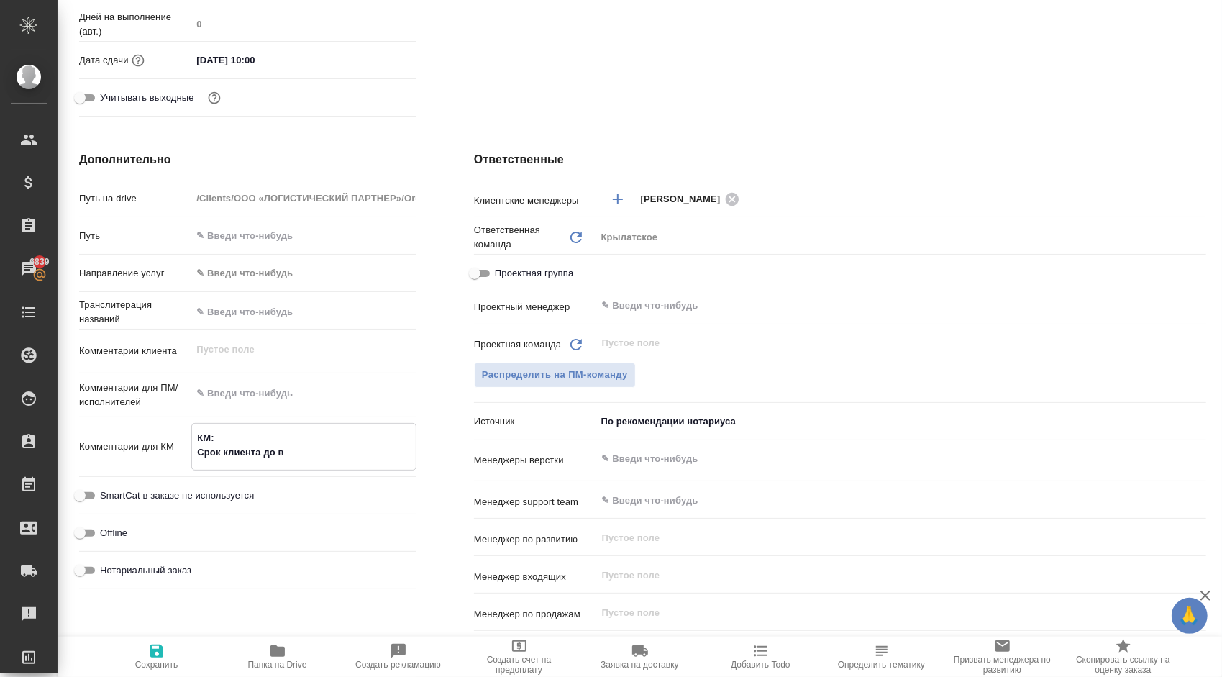
type textarea "x"
type textarea "КМ: Срок клиента до вт"
type textarea "x"
drag, startPoint x: 133, startPoint y: 649, endPoint x: 123, endPoint y: 648, distance: 10.1
click at [133, 650] on span "Сохранить" at bounding box center [157, 655] width 104 height 27
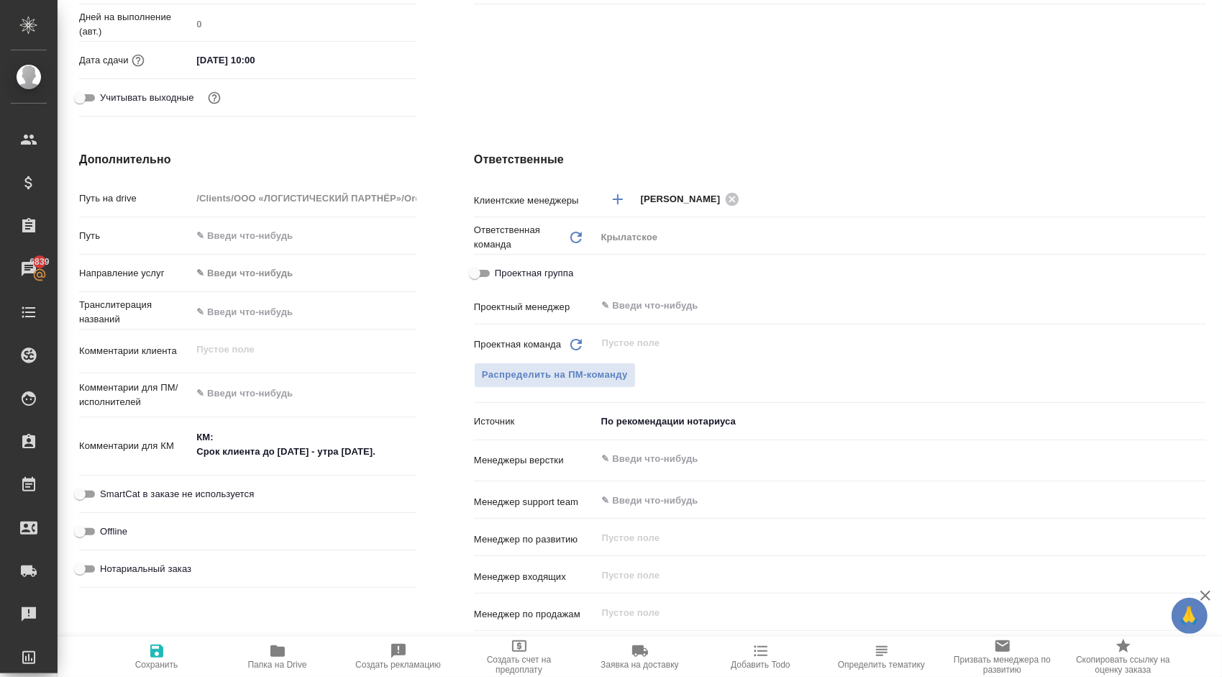
click at [144, 651] on span "Сохранить" at bounding box center [157, 655] width 104 height 27
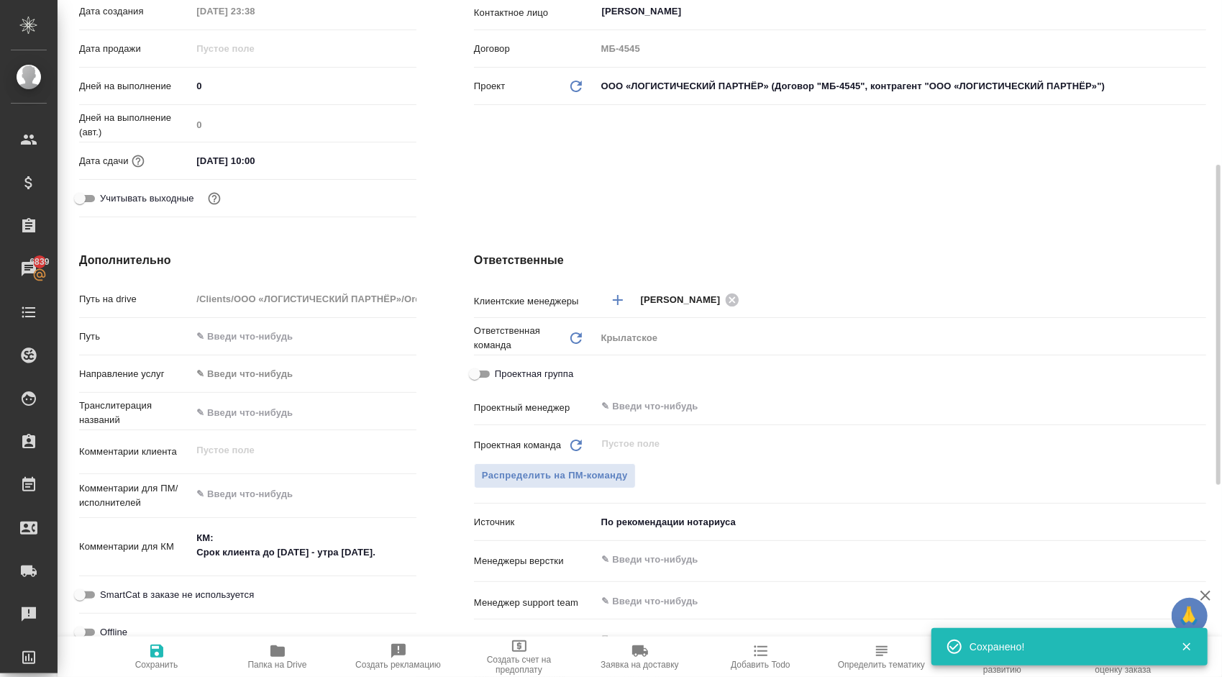
scroll to position [0, 0]
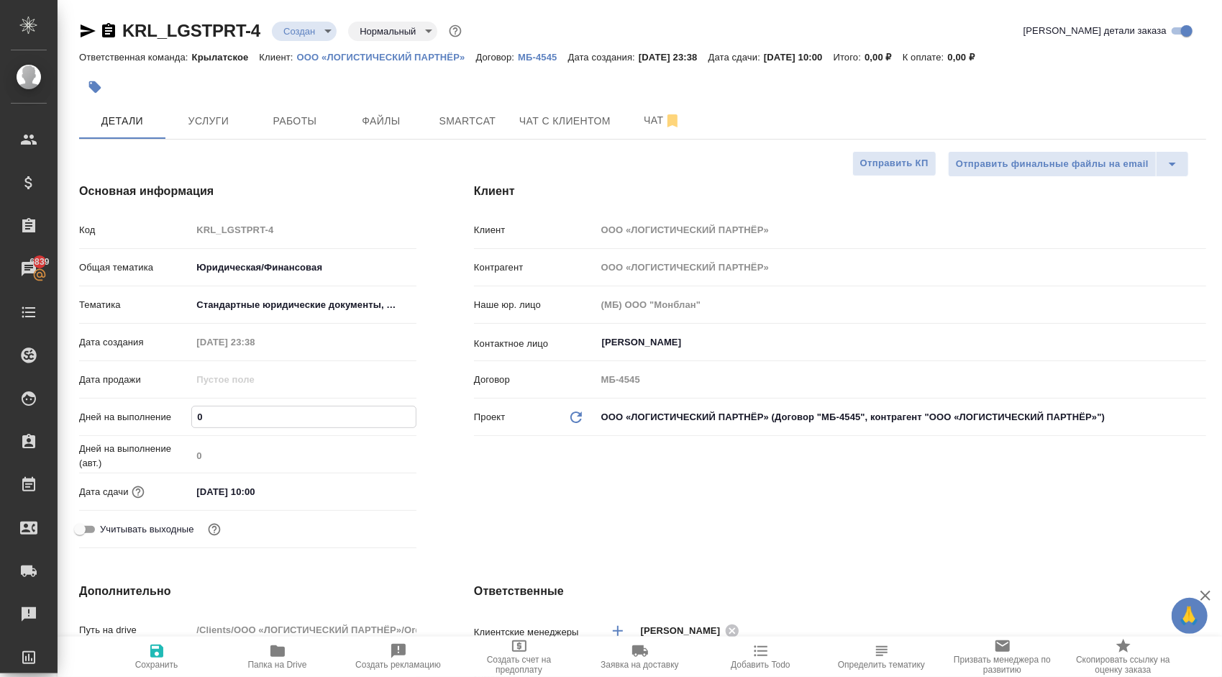
drag, startPoint x: 217, startPoint y: 419, endPoint x: 170, endPoint y: 413, distance: 47.0
click at [170, 413] on div "Дней на выполнение 0" at bounding box center [247, 416] width 337 height 25
click at [196, 654] on span "Сохранить" at bounding box center [157, 655] width 104 height 27
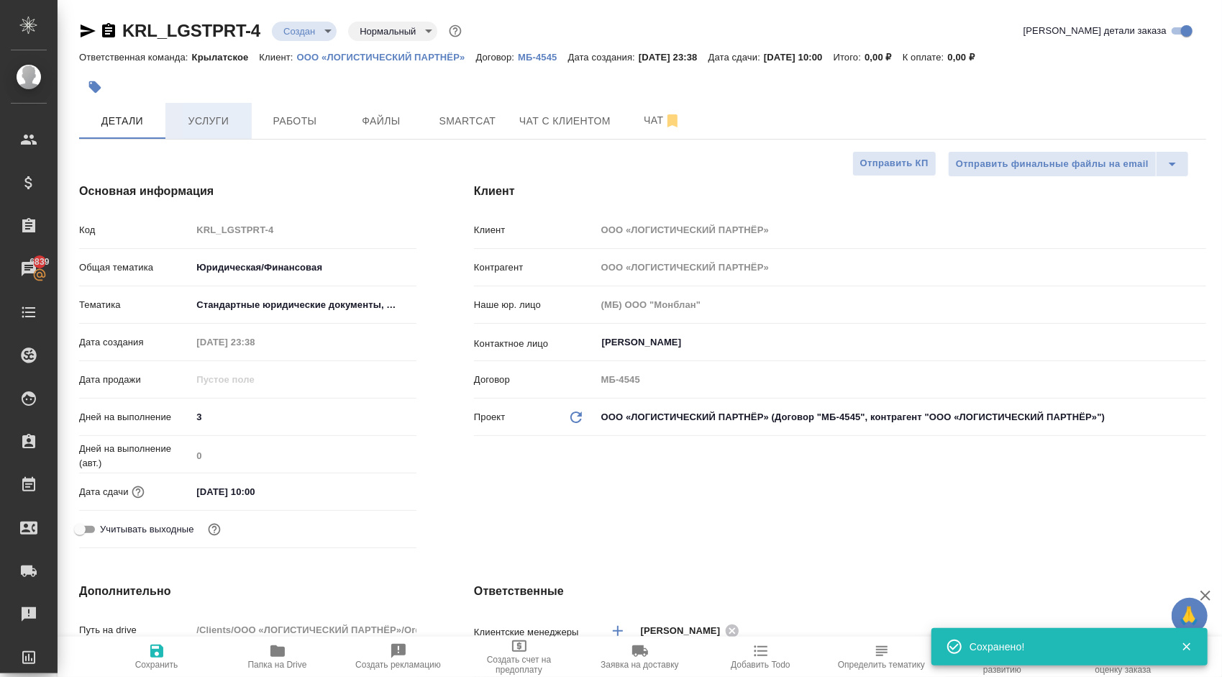
click at [197, 127] on span "Услуги" at bounding box center [208, 121] width 69 height 18
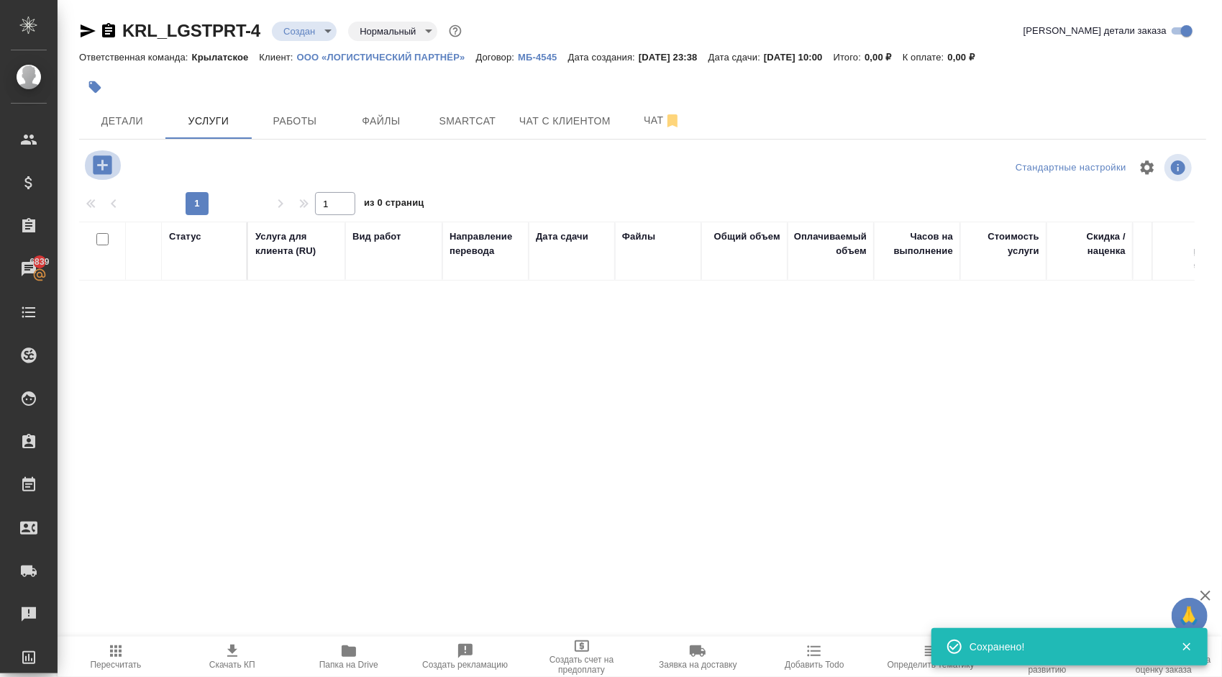
click at [107, 168] on icon "button" at bounding box center [102, 164] width 19 height 19
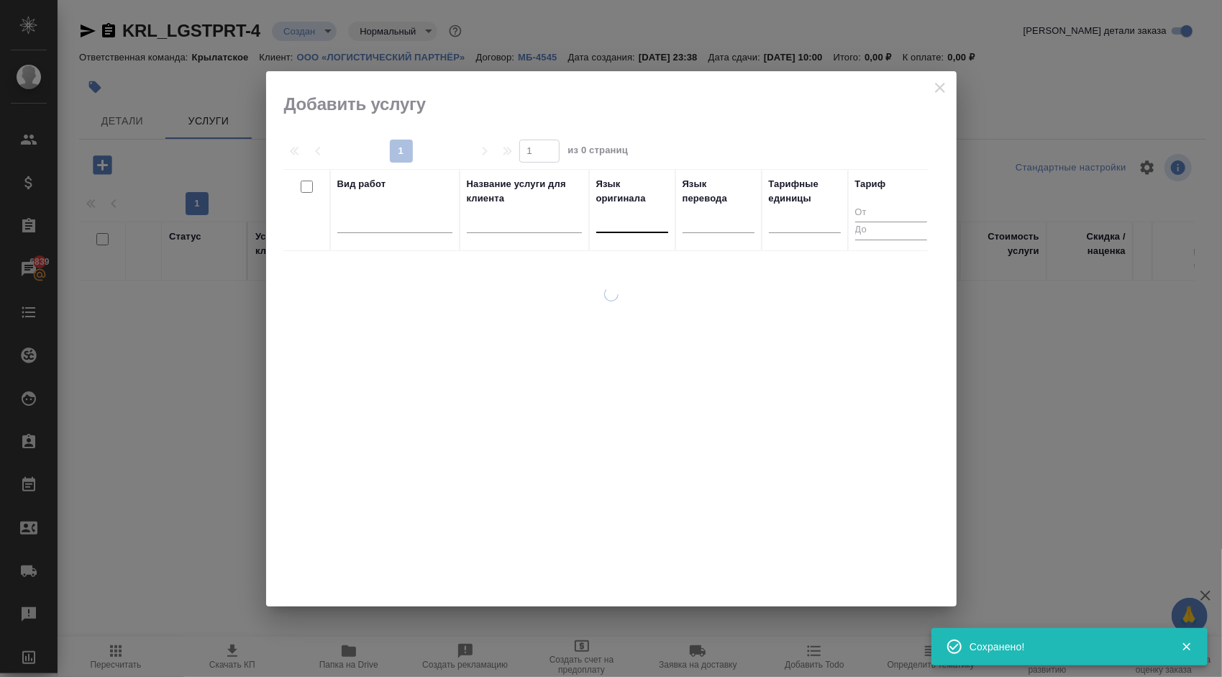
click at [621, 222] on div at bounding box center [632, 218] width 72 height 21
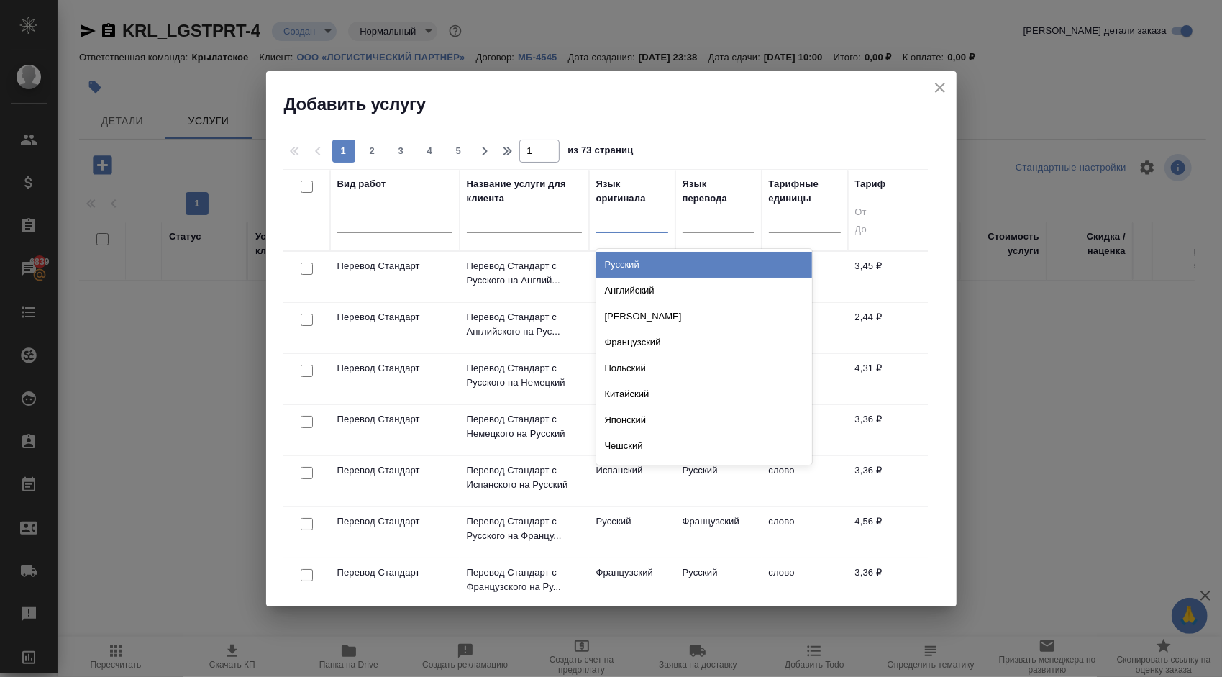
click at [653, 262] on div "Русский" at bounding box center [704, 265] width 216 height 26
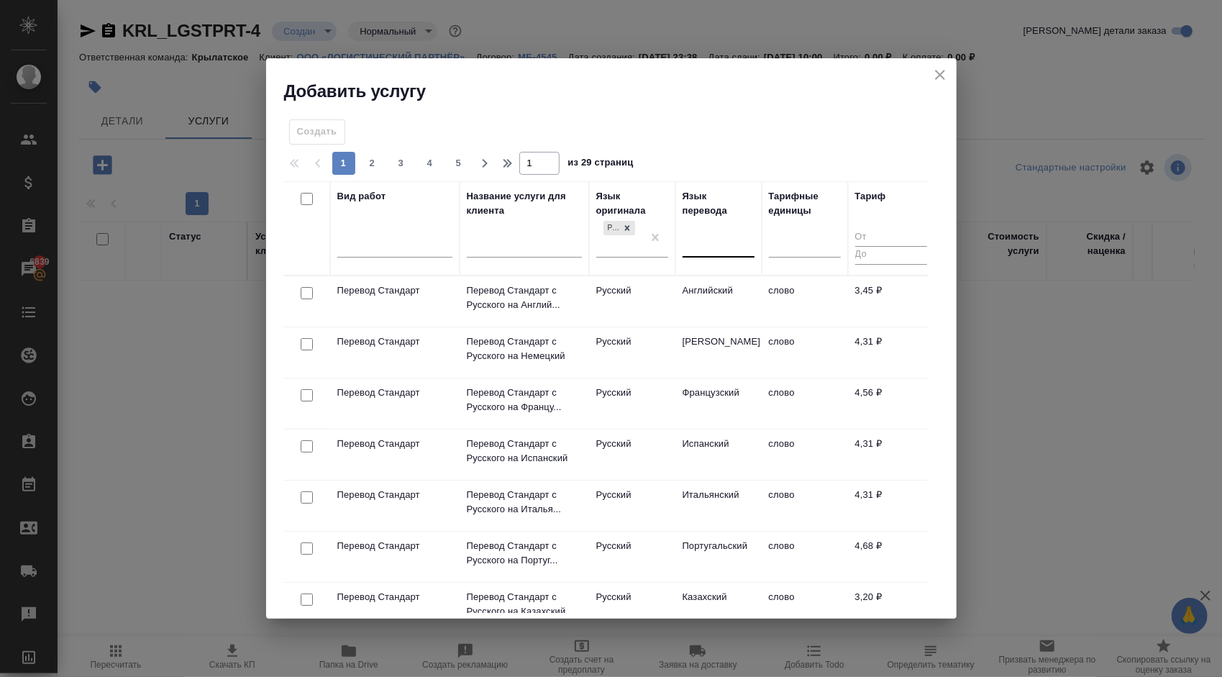
drag, startPoint x: 680, startPoint y: 247, endPoint x: 709, endPoint y: 247, distance: 29.5
click at [680, 247] on th "Язык перевода" at bounding box center [718, 228] width 86 height 94
click at [712, 246] on div at bounding box center [718, 242] width 72 height 21
click at [751, 303] on div "Итальянский" at bounding box center [790, 315] width 216 height 26
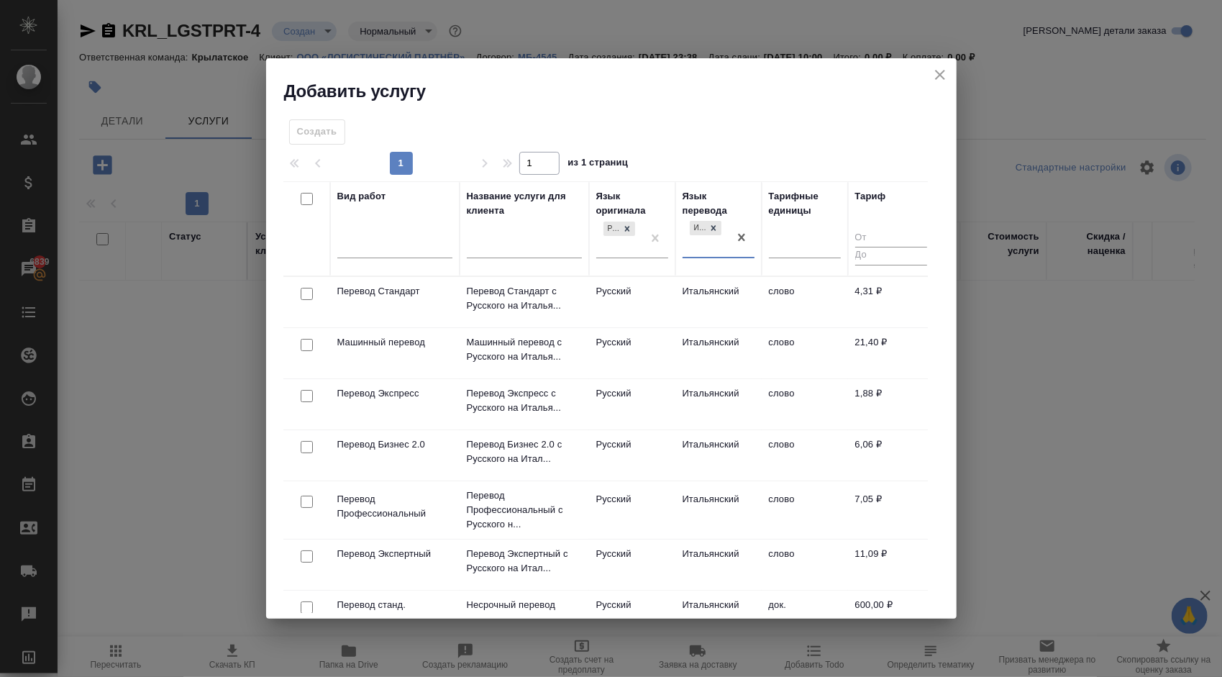
click at [660, 300] on td "Русский" at bounding box center [632, 302] width 86 height 50
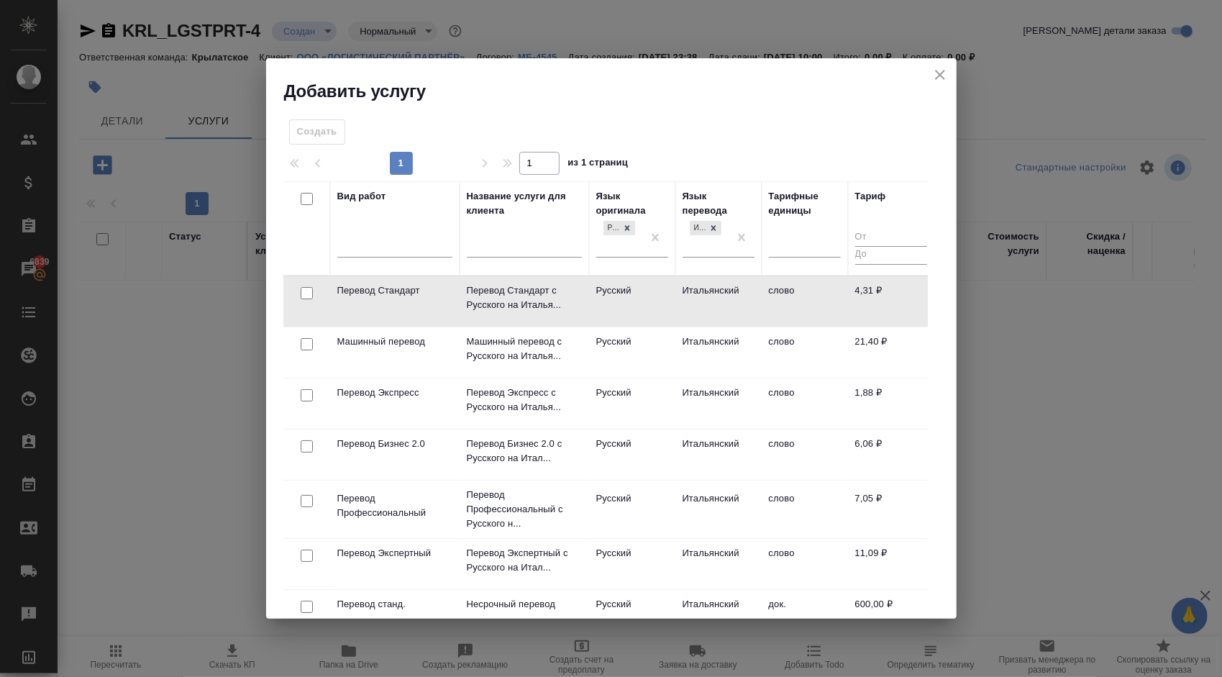
click at [660, 300] on td "Русский" at bounding box center [632, 301] width 86 height 50
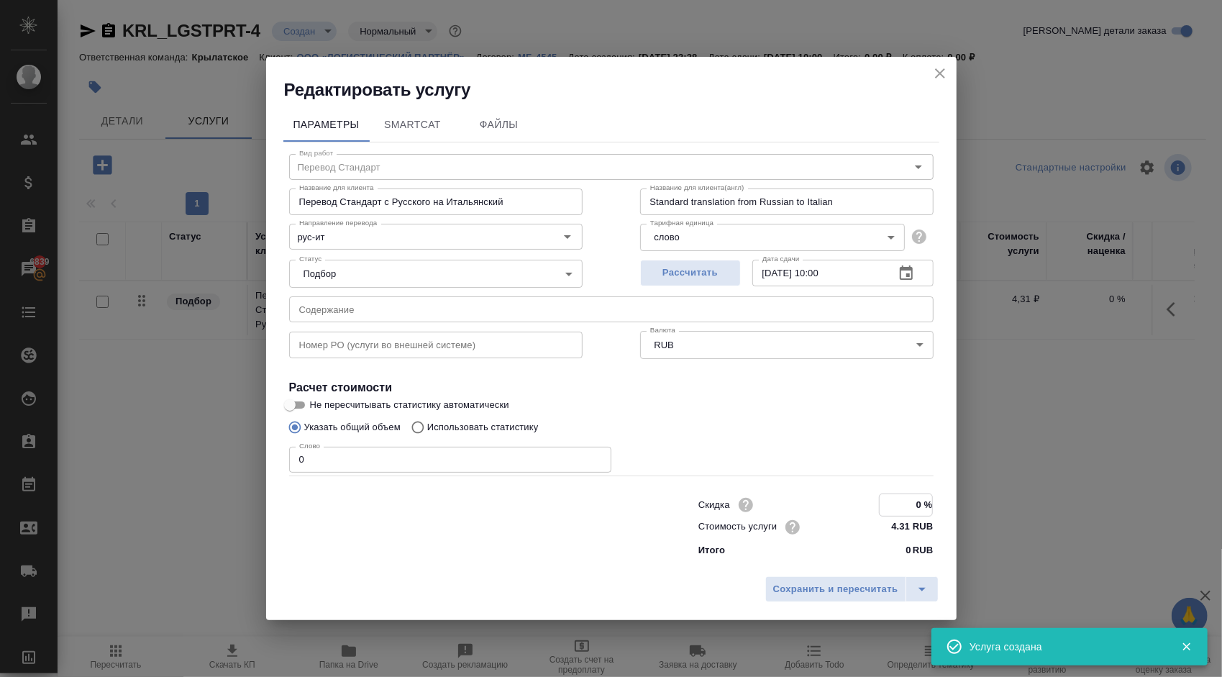
drag, startPoint x: 900, startPoint y: 505, endPoint x: 1012, endPoint y: 505, distance: 112.2
click at [1012, 505] on div "Редактировать услугу Параметры SmartCat Файлы Вид работ Перевод Стандарт Вид ра…" at bounding box center [611, 338] width 1222 height 677
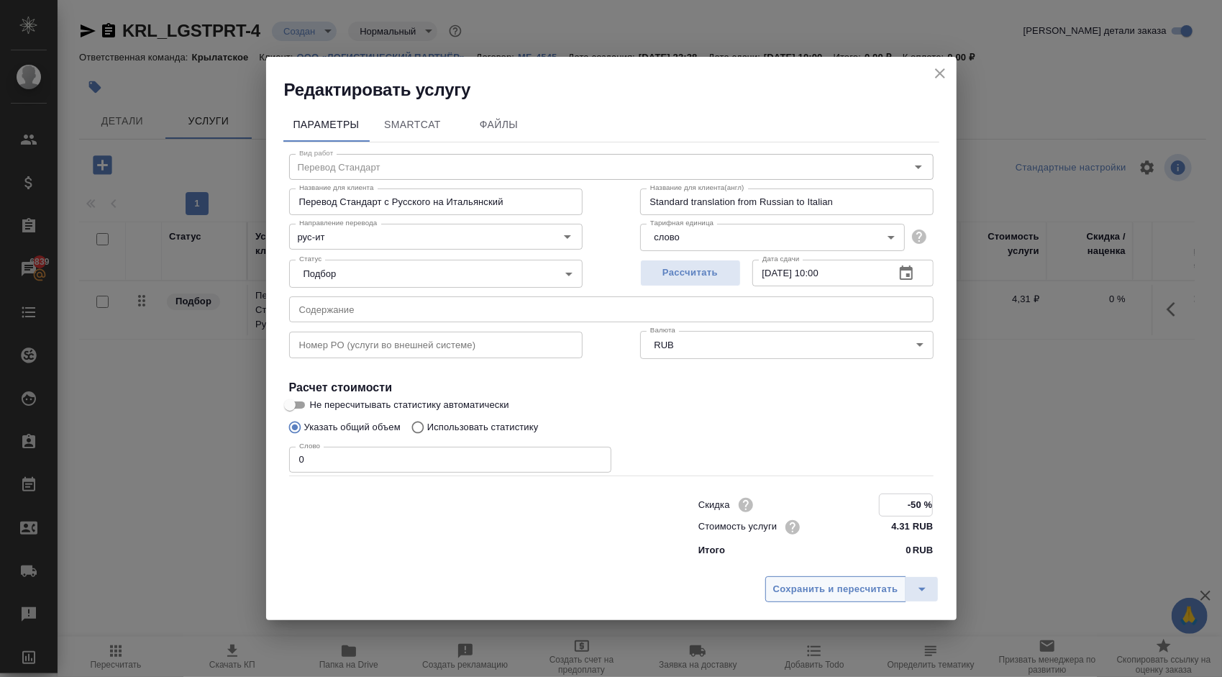
click at [815, 578] on button "Сохранить и пересчитать" at bounding box center [835, 589] width 141 height 26
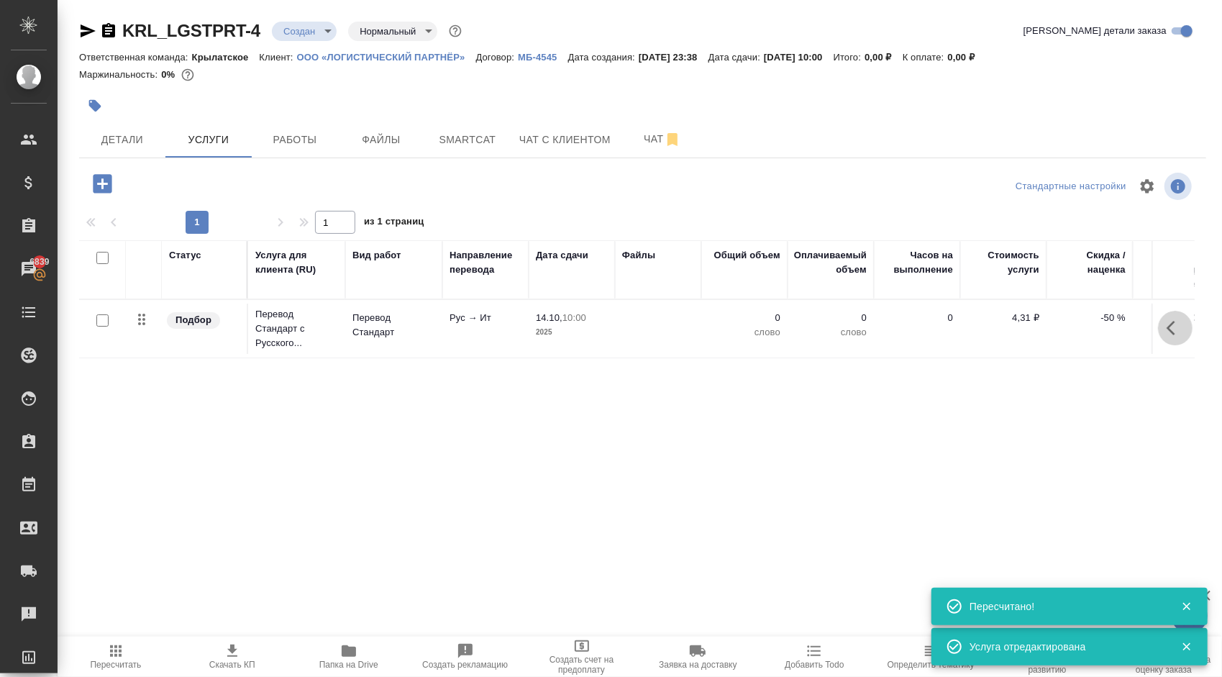
click at [1168, 331] on icon "button" at bounding box center [1174, 327] width 17 height 17
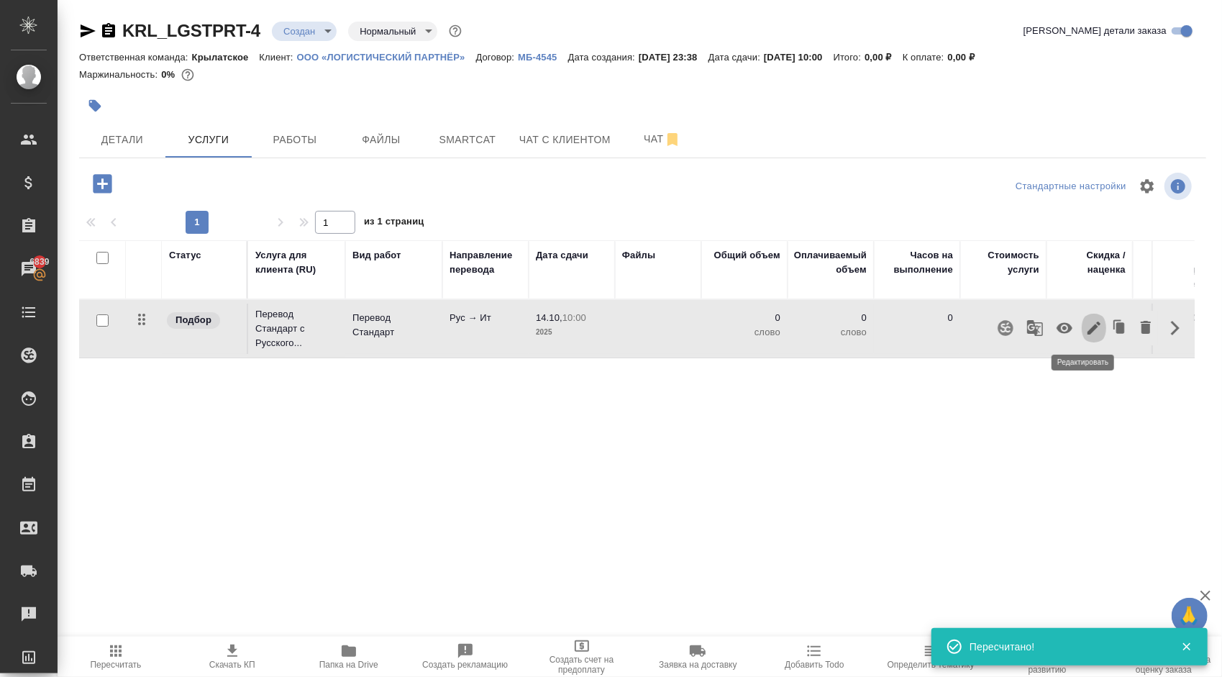
click at [1094, 326] on button "button" at bounding box center [1093, 328] width 24 height 35
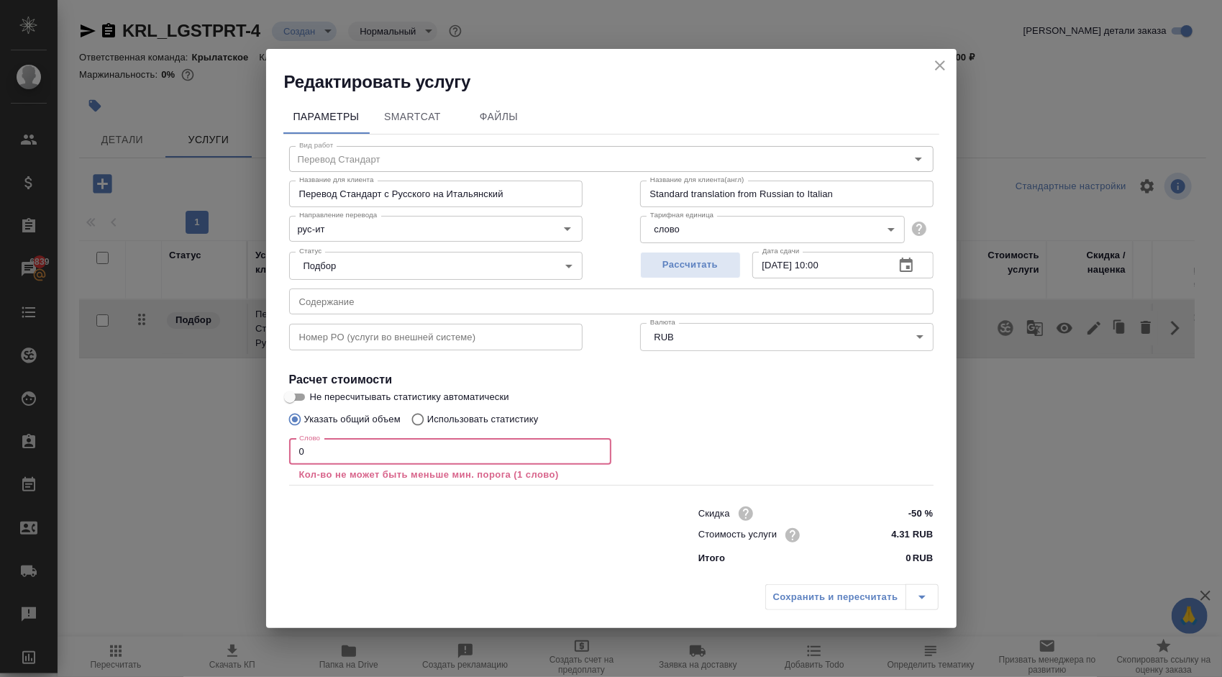
drag, startPoint x: 224, startPoint y: 419, endPoint x: 108, endPoint y: 407, distance: 117.1
click at [108, 407] on div "Редактировать услугу Параметры SmartCat Файлы Вид работ Перевод Стандарт Вид ра…" at bounding box center [611, 338] width 1222 height 677
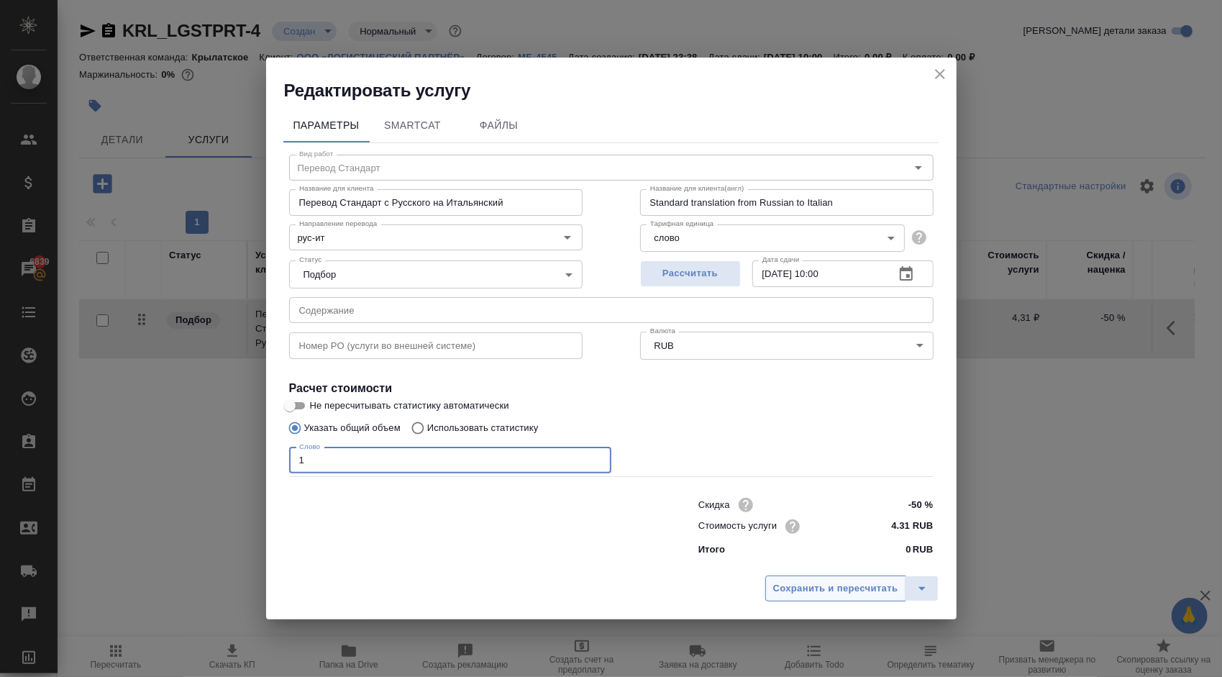
click at [811, 592] on span "Сохранить и пересчитать" at bounding box center [835, 588] width 125 height 17
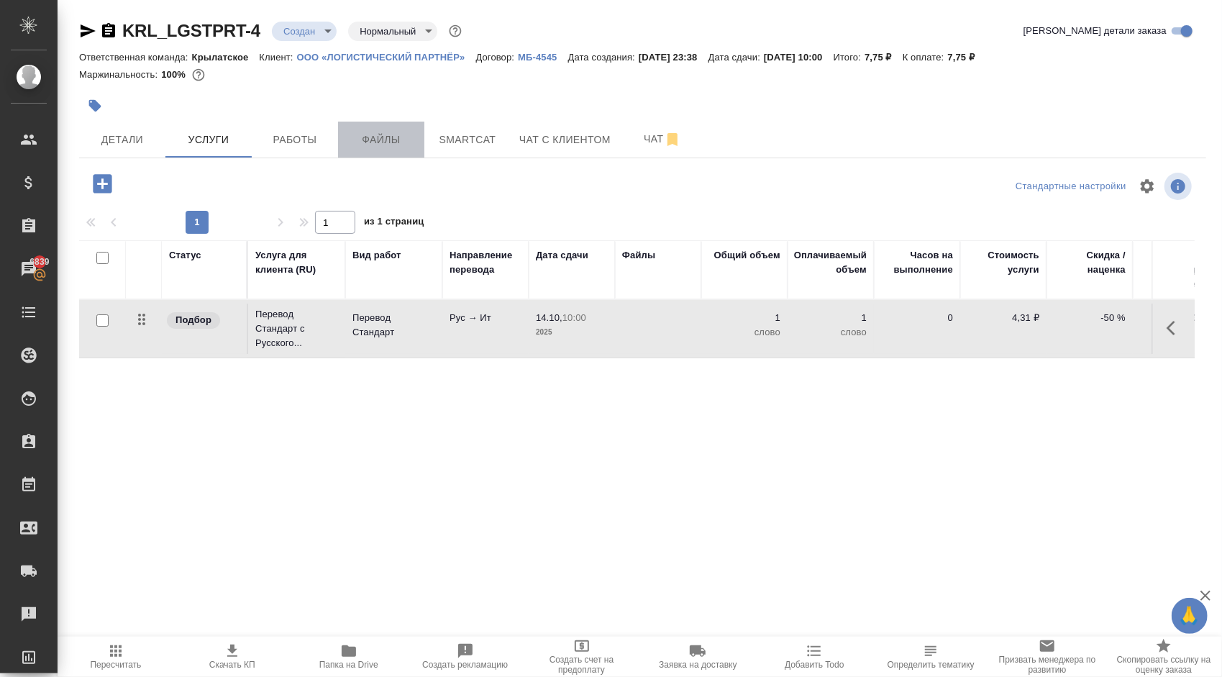
click at [382, 150] on button "Файлы" at bounding box center [381, 140] width 86 height 36
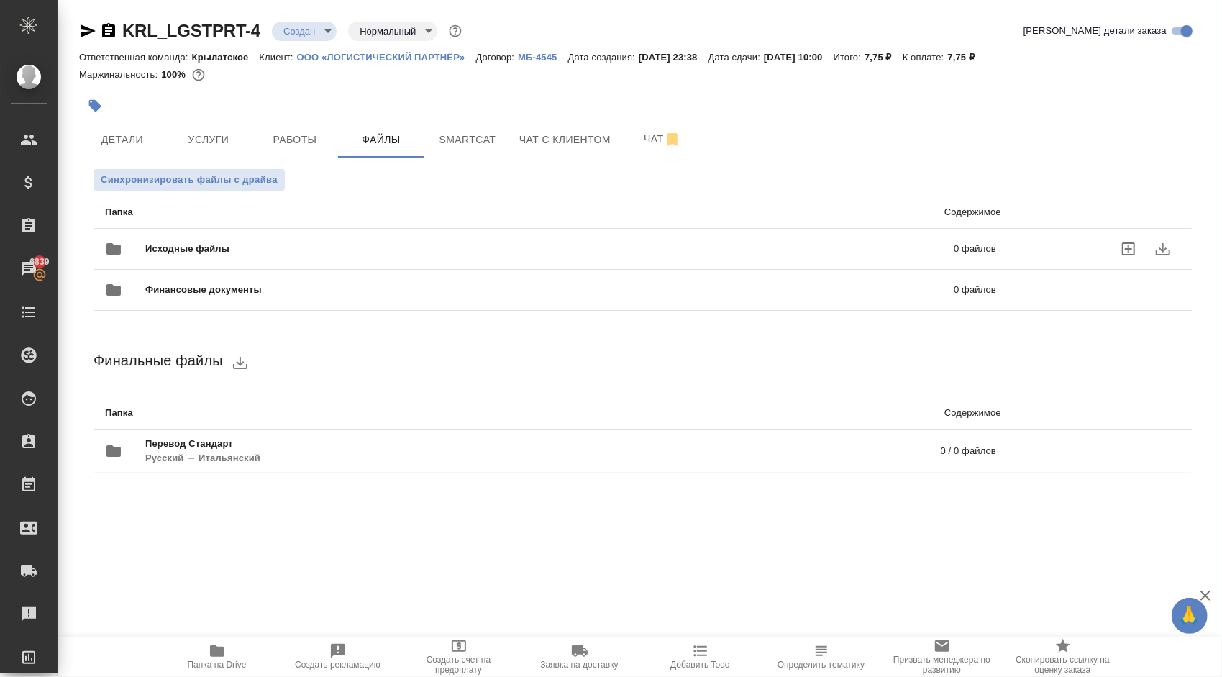
click at [319, 239] on div "Исходные файлы 0 файлов" at bounding box center [550, 249] width 891 height 35
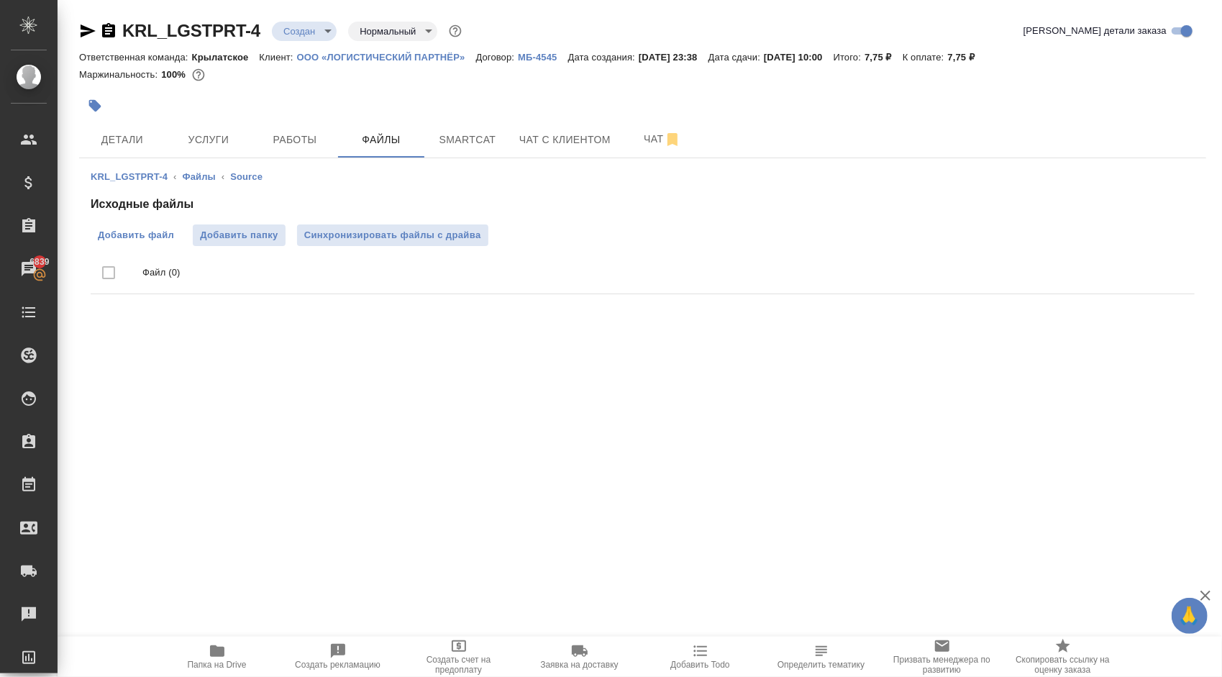
click at [150, 231] on span "Добавить файл" at bounding box center [136, 235] width 76 height 14
click at [0, 0] on input "Добавить файл" at bounding box center [0, 0] width 0 height 0
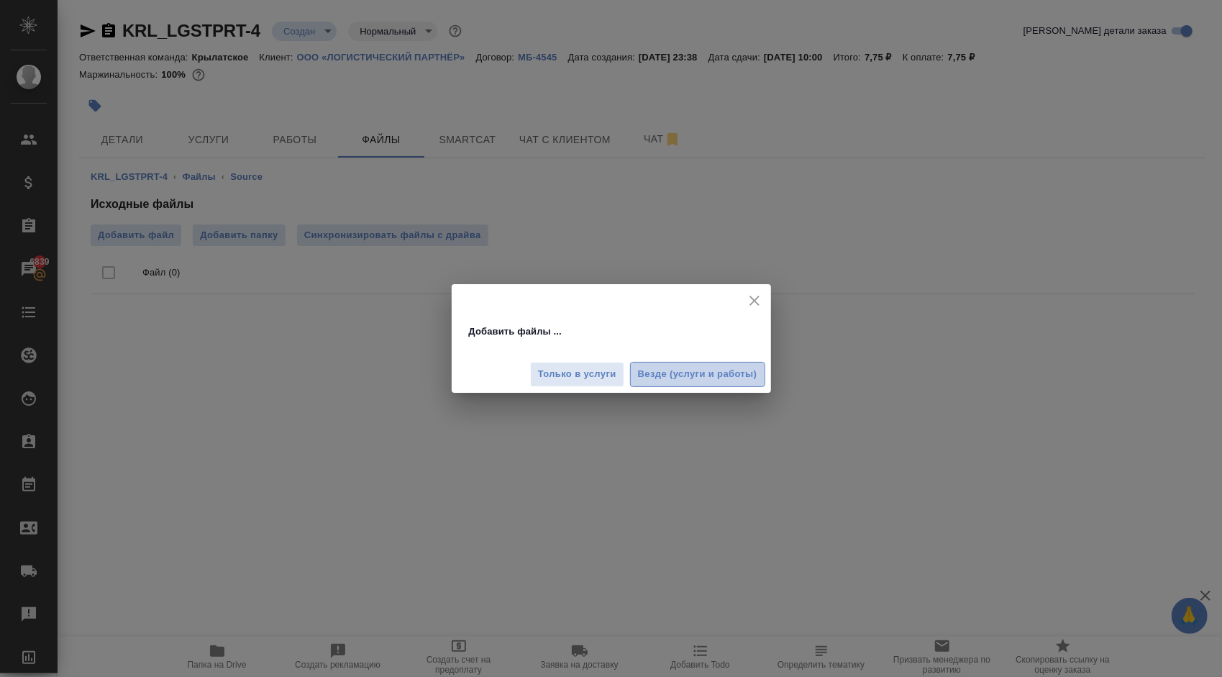
click at [708, 370] on span "Везде (услуги и работы)" at bounding box center [697, 374] width 119 height 17
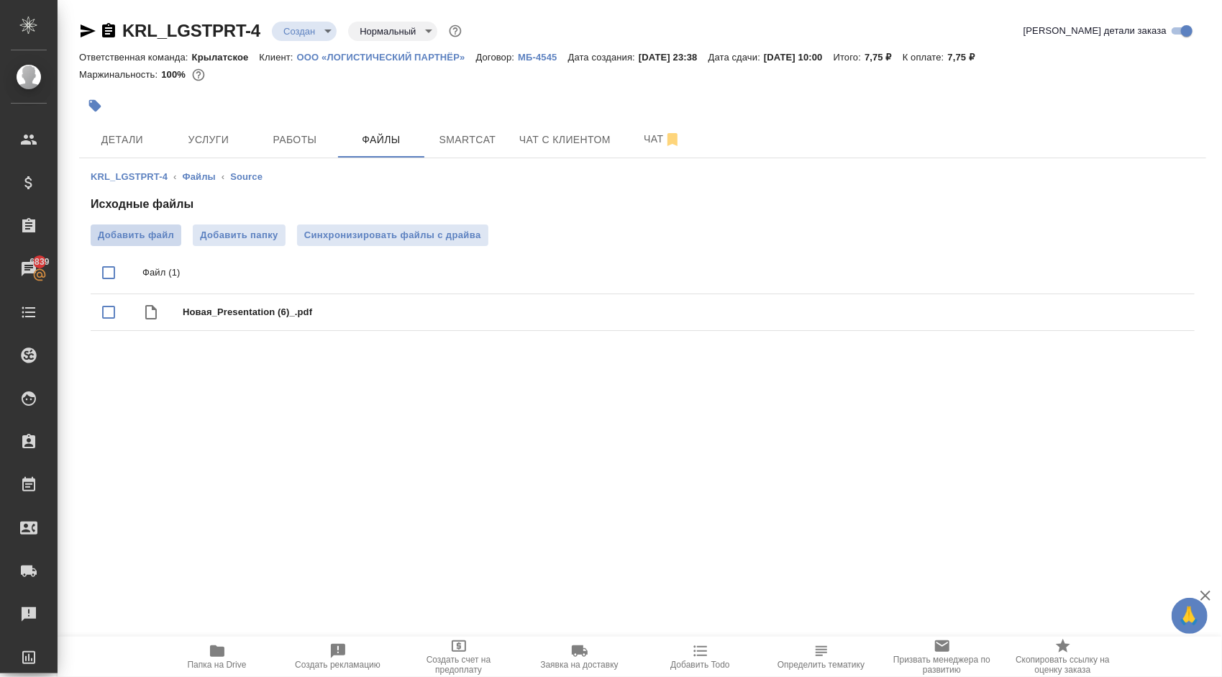
click at [160, 237] on span "Добавить файл" at bounding box center [136, 235] width 76 height 14
click at [0, 0] on input "Добавить файл" at bounding box center [0, 0] width 0 height 0
click at [153, 238] on span "Добавить файл" at bounding box center [136, 235] width 76 height 14
click at [0, 0] on input "Добавить файл" at bounding box center [0, 0] width 0 height 0
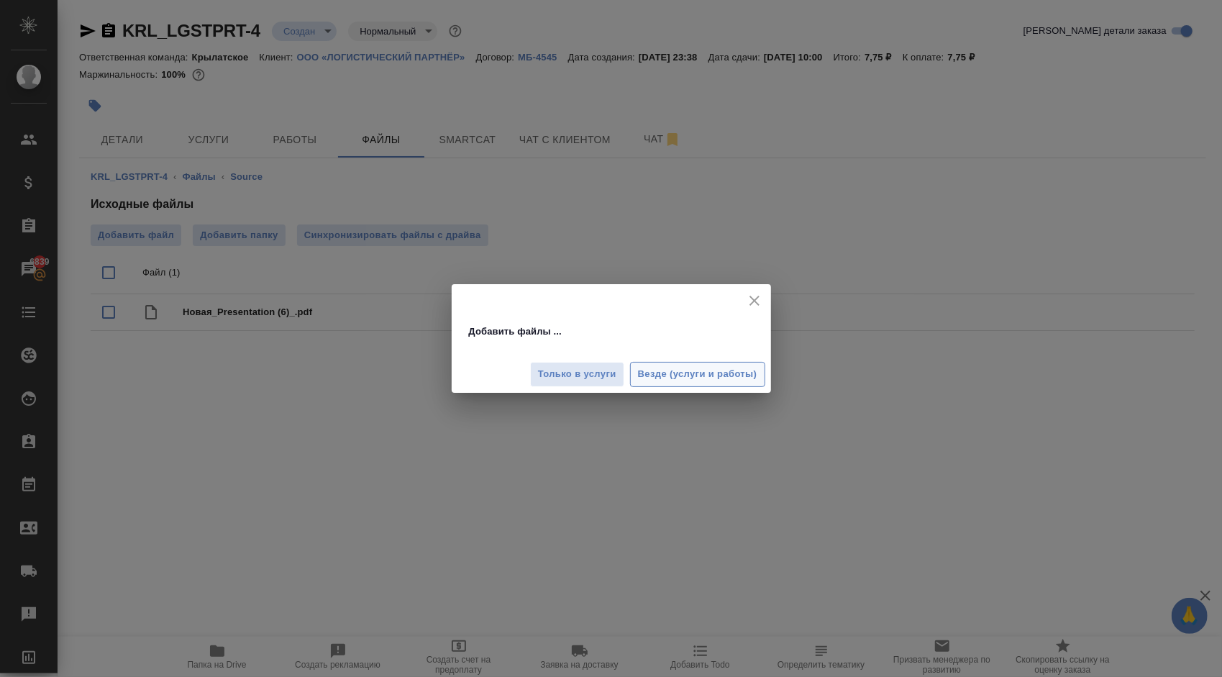
click at [749, 367] on span "Везде (услуги и работы)" at bounding box center [697, 374] width 119 height 17
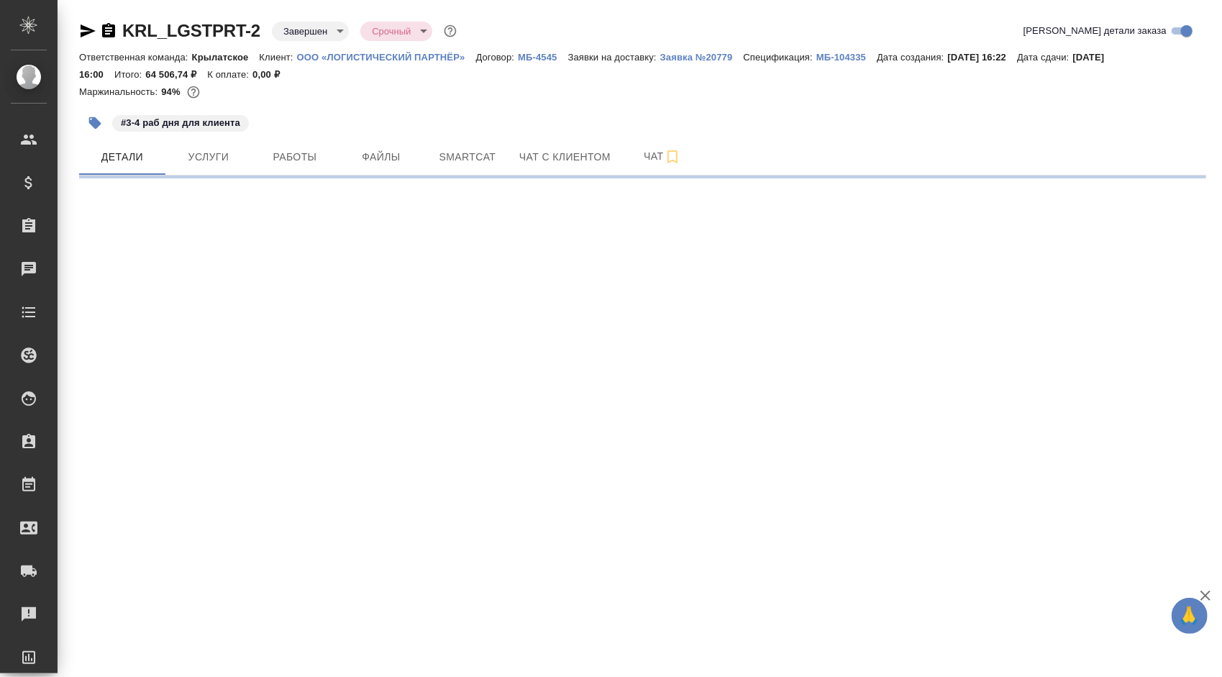
select select "RU"
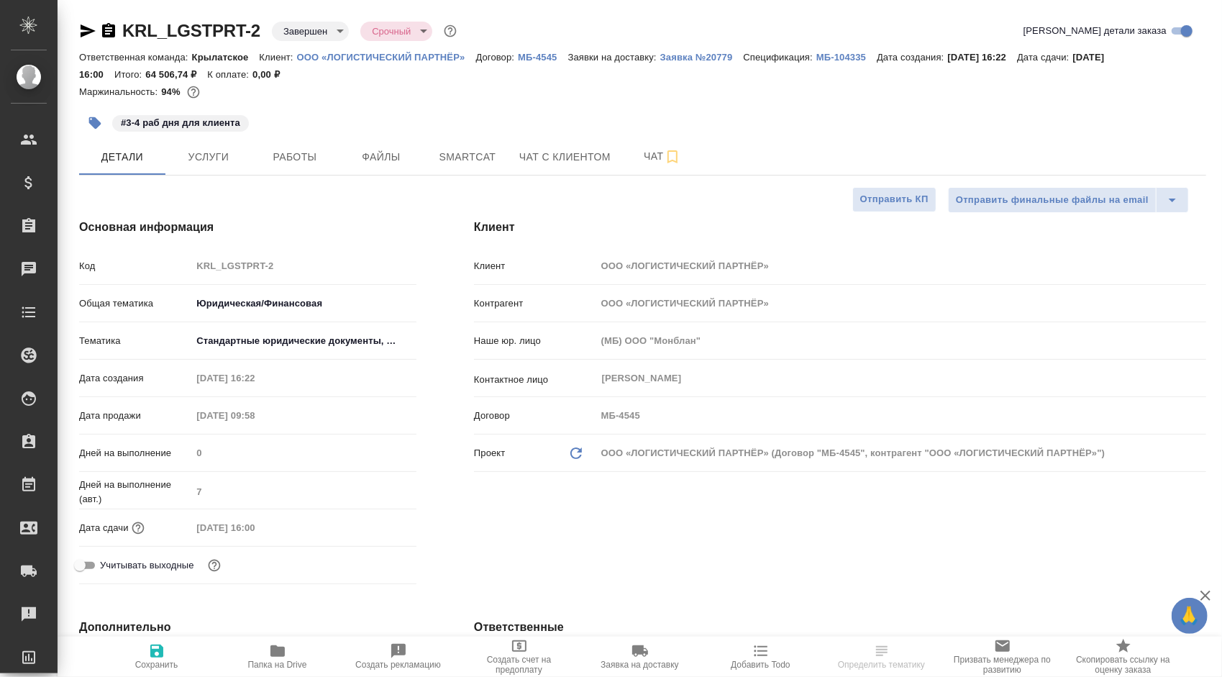
type textarea "x"
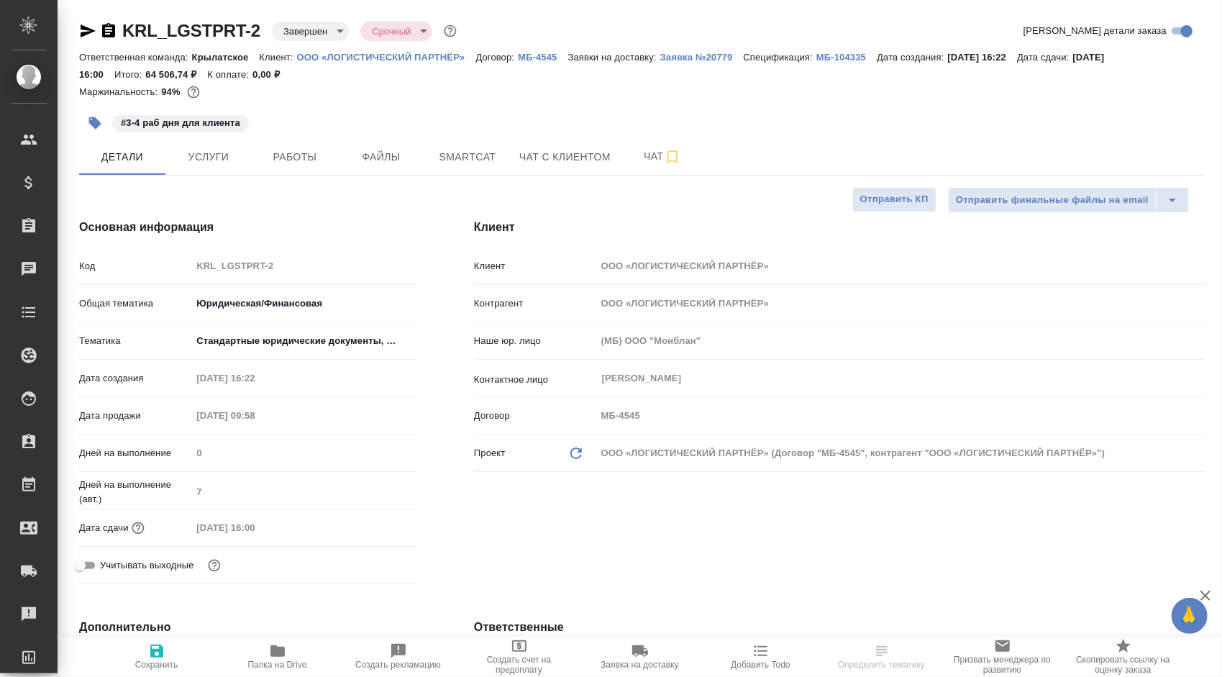
type textarea "x"
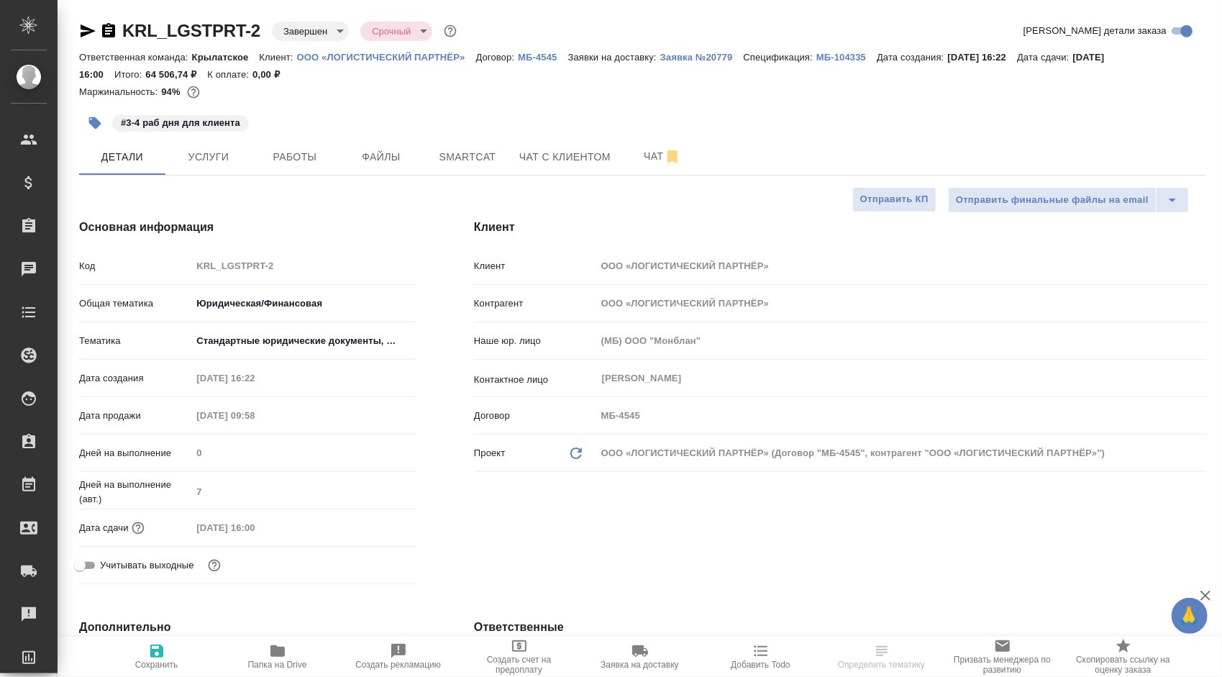
type textarea "x"
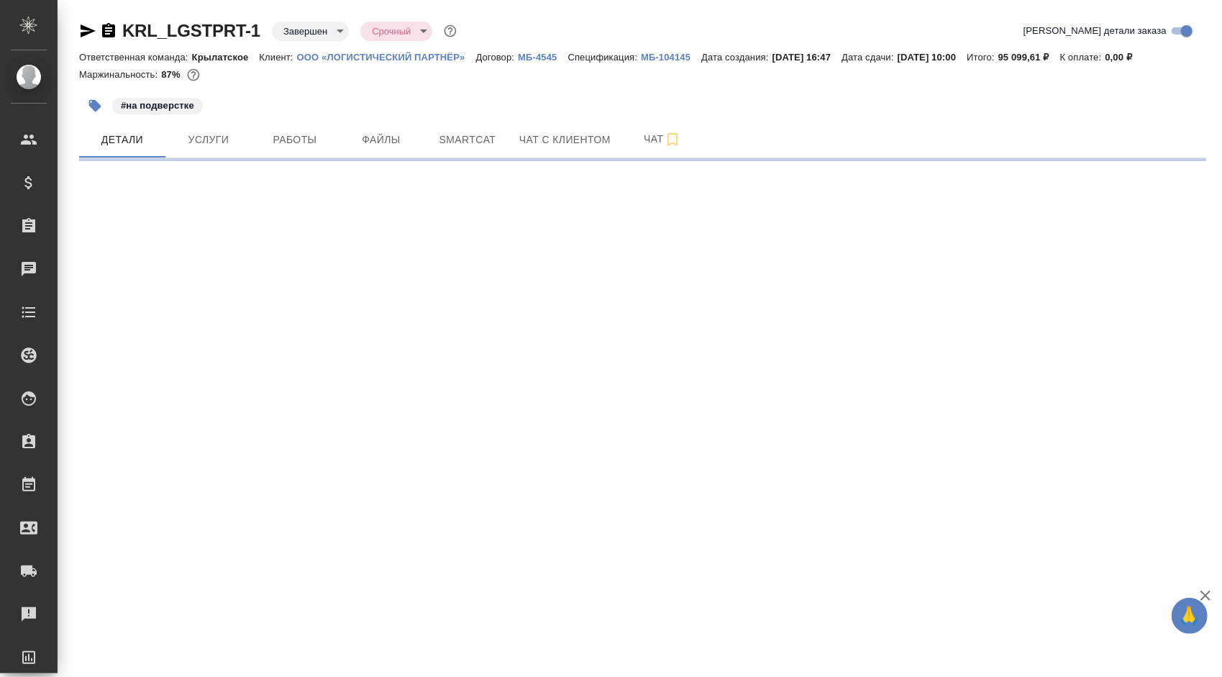
select select "RU"
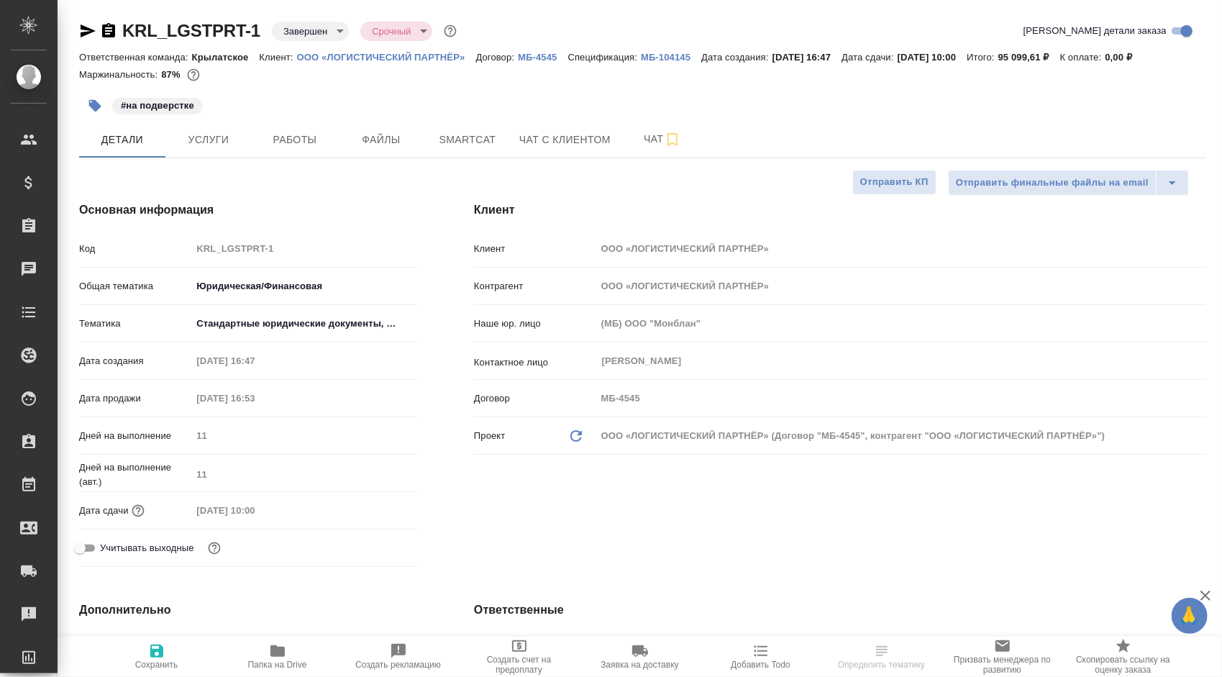
type textarea "x"
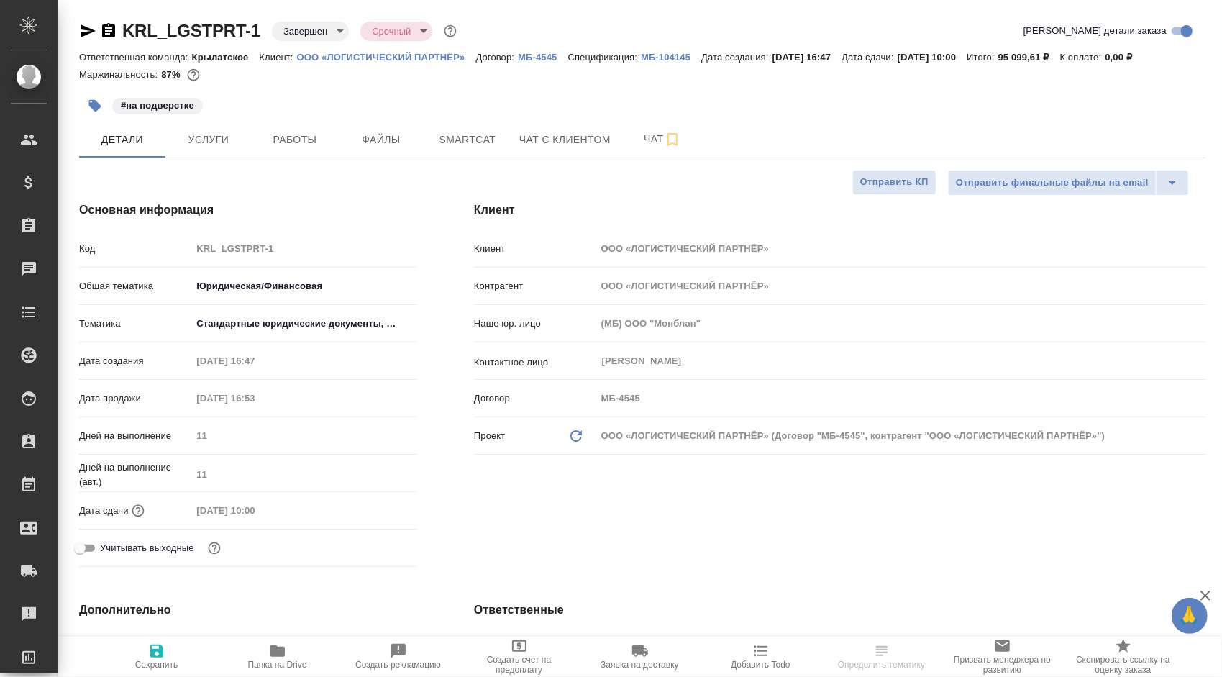
type textarea "x"
